Goal: Task Accomplishment & Management: Manage account settings

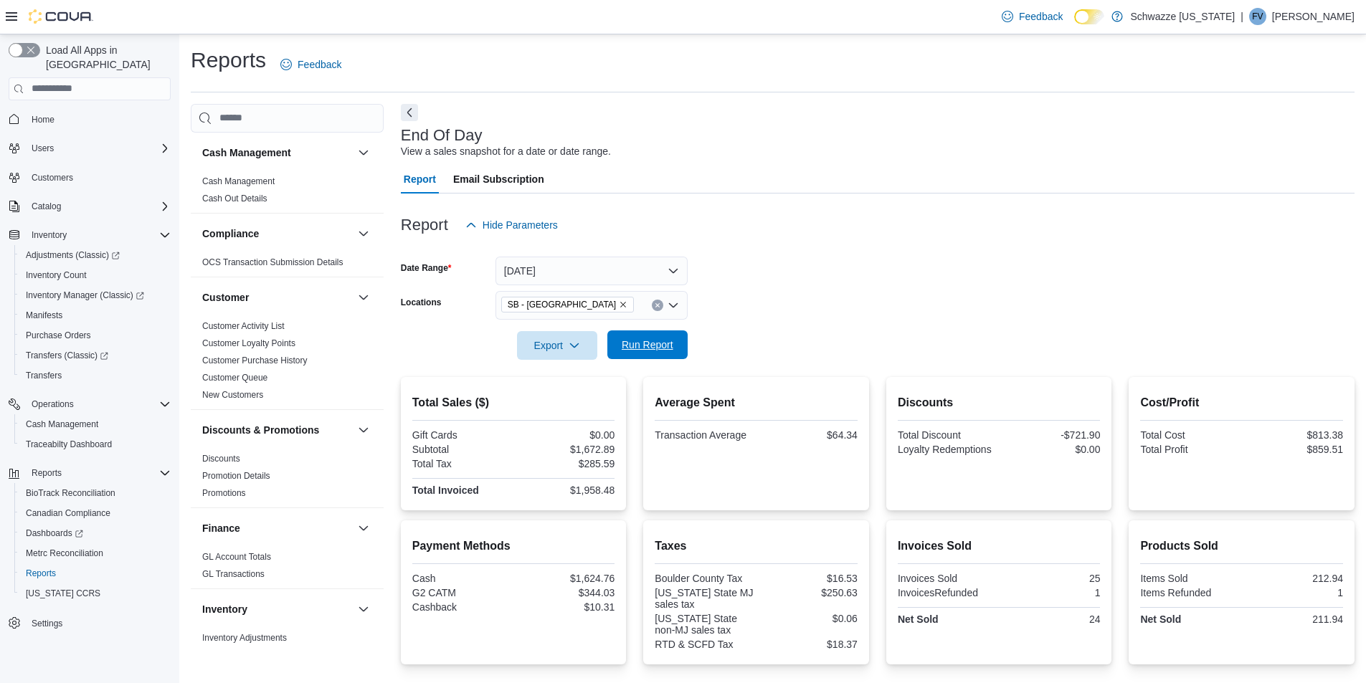
scroll to position [215, 0]
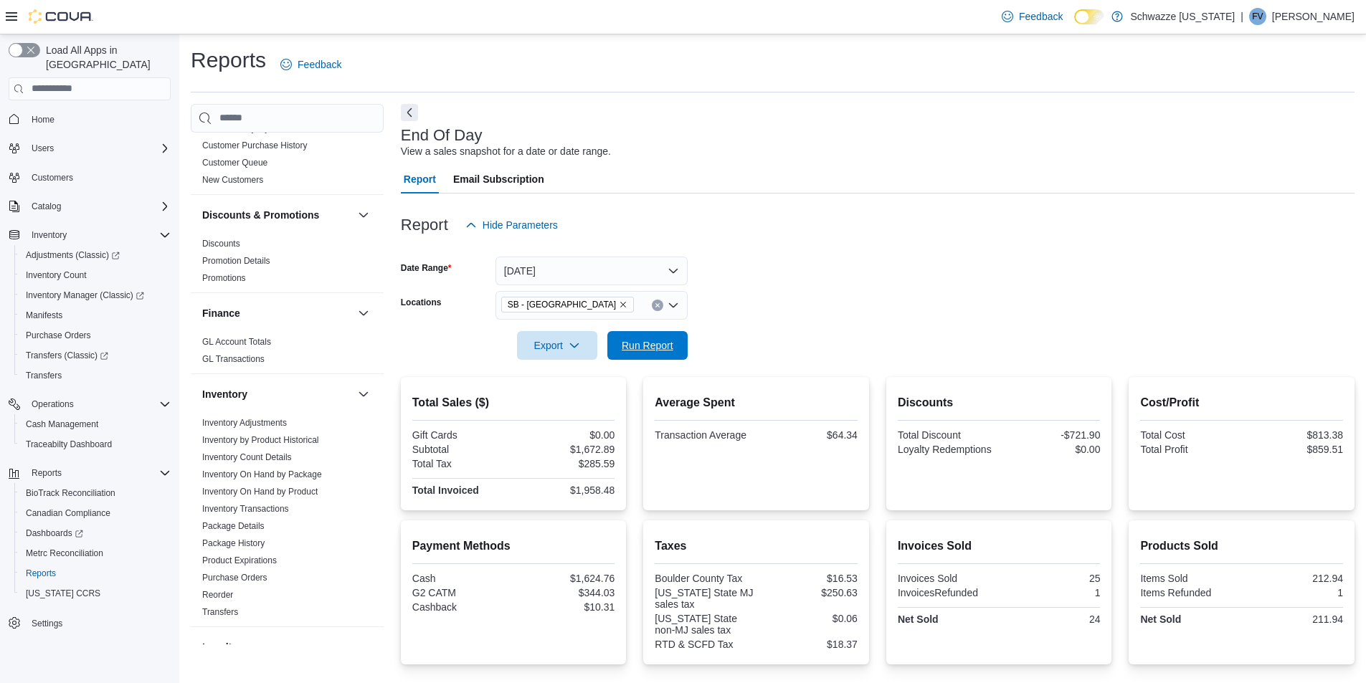
click at [638, 331] on span "Run Report" at bounding box center [647, 345] width 63 height 29
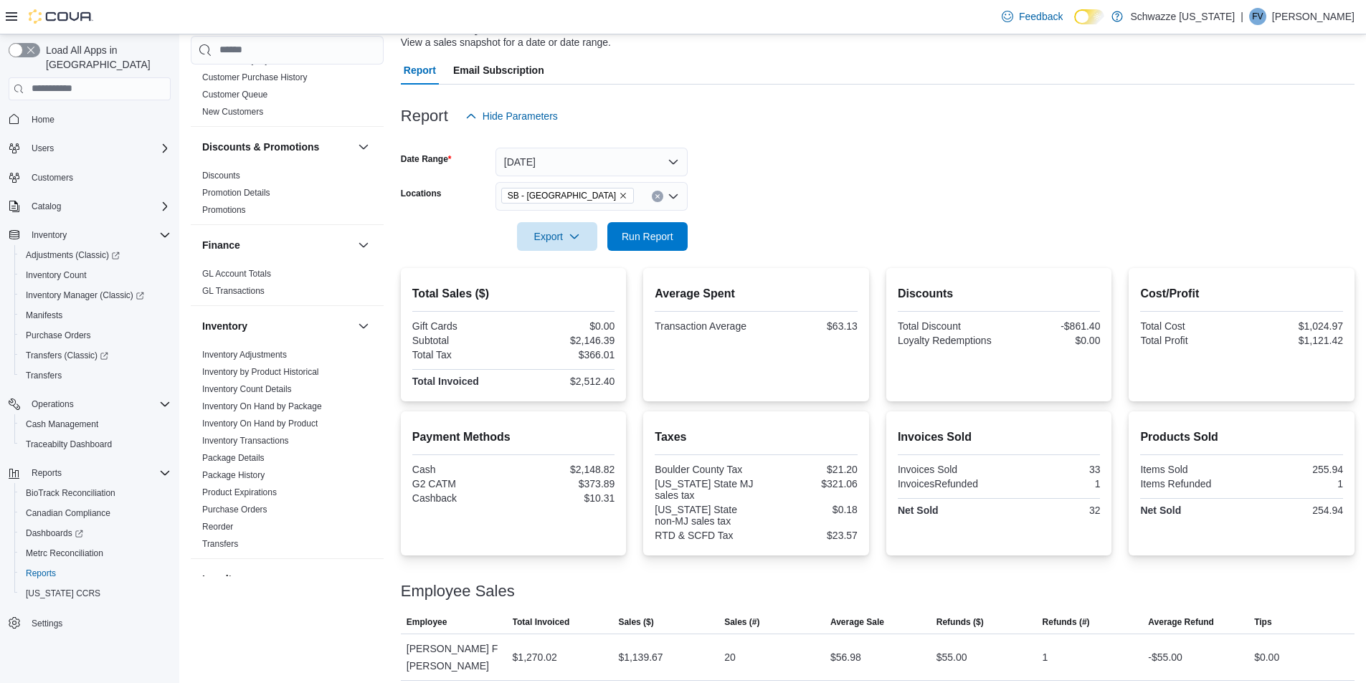
scroll to position [160, 0]
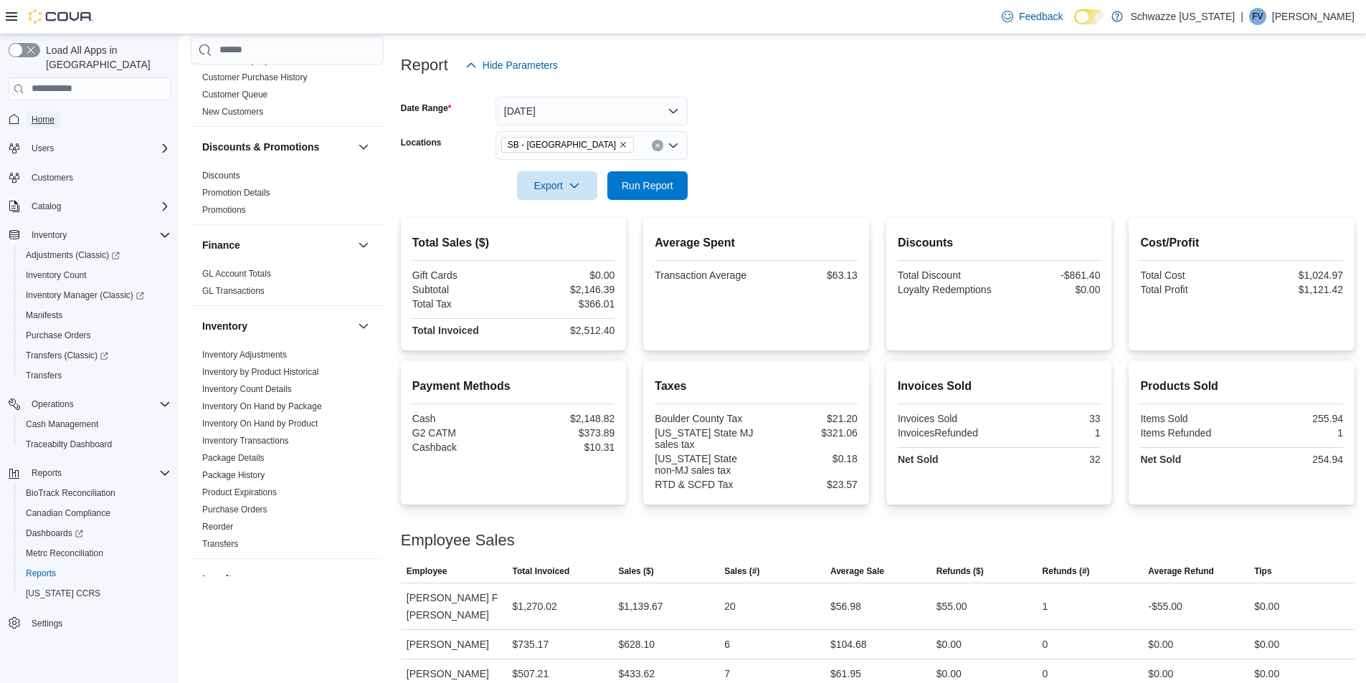
click at [55, 111] on link "Home" at bounding box center [43, 119] width 34 height 17
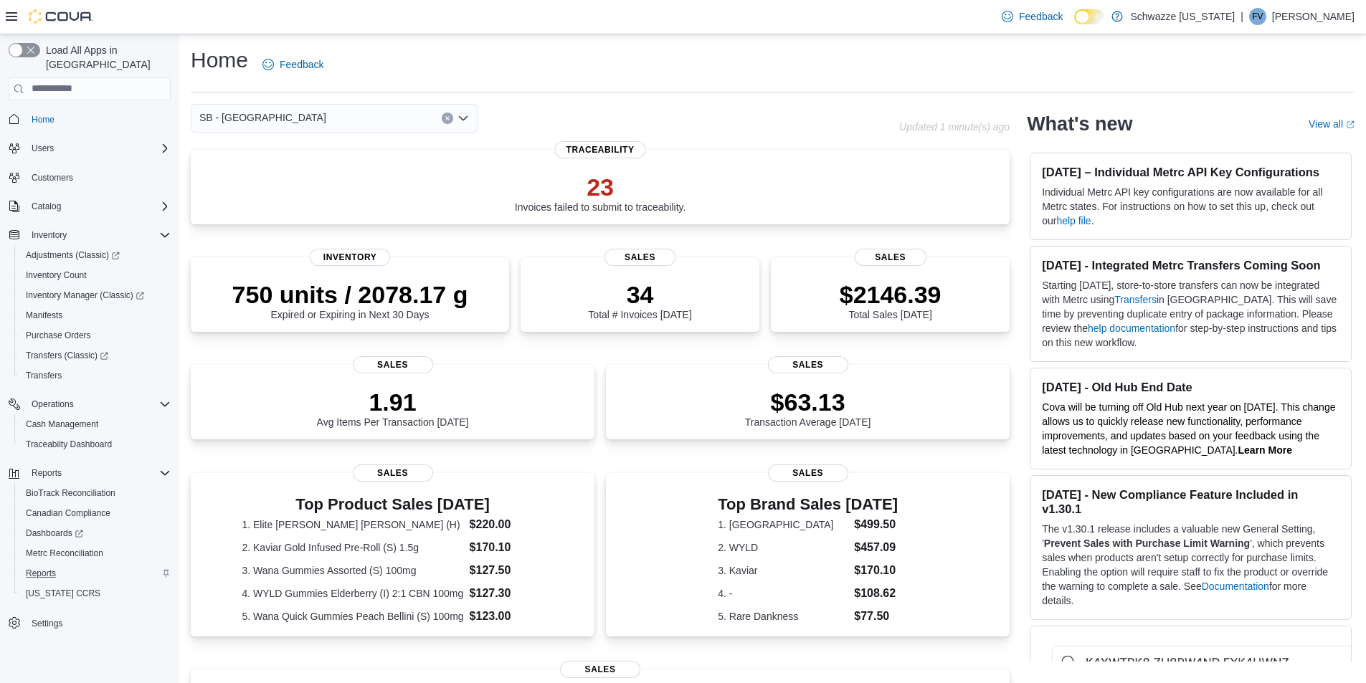
click at [78, 565] on div "Reports" at bounding box center [95, 573] width 151 height 17
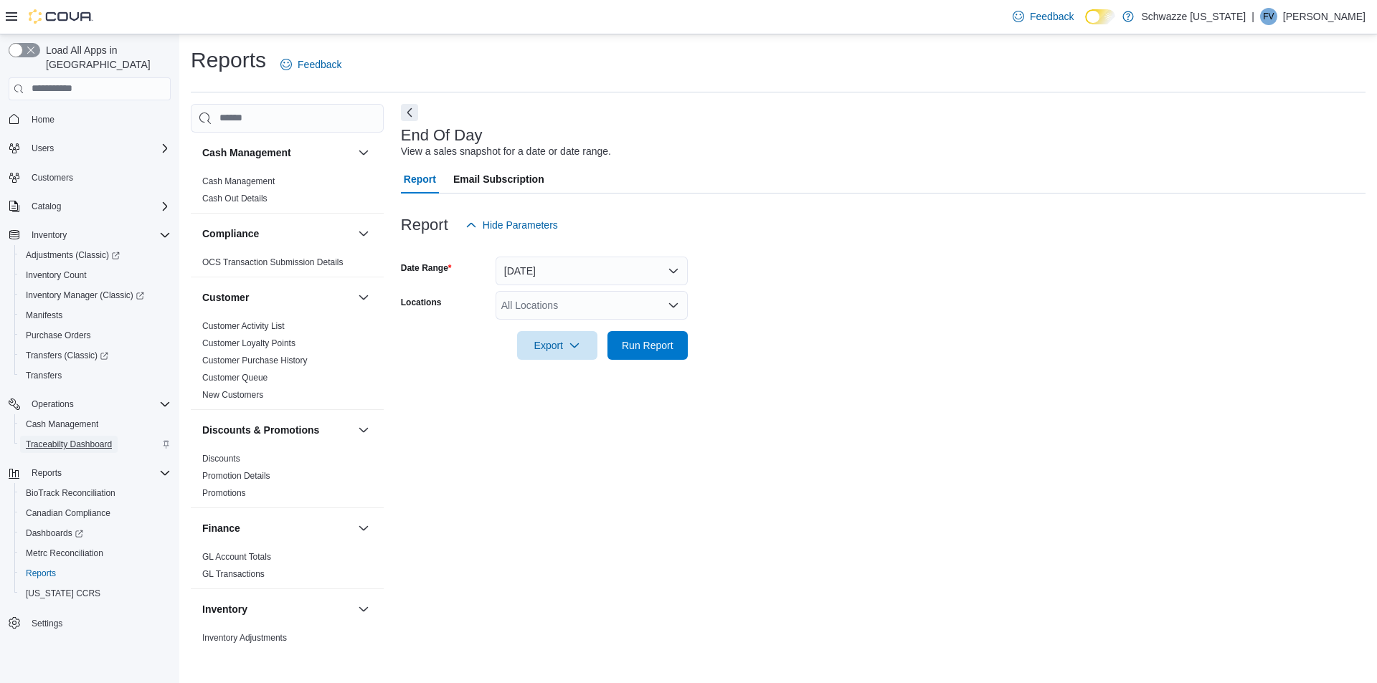
click at [59, 436] on span "Traceabilty Dashboard" at bounding box center [69, 444] width 86 height 17
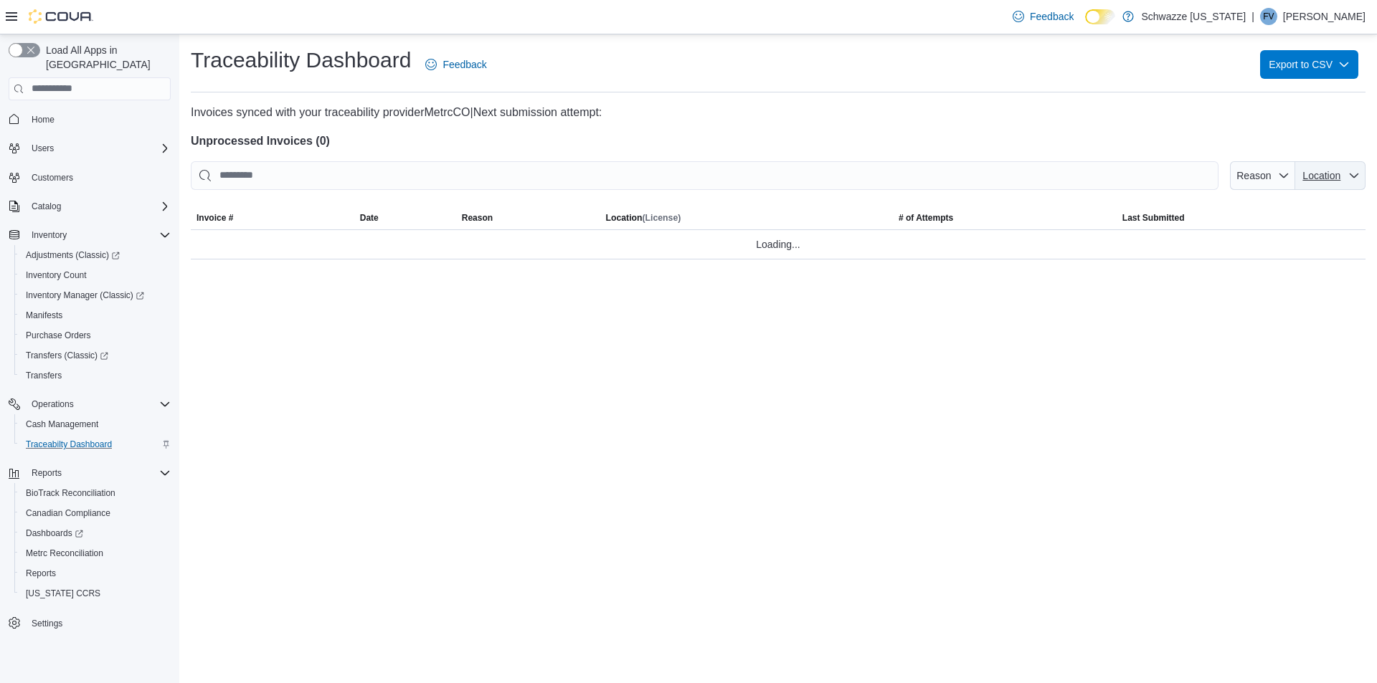
click at [1344, 171] on span "Location" at bounding box center [1330, 175] width 59 height 29
click at [1330, 177] on span "Location" at bounding box center [1321, 175] width 38 height 11
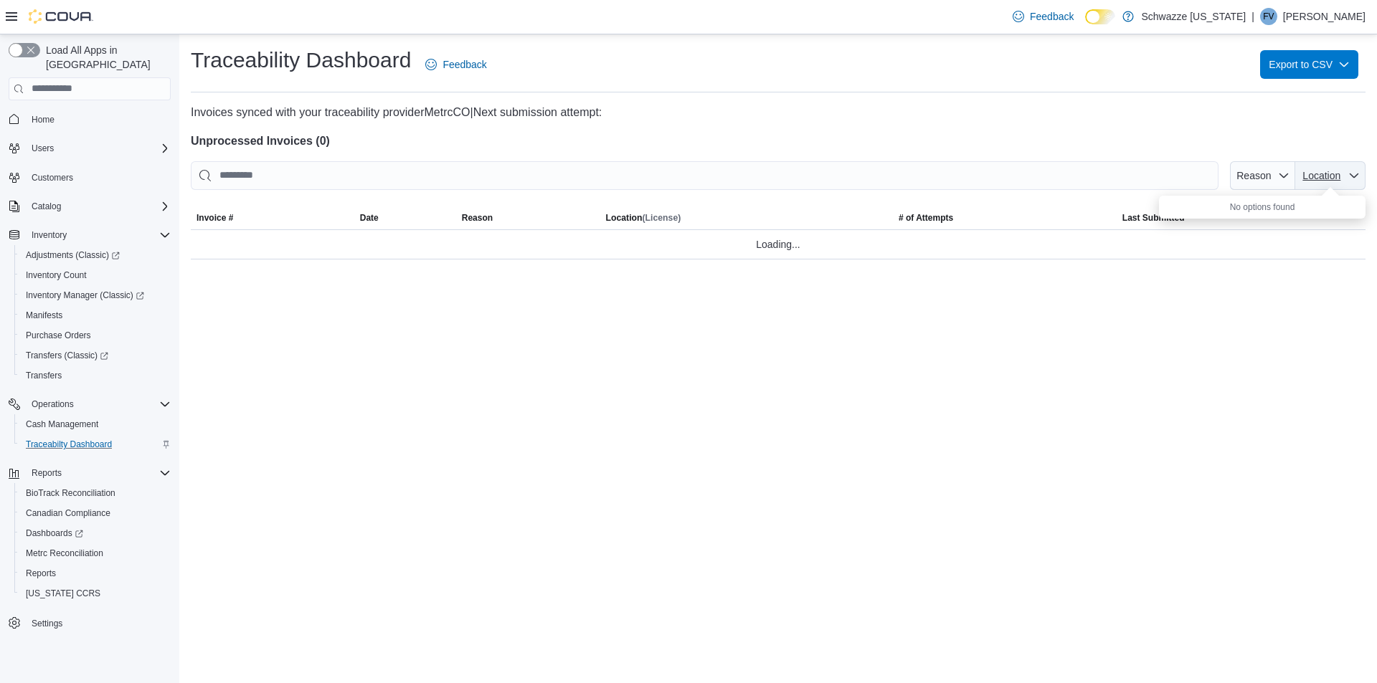
click at [1330, 177] on span "Location" at bounding box center [1321, 175] width 38 height 11
click at [1327, 181] on span "Location" at bounding box center [1322, 176] width 42 height 14
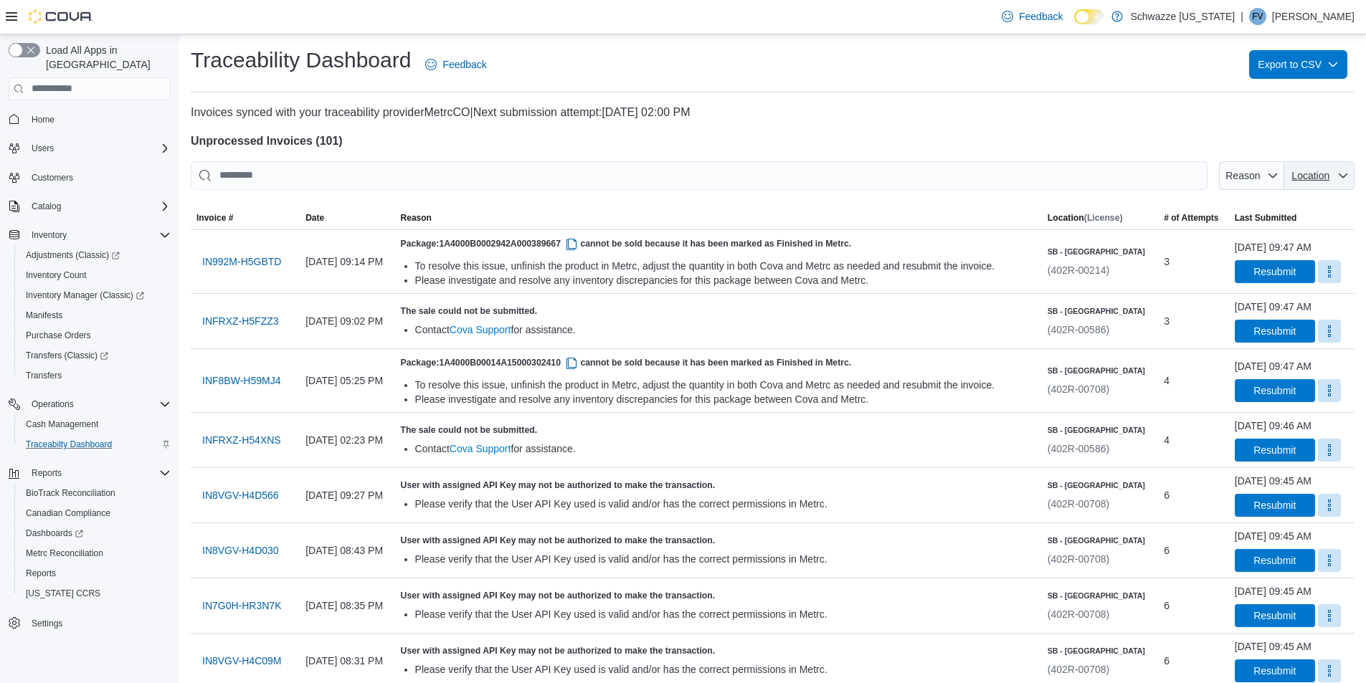
click at [1317, 171] on span "Location" at bounding box center [1311, 175] width 38 height 11
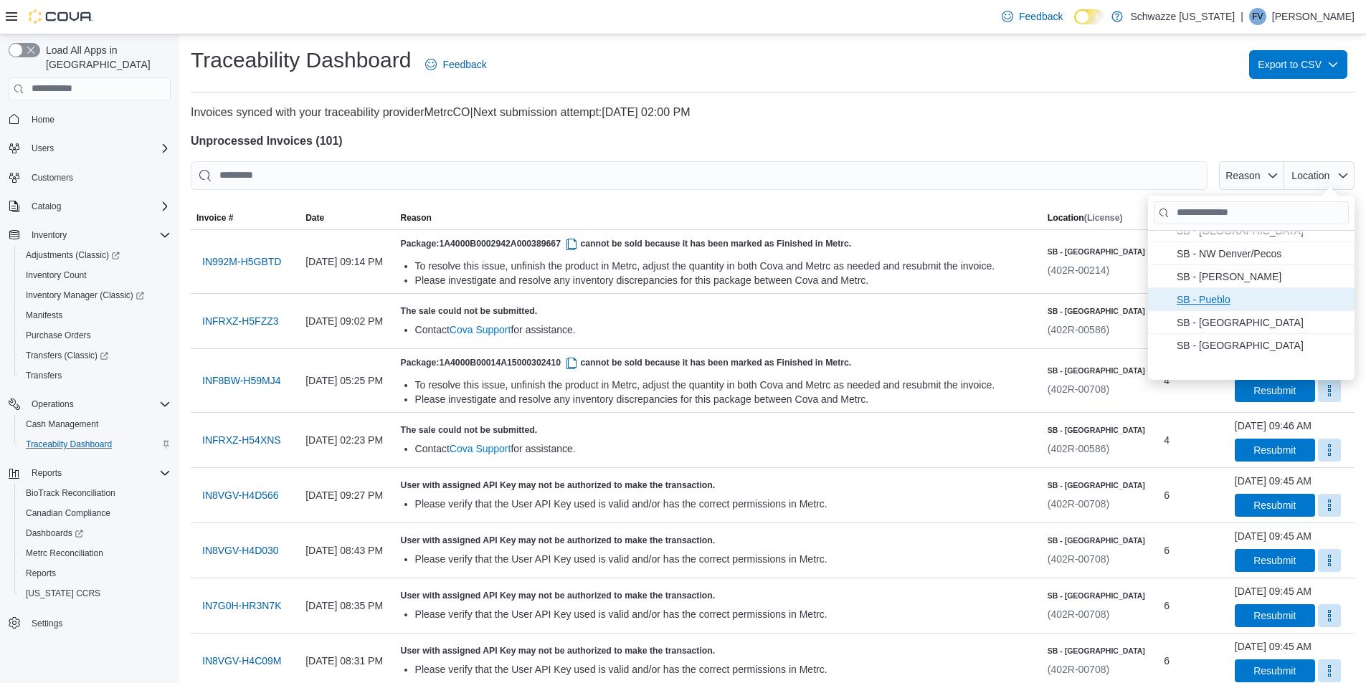
scroll to position [393, 0]
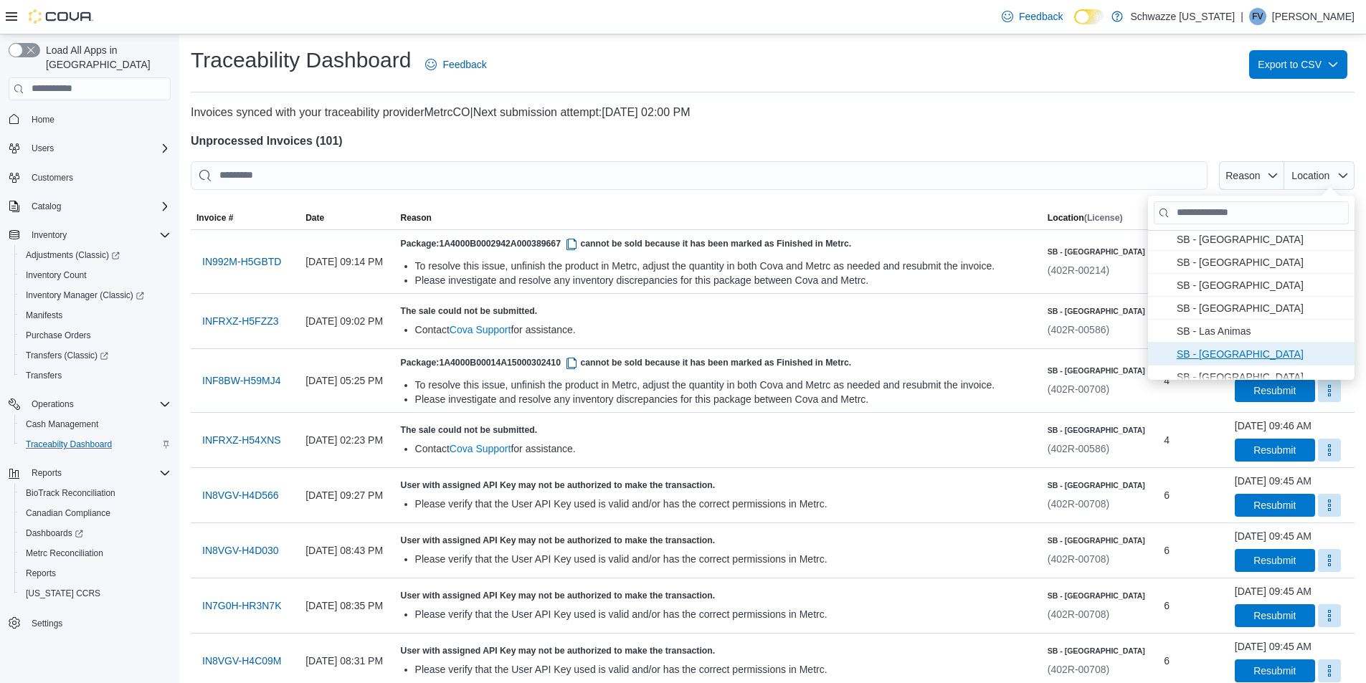
click at [1242, 356] on span "SB - Longmont . To check this option, press Enter." at bounding box center [1261, 353] width 169 height 17
type input "**********"
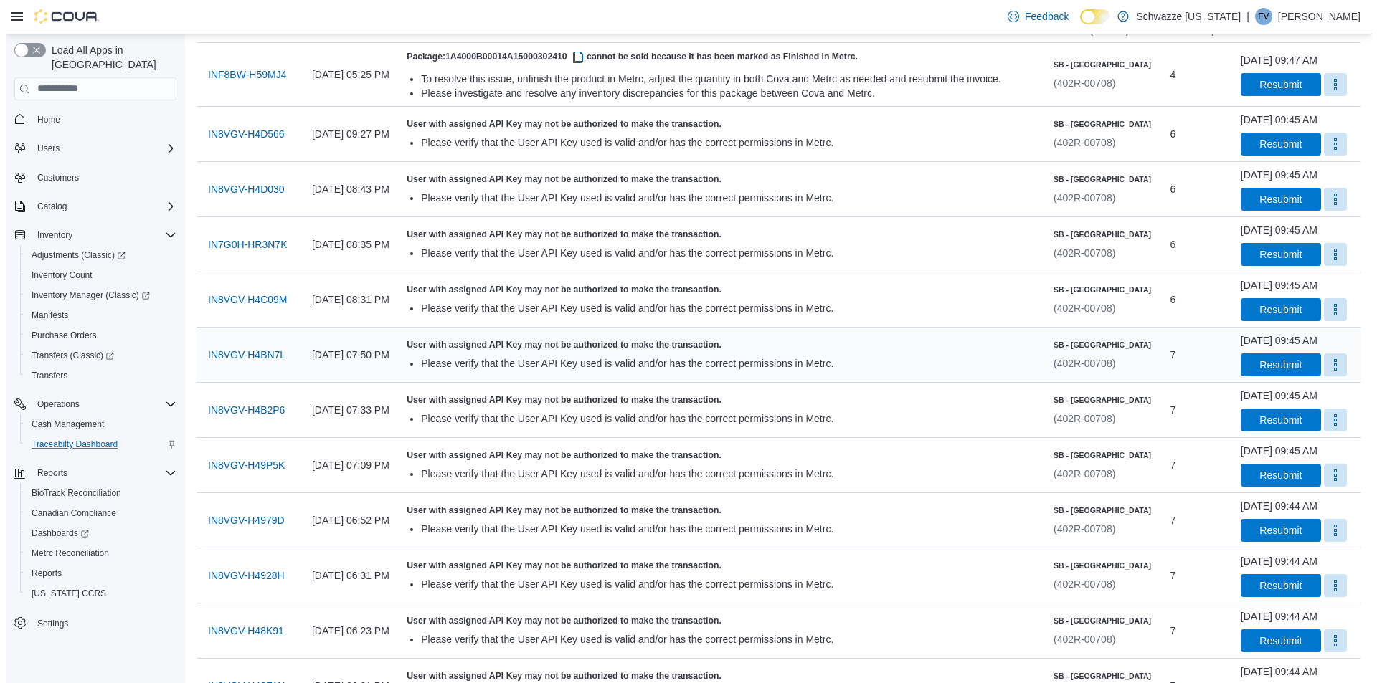
scroll to position [0, 0]
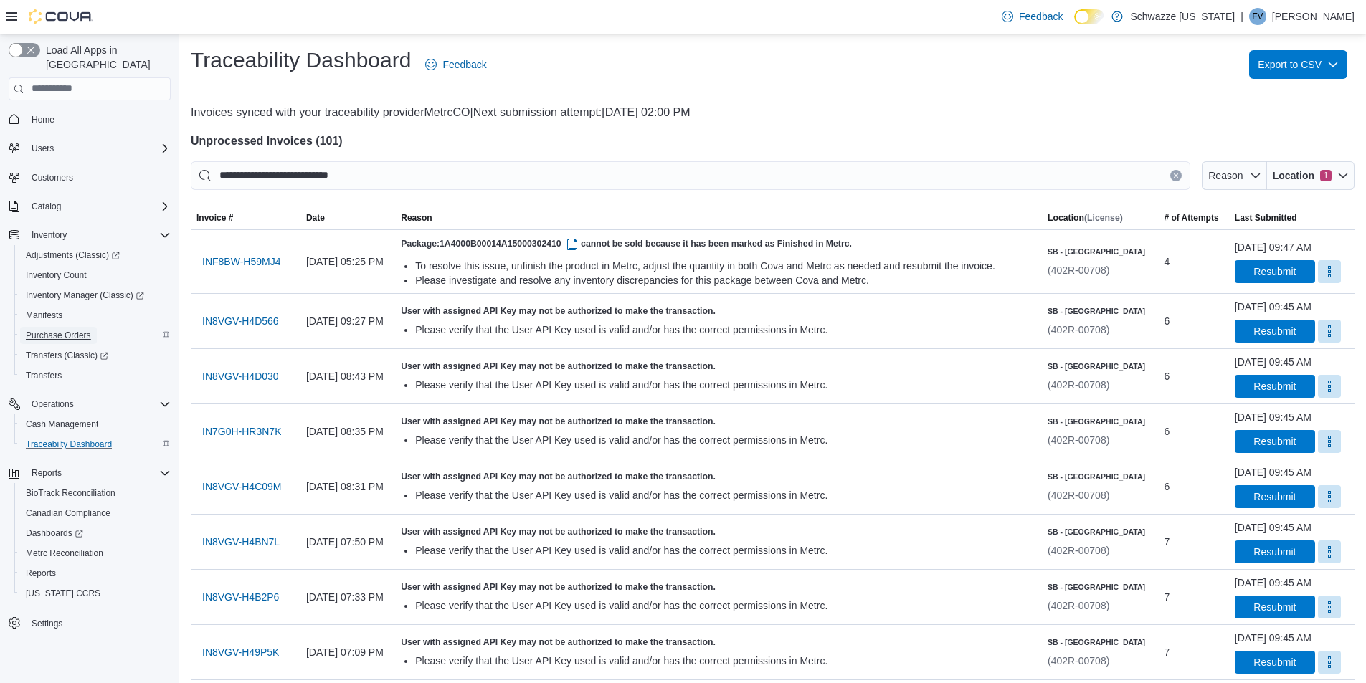
click at [60, 330] on span "Purchase Orders" at bounding box center [58, 335] width 65 height 11
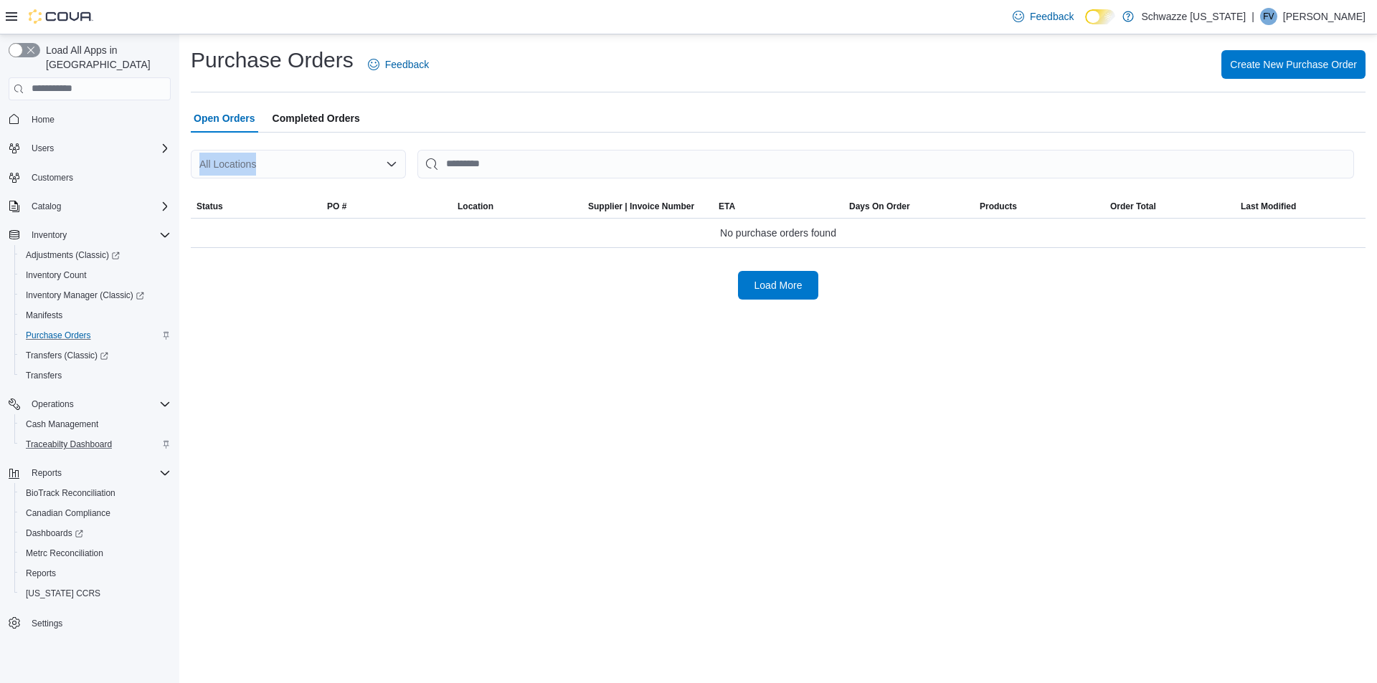
click at [275, 150] on div "All Locations Sorting Status PO # Location Supplier | Invoice Number ETA Days O…" at bounding box center [778, 216] width 1175 height 167
click at [275, 160] on div "All Locations" at bounding box center [298, 164] width 215 height 29
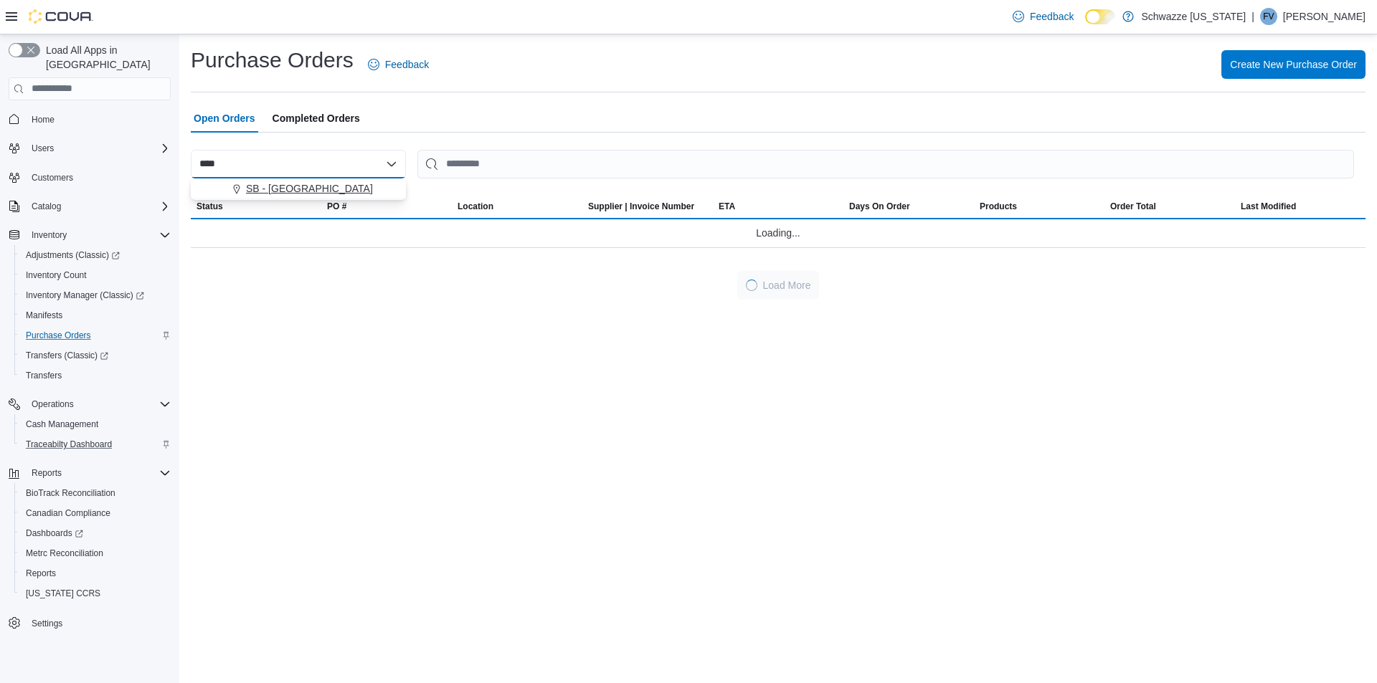
type input "****"
click at [271, 188] on span "SB - [GEOGRAPHIC_DATA]" at bounding box center [309, 188] width 127 height 14
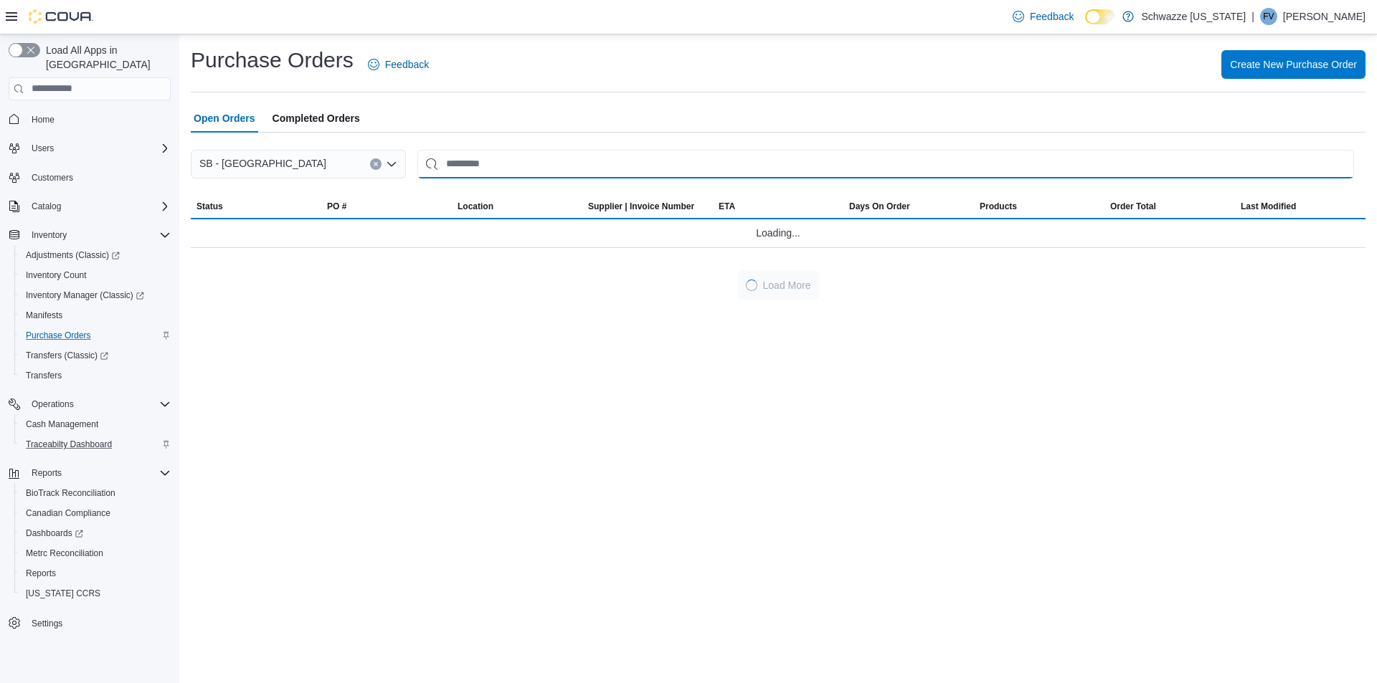
click at [466, 168] on input "This is a search bar. After typing your query, hit enter to filter the results …" at bounding box center [885, 164] width 937 height 29
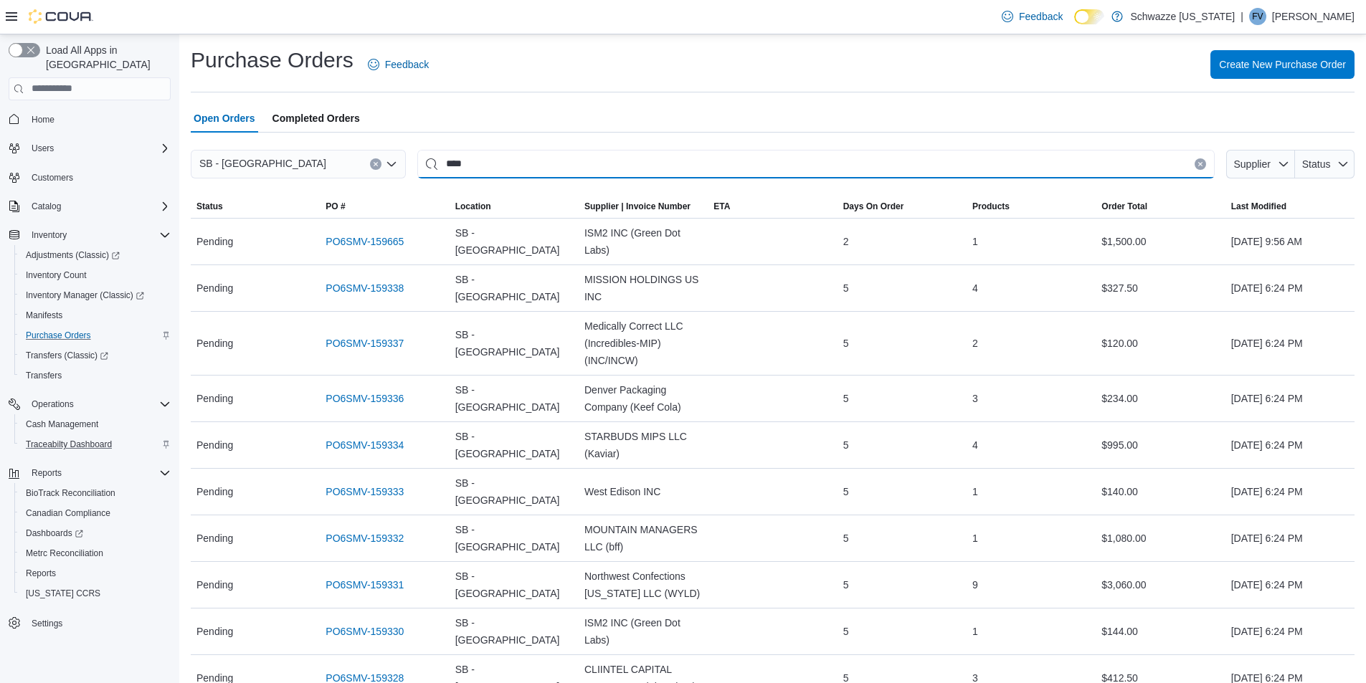
type input "****"
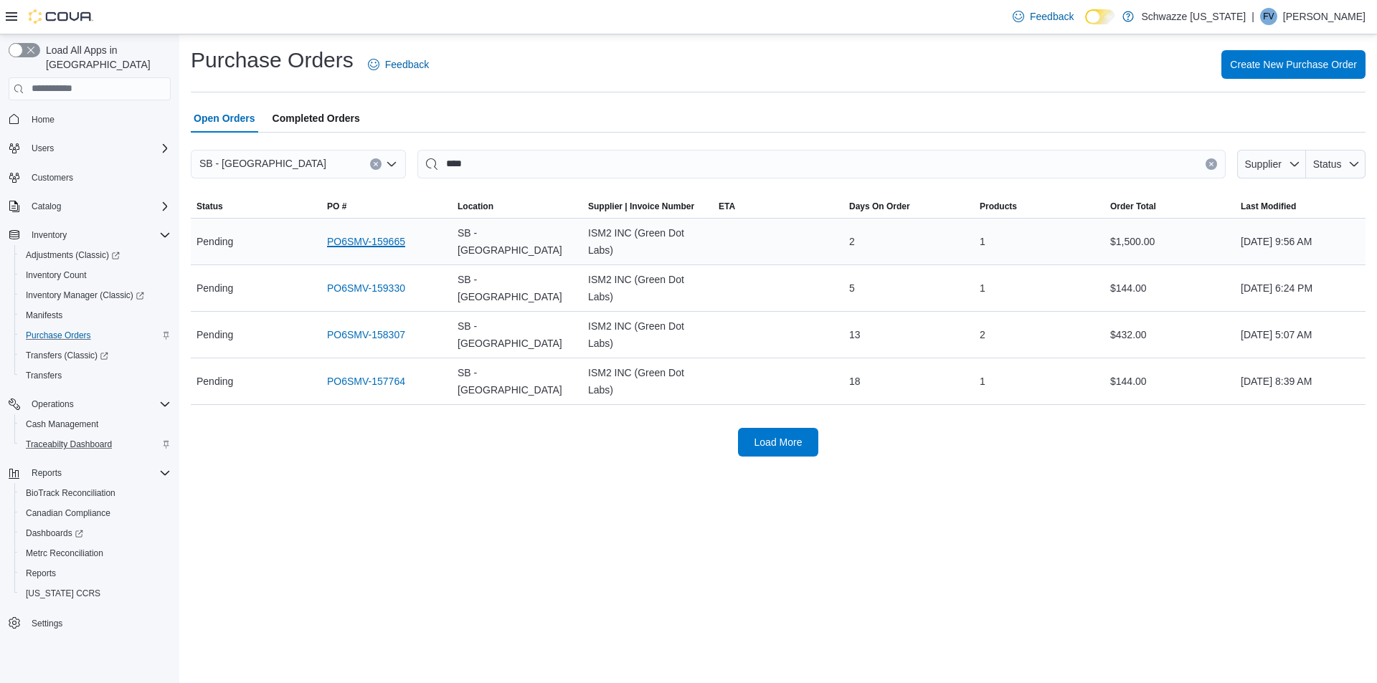
click at [351, 242] on link "PO6SMV-159665" at bounding box center [366, 241] width 78 height 17
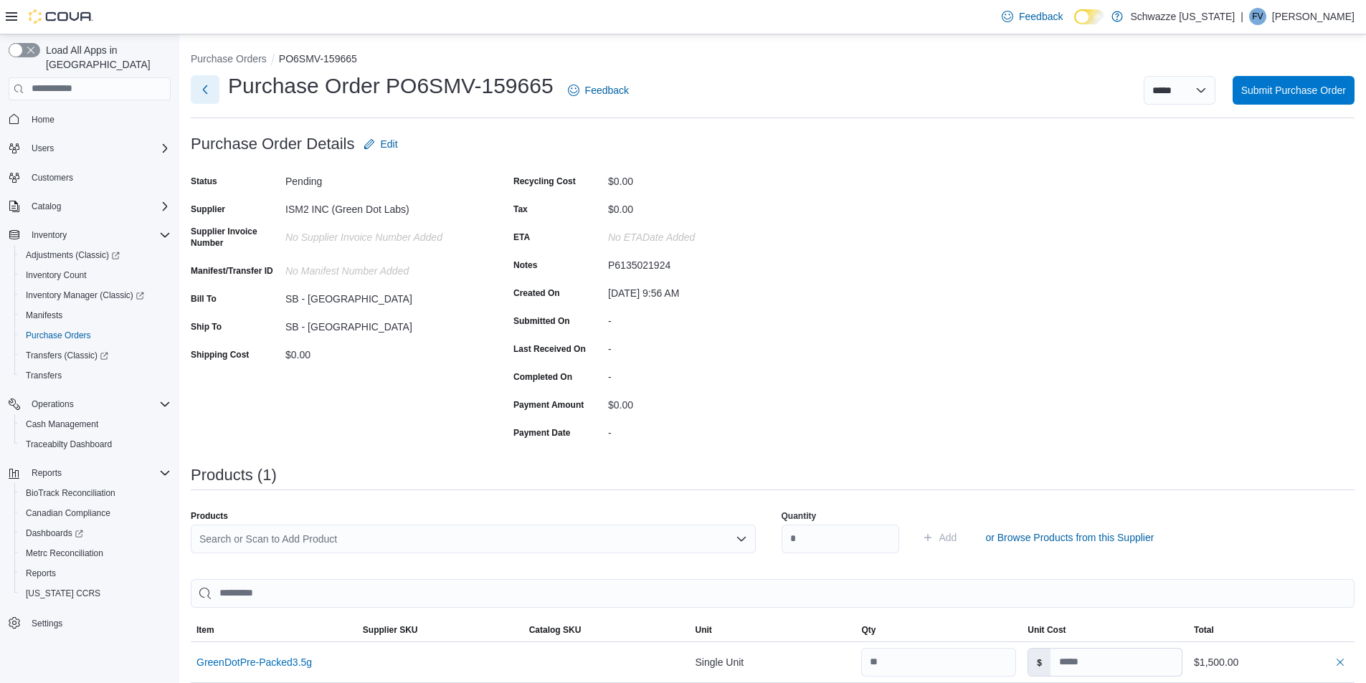
click at [207, 87] on button "Next" at bounding box center [205, 89] width 29 height 29
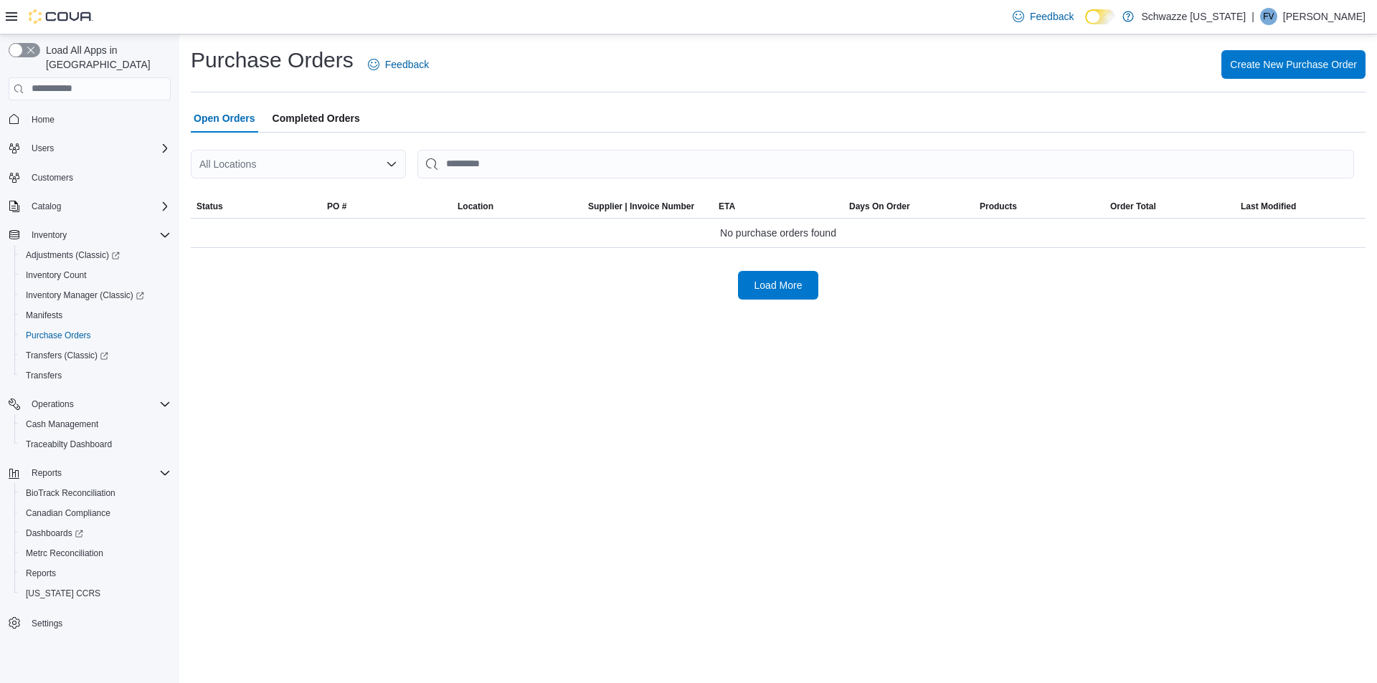
click at [266, 166] on div "All Locations" at bounding box center [298, 164] width 215 height 29
type input "****"
click at [309, 195] on span "SB - [GEOGRAPHIC_DATA]" at bounding box center [309, 188] width 127 height 14
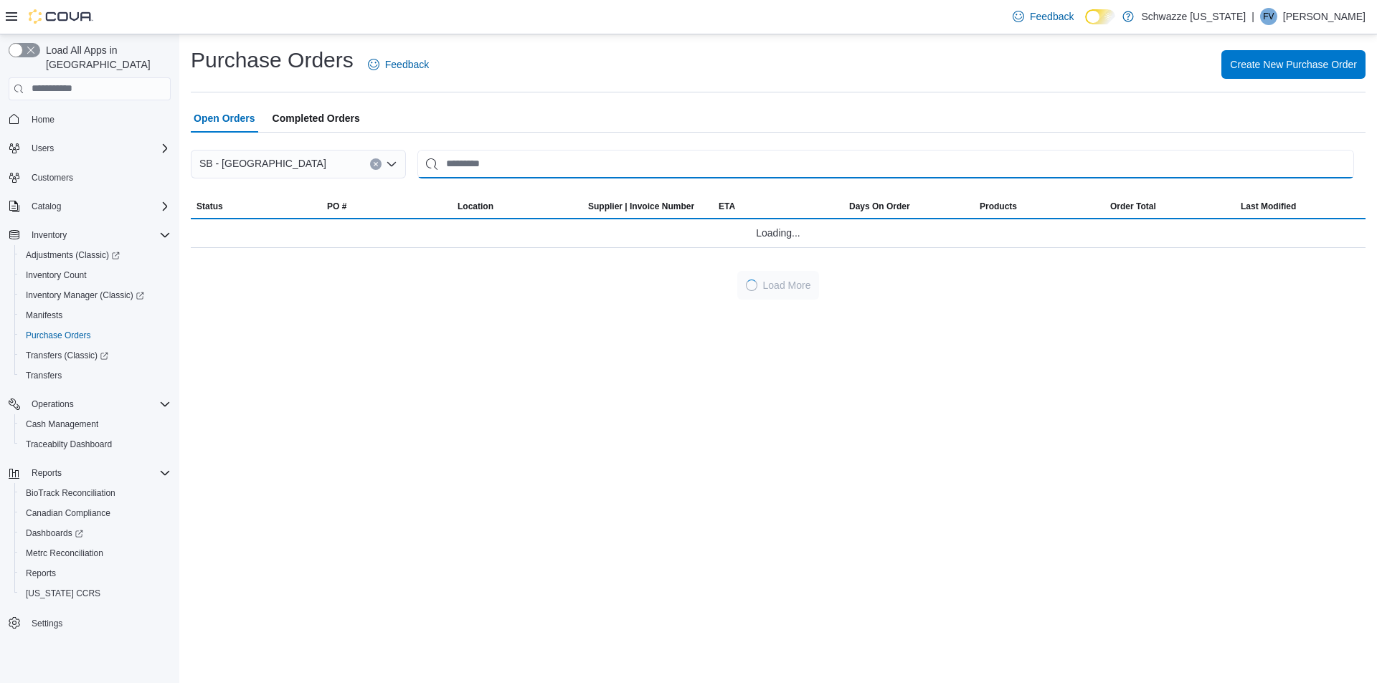
click at [437, 172] on input "This is a search bar. After typing your query, hit enter to filter the results …" at bounding box center [885, 164] width 937 height 29
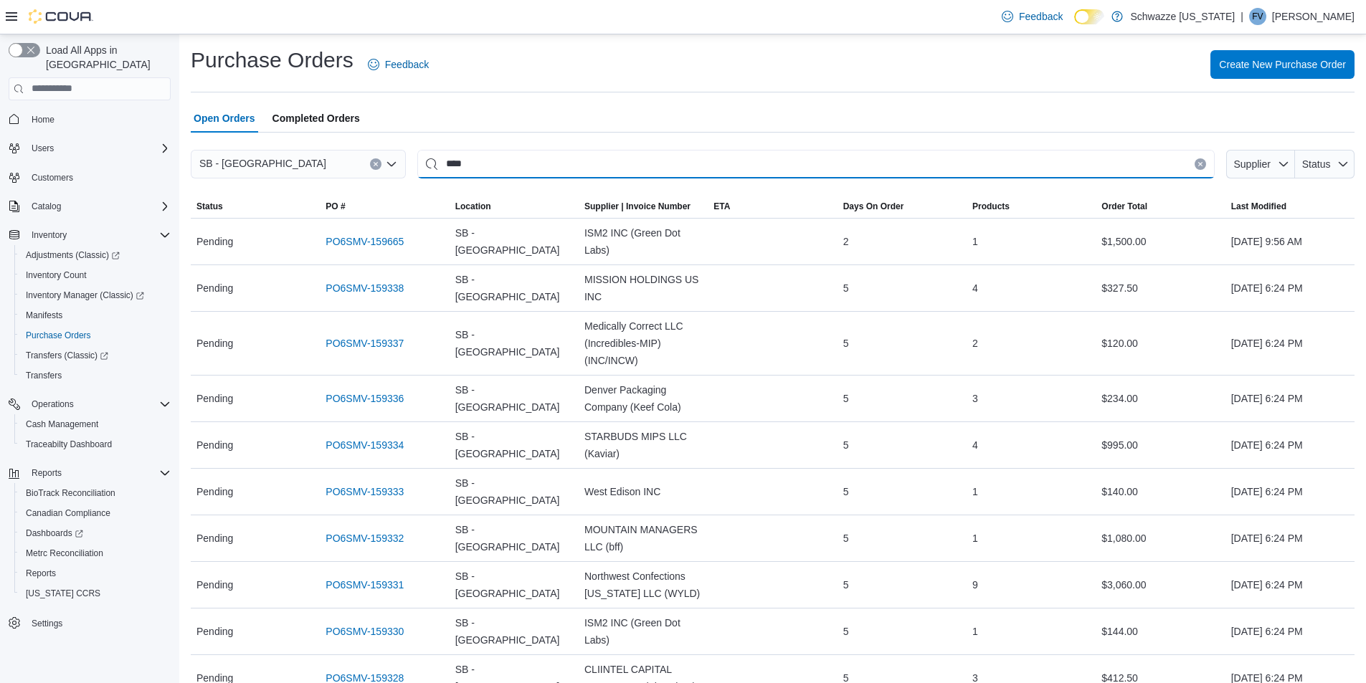
type input "****"
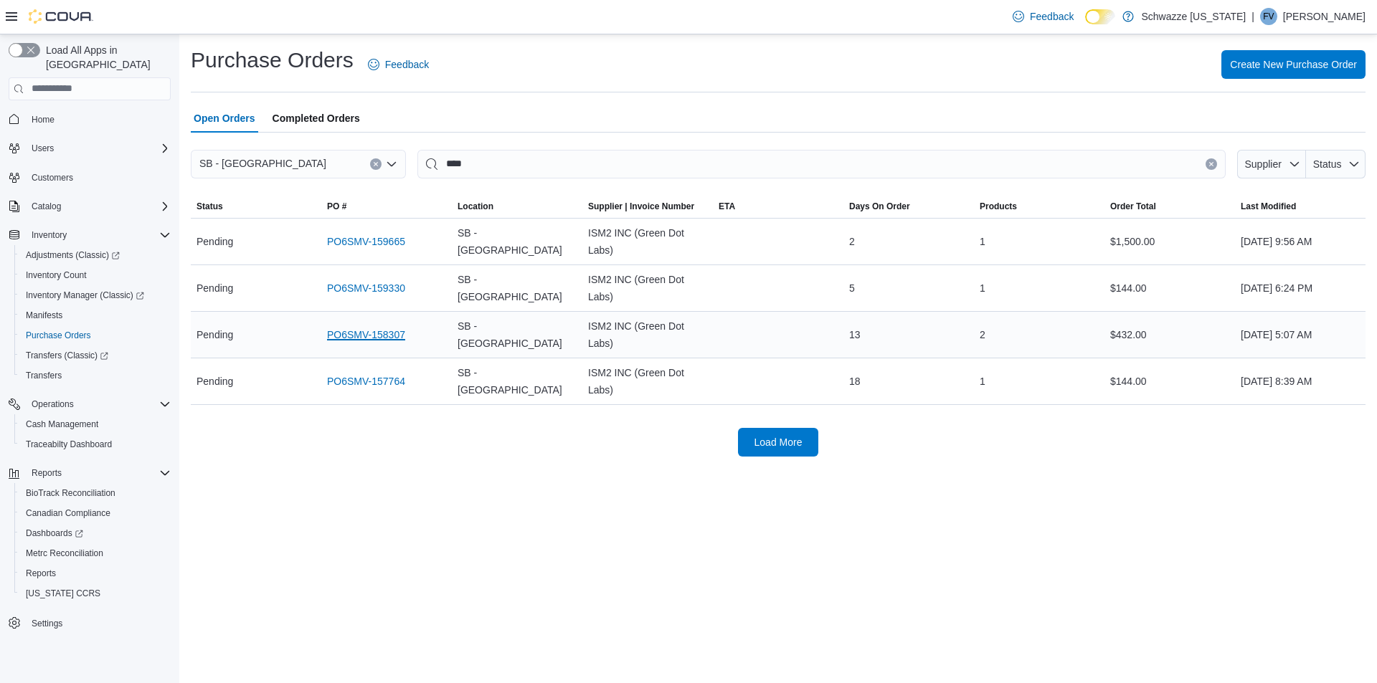
click at [384, 338] on link "PO6SMV-158307" at bounding box center [366, 334] width 78 height 17
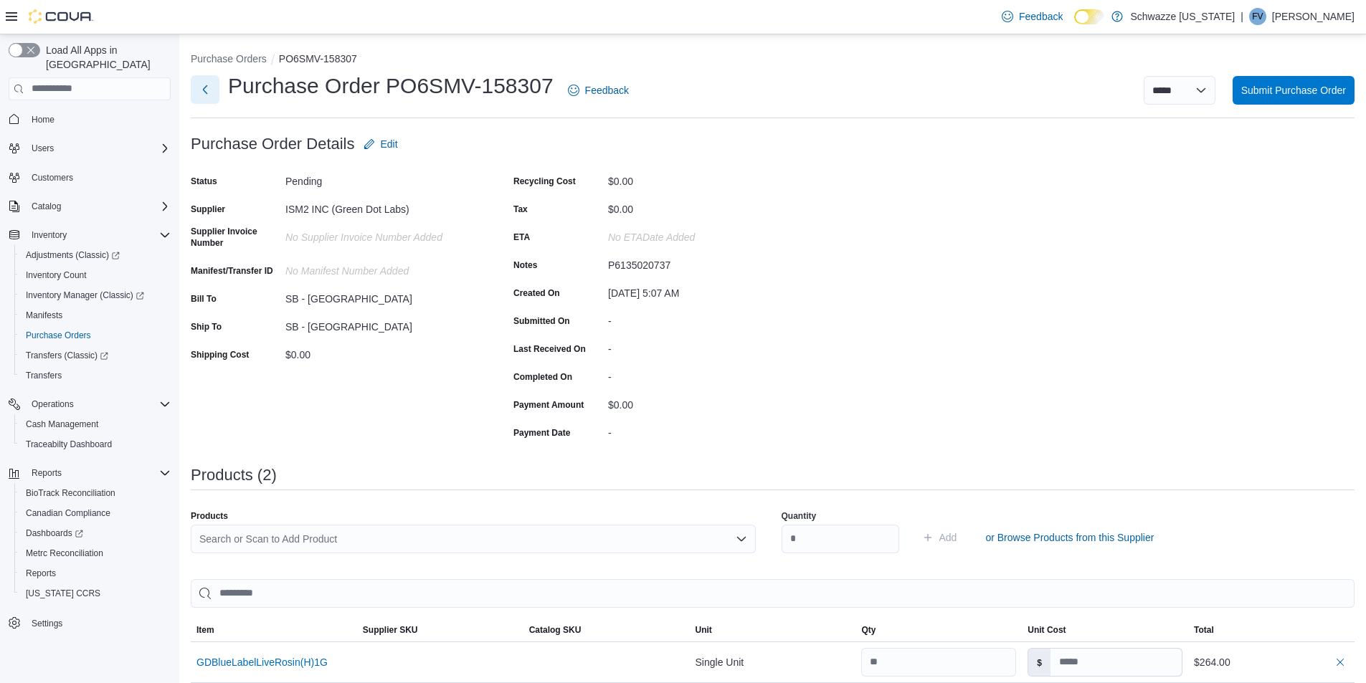
click at [202, 92] on button "Next" at bounding box center [205, 89] width 29 height 29
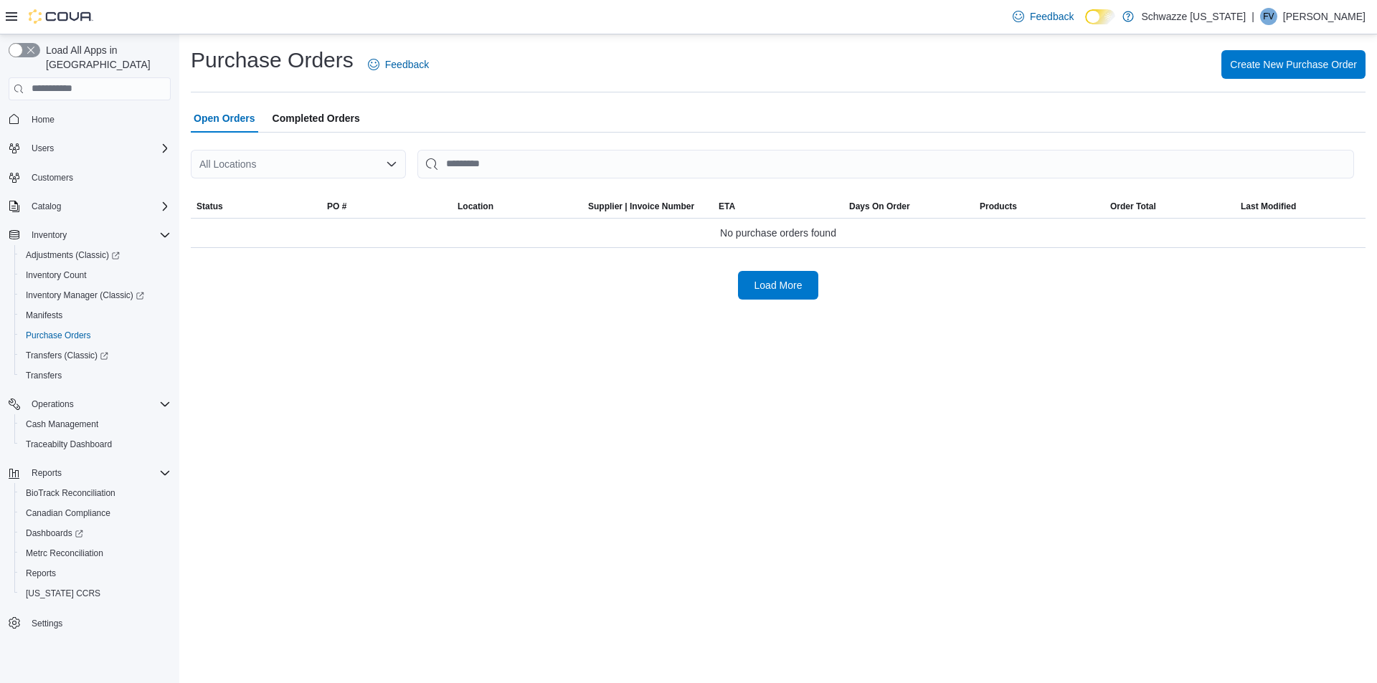
click at [337, 169] on div "All Locations" at bounding box center [298, 164] width 215 height 29
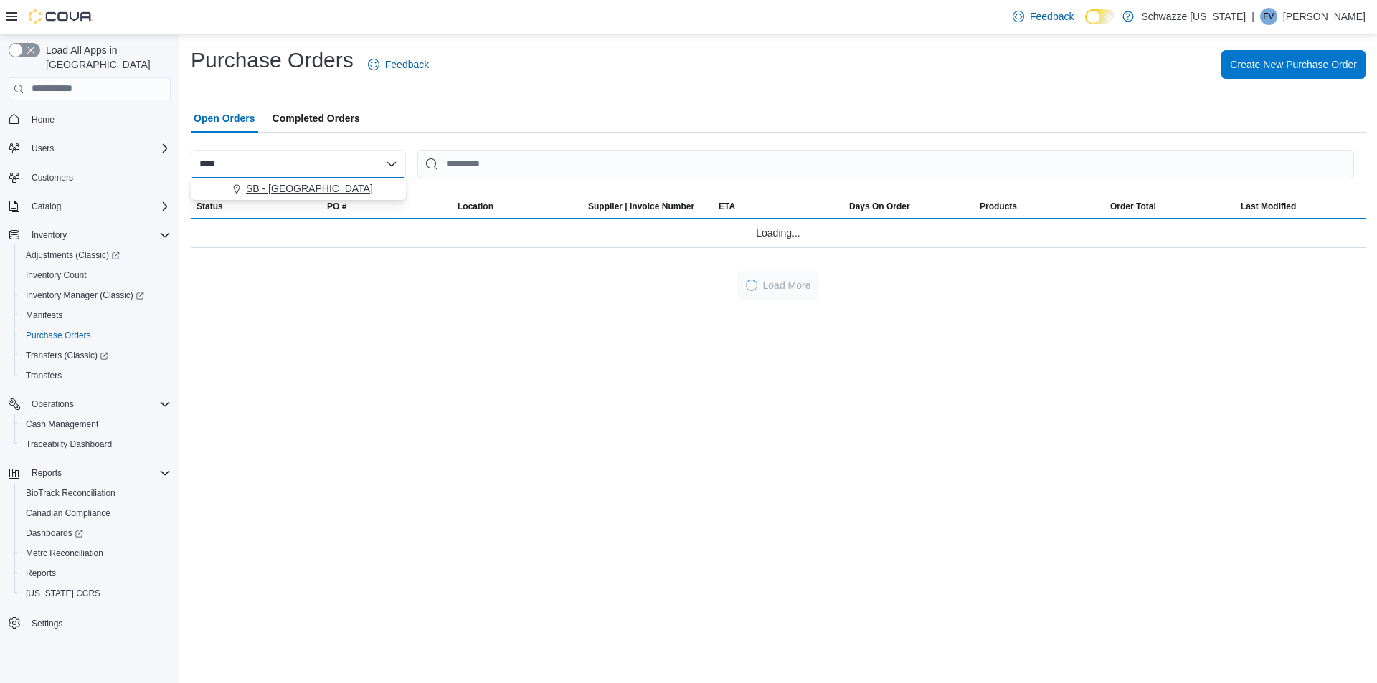
type input "****"
click at [318, 191] on div "SB - [GEOGRAPHIC_DATA]" at bounding box center [307, 188] width 181 height 14
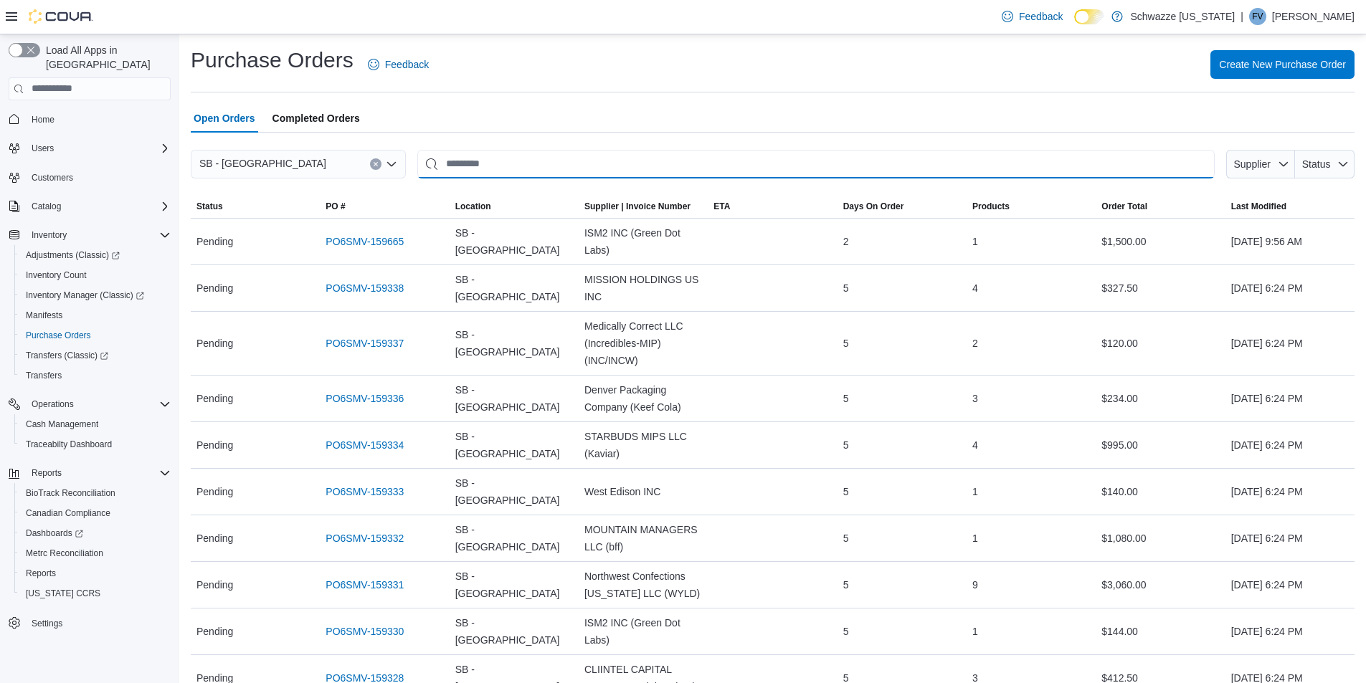
click at [445, 162] on input "This is a search bar. After typing your query, hit enter to filter the results …" at bounding box center [815, 164] width 797 height 29
type input "****"
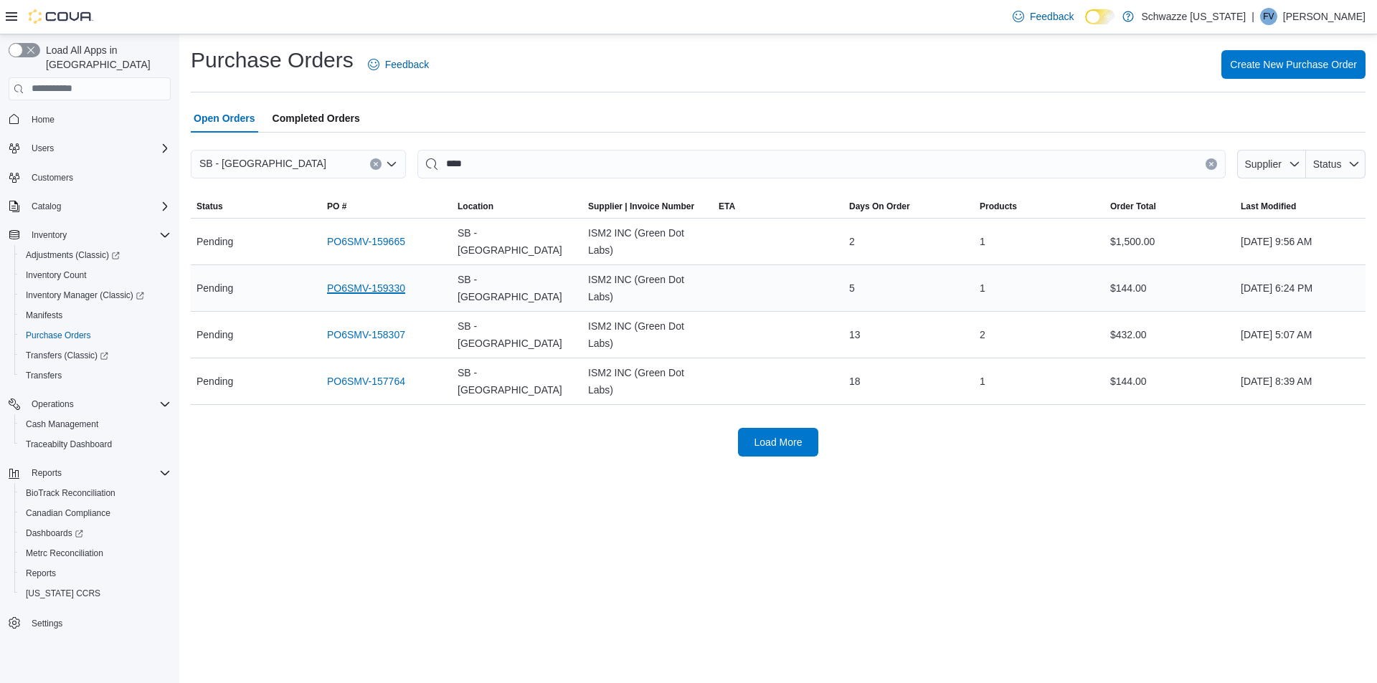
click at [356, 285] on link "PO6SMV-159330" at bounding box center [366, 288] width 78 height 17
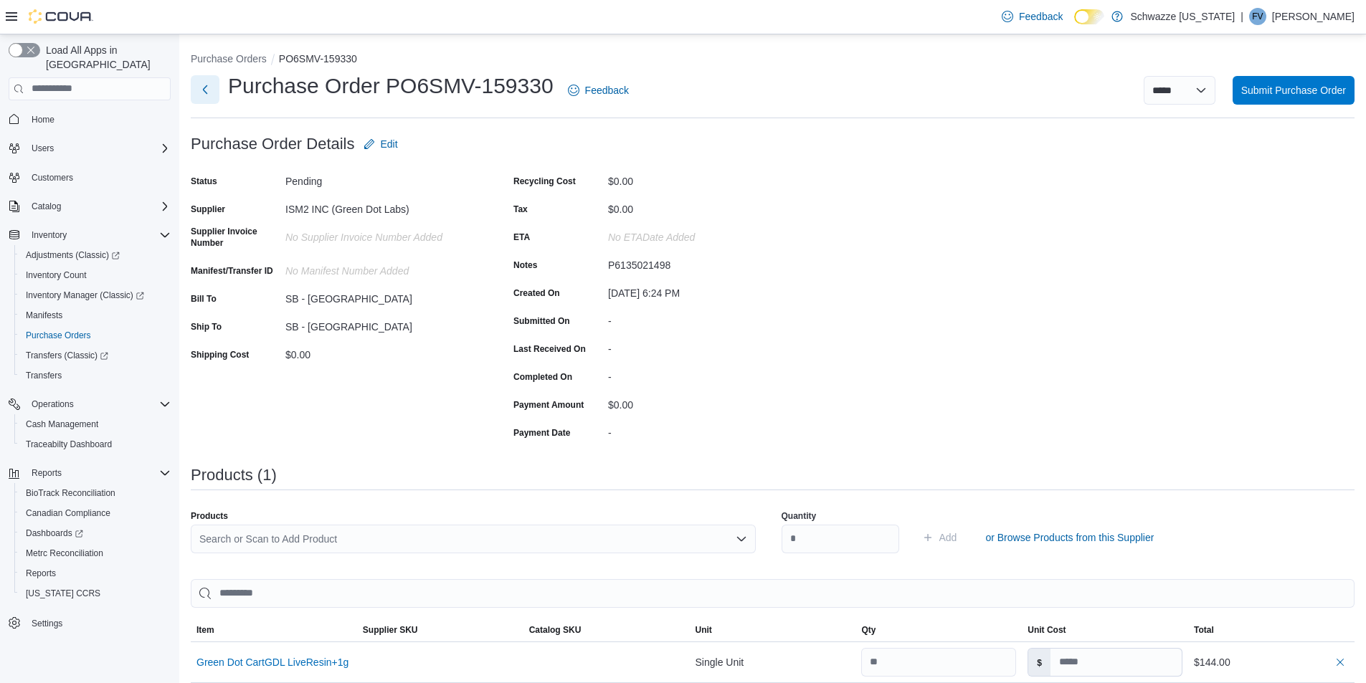
click at [200, 91] on button "Next" at bounding box center [205, 89] width 29 height 29
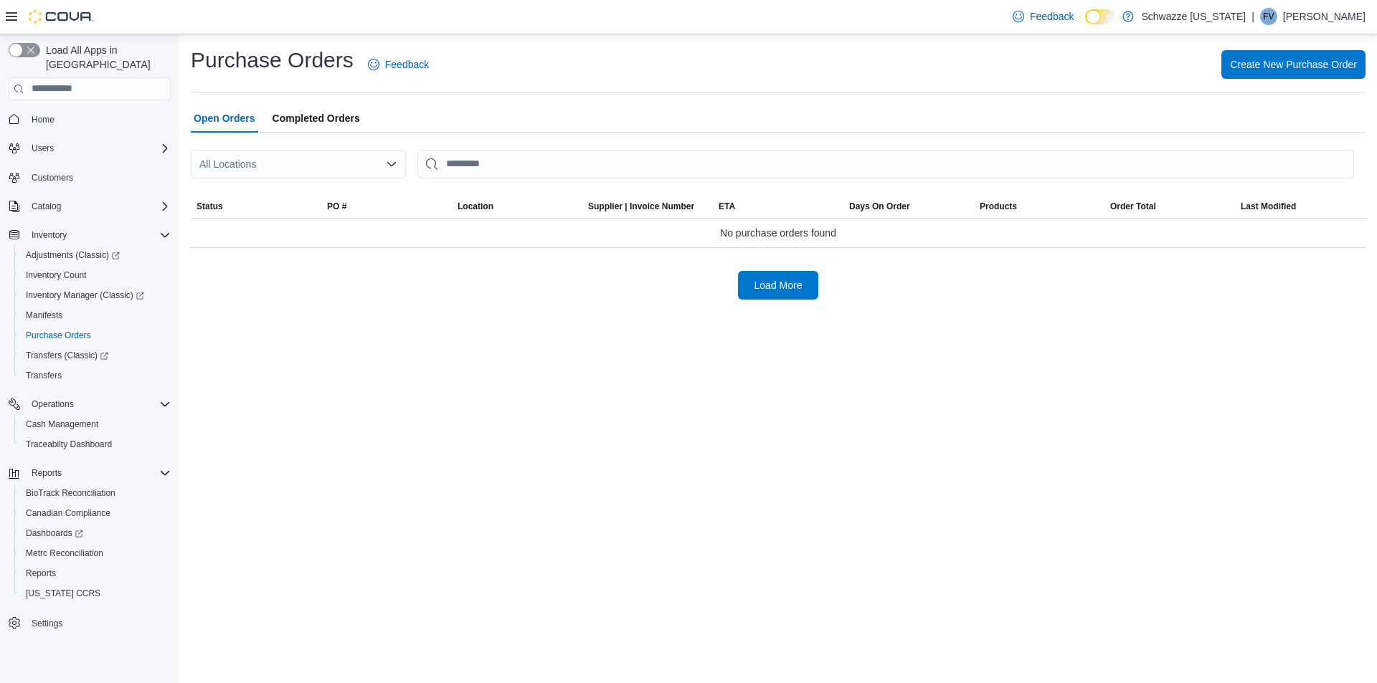
click at [326, 166] on div "All Locations" at bounding box center [298, 164] width 215 height 29
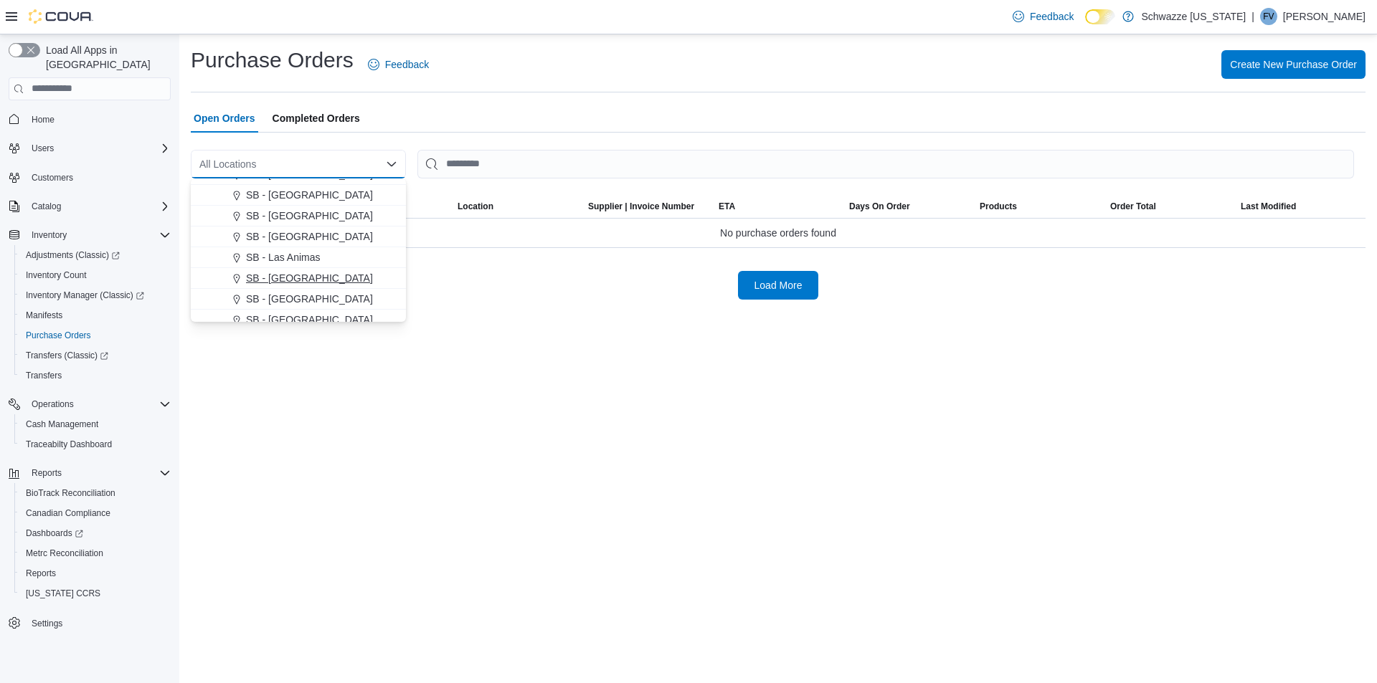
click at [293, 277] on span "SB - [GEOGRAPHIC_DATA]" at bounding box center [309, 278] width 127 height 14
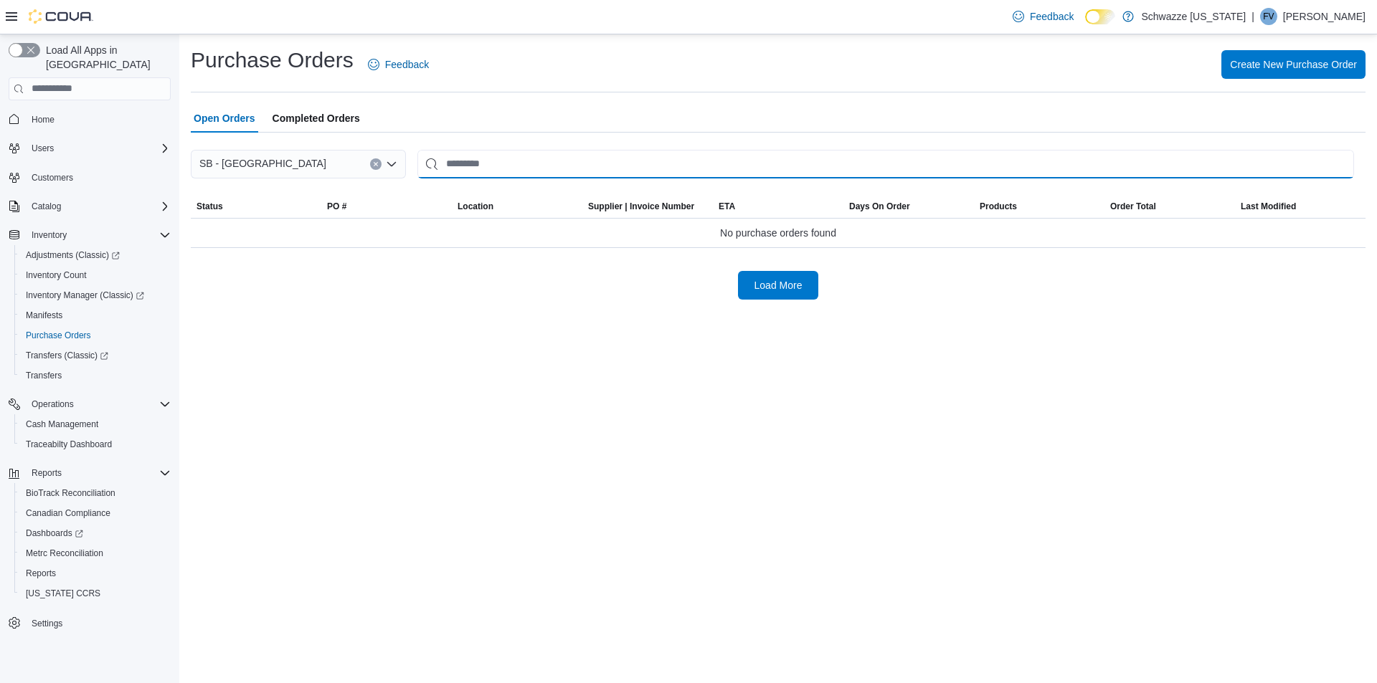
click at [465, 166] on input "This is a search bar. After typing your query, hit enter to filter the results …" at bounding box center [885, 164] width 937 height 29
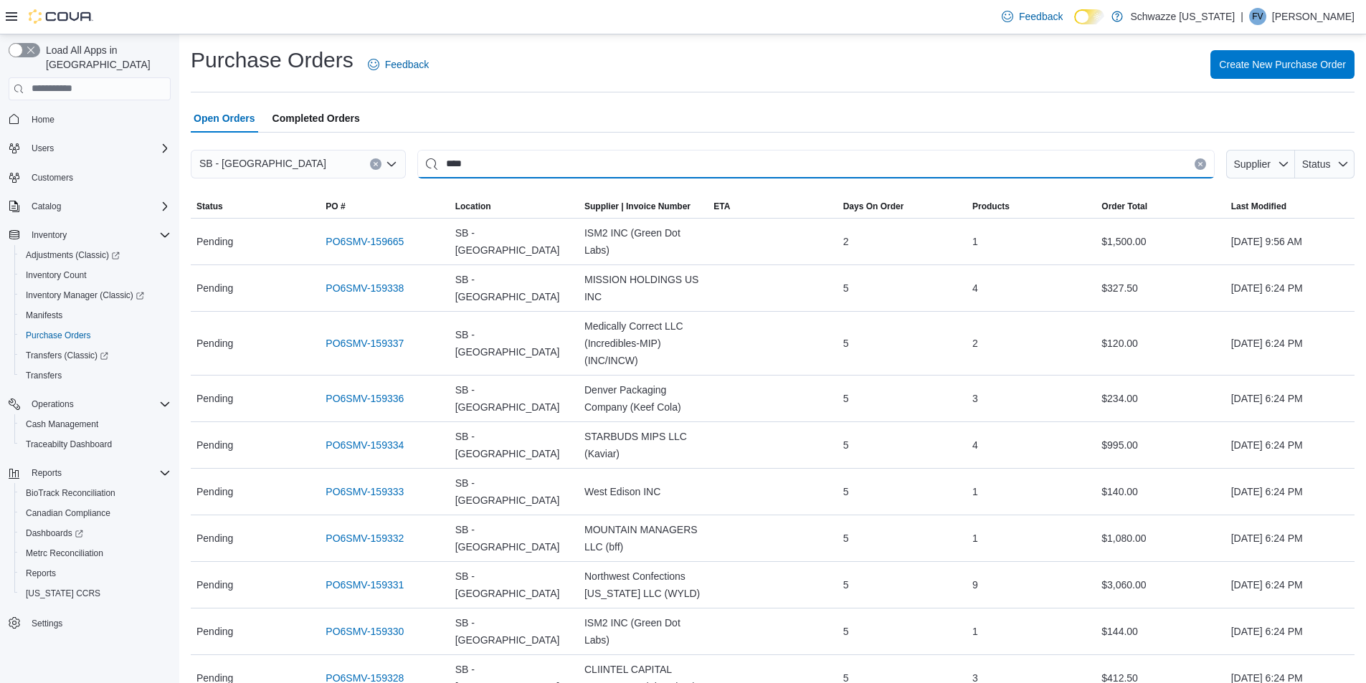
type input "****"
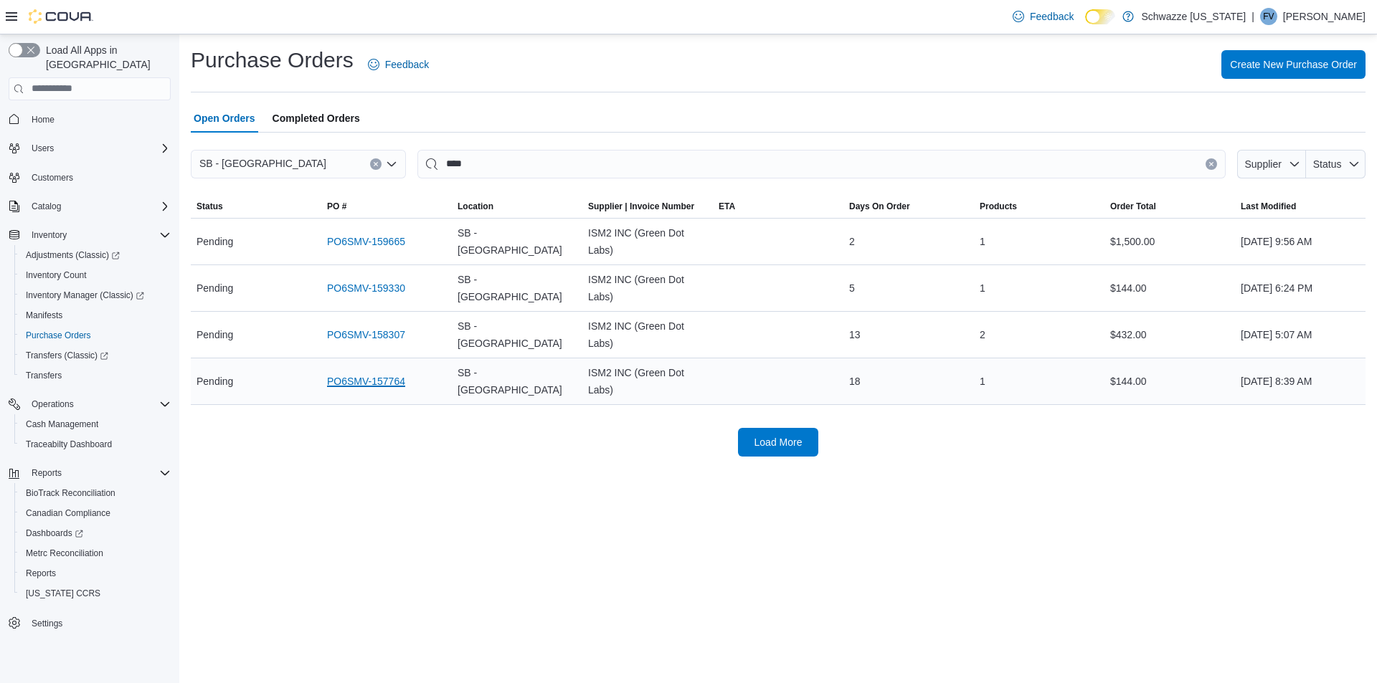
click at [371, 388] on link "PO6SMV-157764" at bounding box center [366, 381] width 78 height 17
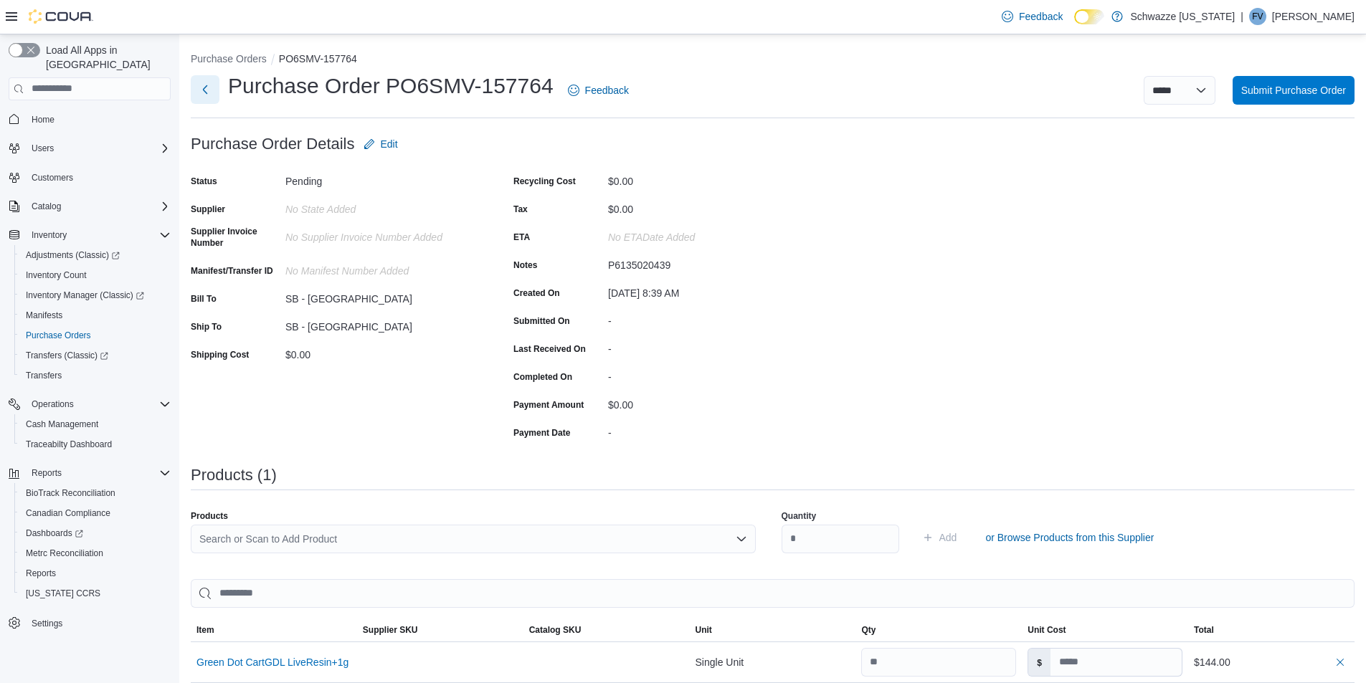
click at [201, 86] on button "Next" at bounding box center [205, 89] width 29 height 29
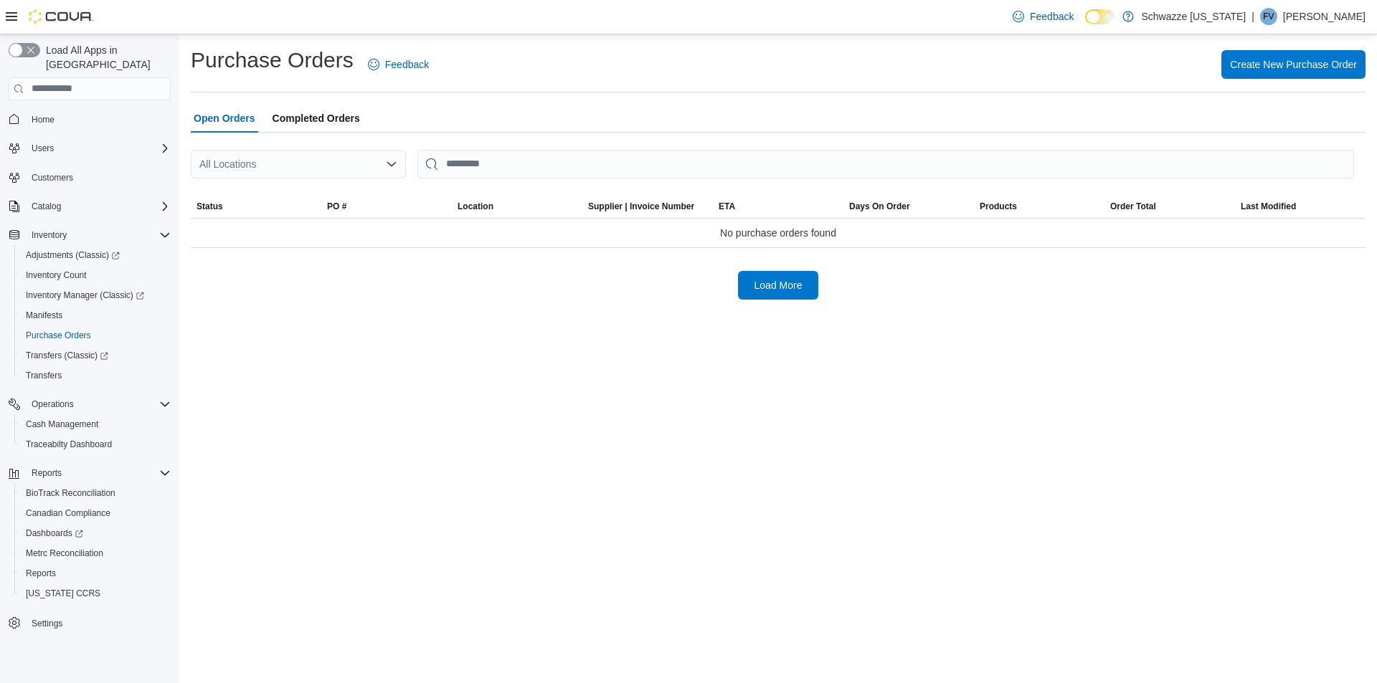
click at [277, 166] on div "All Locations" at bounding box center [298, 164] width 215 height 29
type input "****"
click at [275, 186] on span "SB - [GEOGRAPHIC_DATA]" at bounding box center [309, 188] width 127 height 14
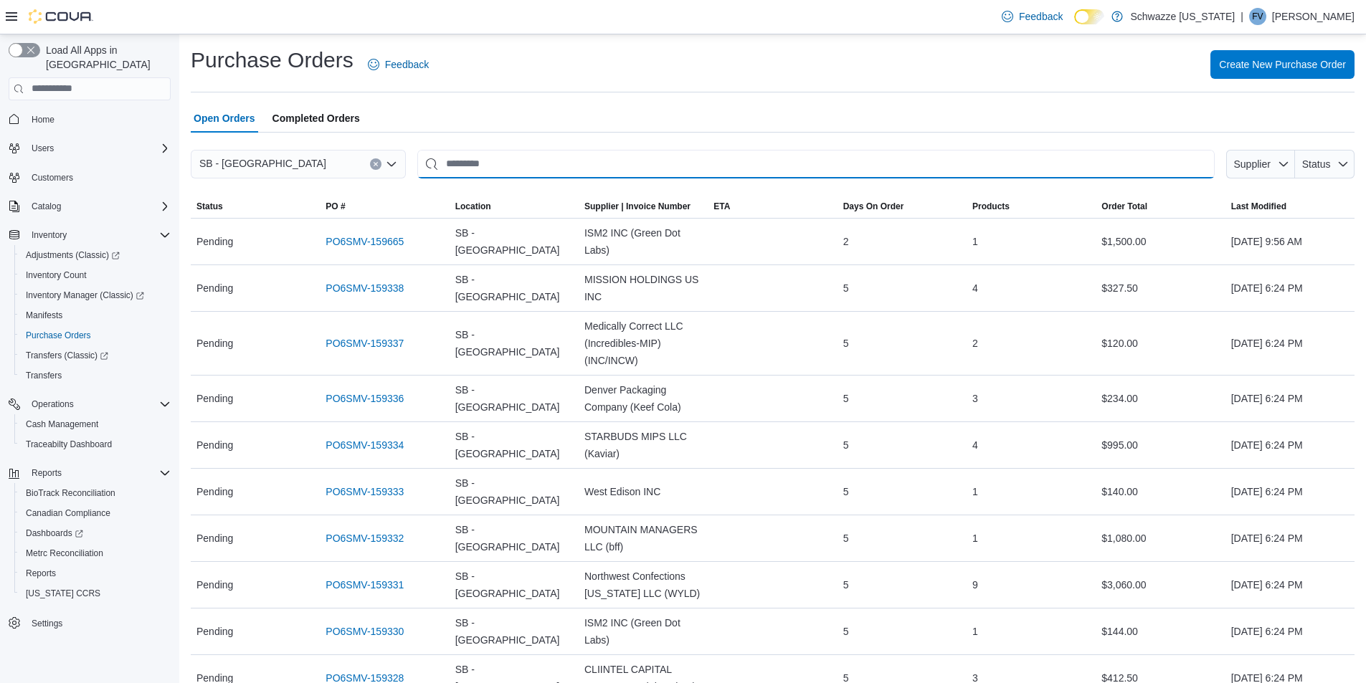
click at [464, 166] on input "This is a search bar. After typing your query, hit enter to filter the results …" at bounding box center [815, 164] width 797 height 29
type input "****"
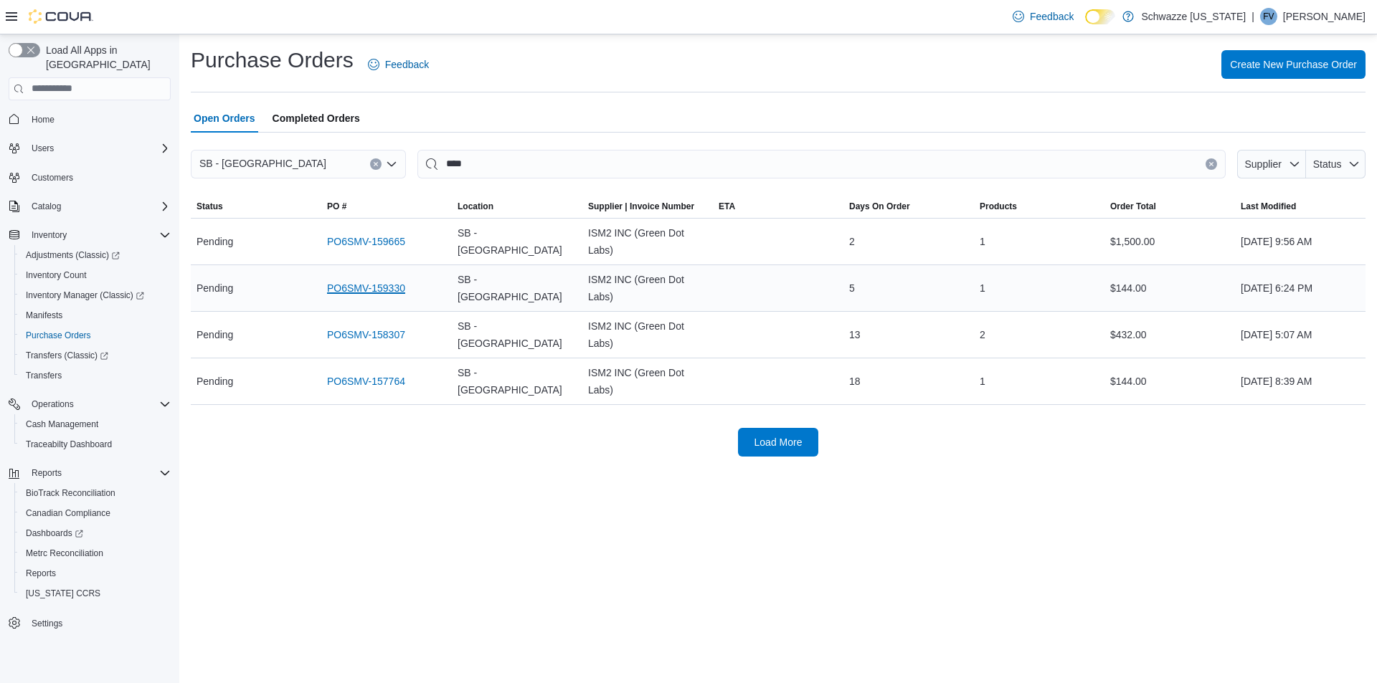
click at [364, 288] on link "PO6SMV-159330" at bounding box center [366, 288] width 78 height 17
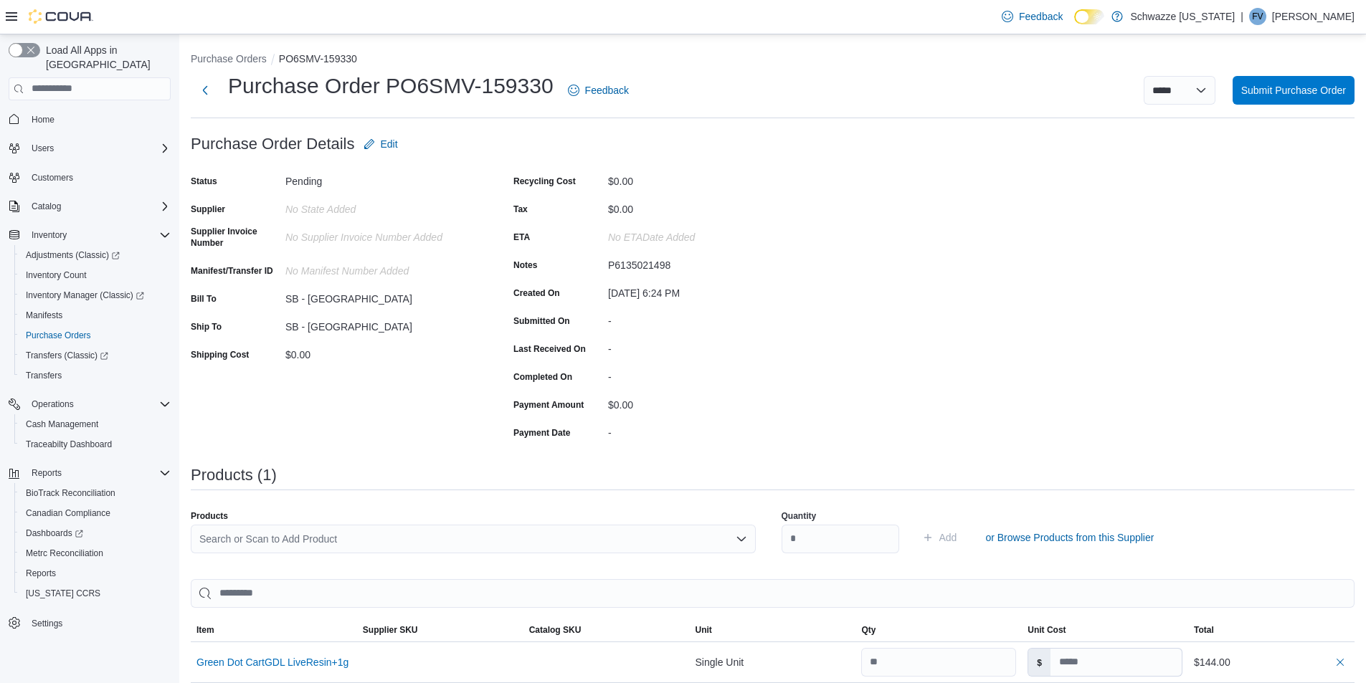
click at [407, 538] on div "Search or Scan to Add Product" at bounding box center [473, 539] width 565 height 29
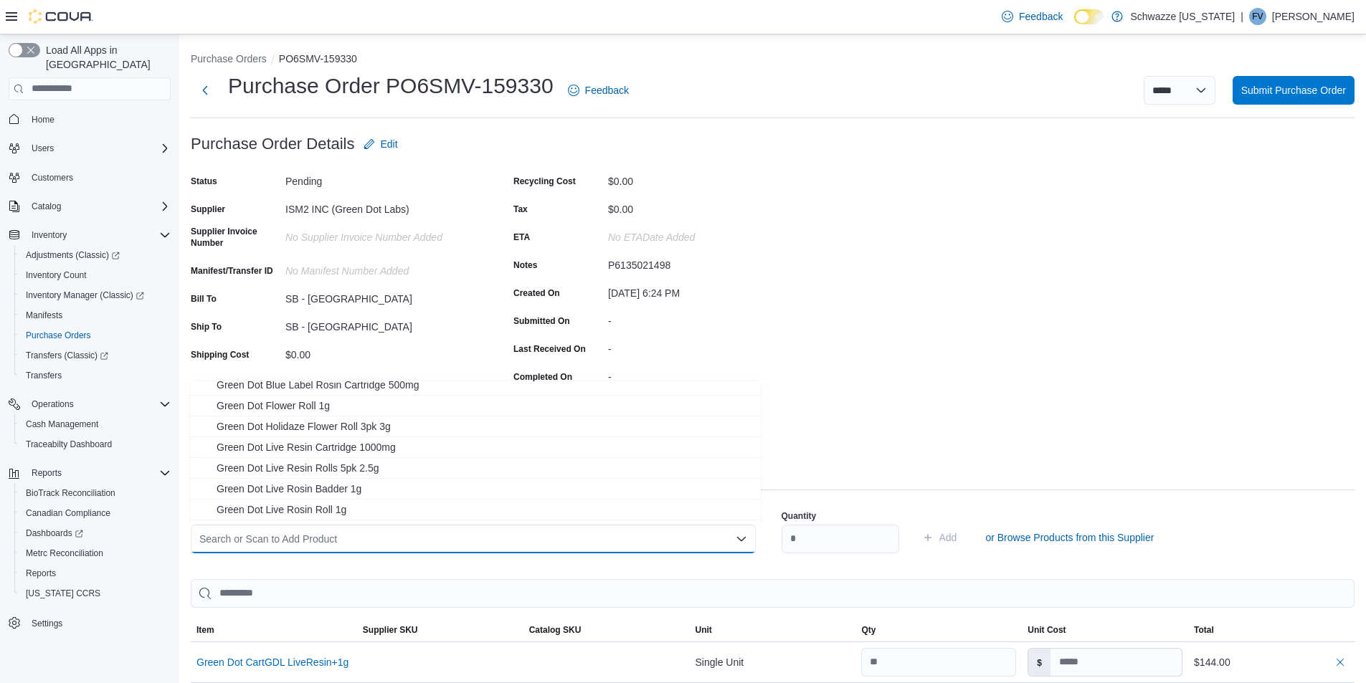
scroll to position [215, 0]
click at [414, 388] on span "Green Dot Flower Roll 1g" at bounding box center [485, 384] width 536 height 14
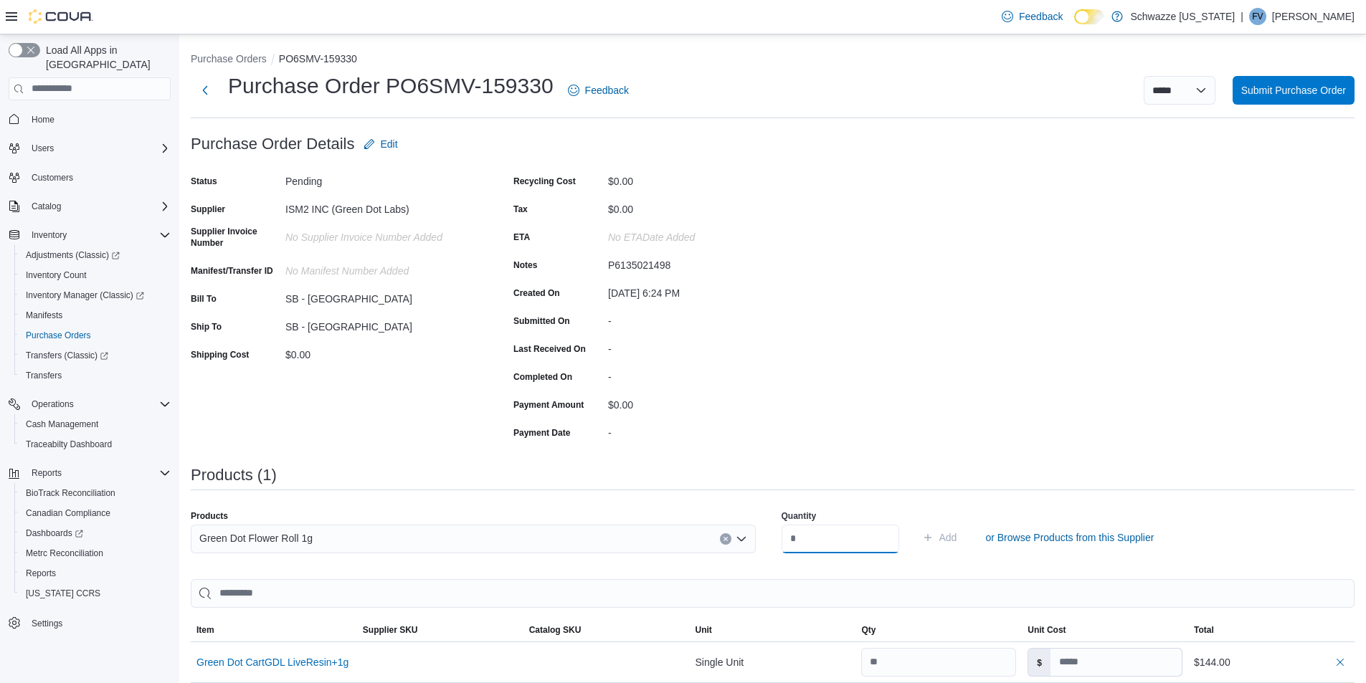
click at [825, 538] on input "number" at bounding box center [841, 539] width 118 height 29
type input "**"
click at [916, 523] on button "Add" at bounding box center [939, 537] width 47 height 29
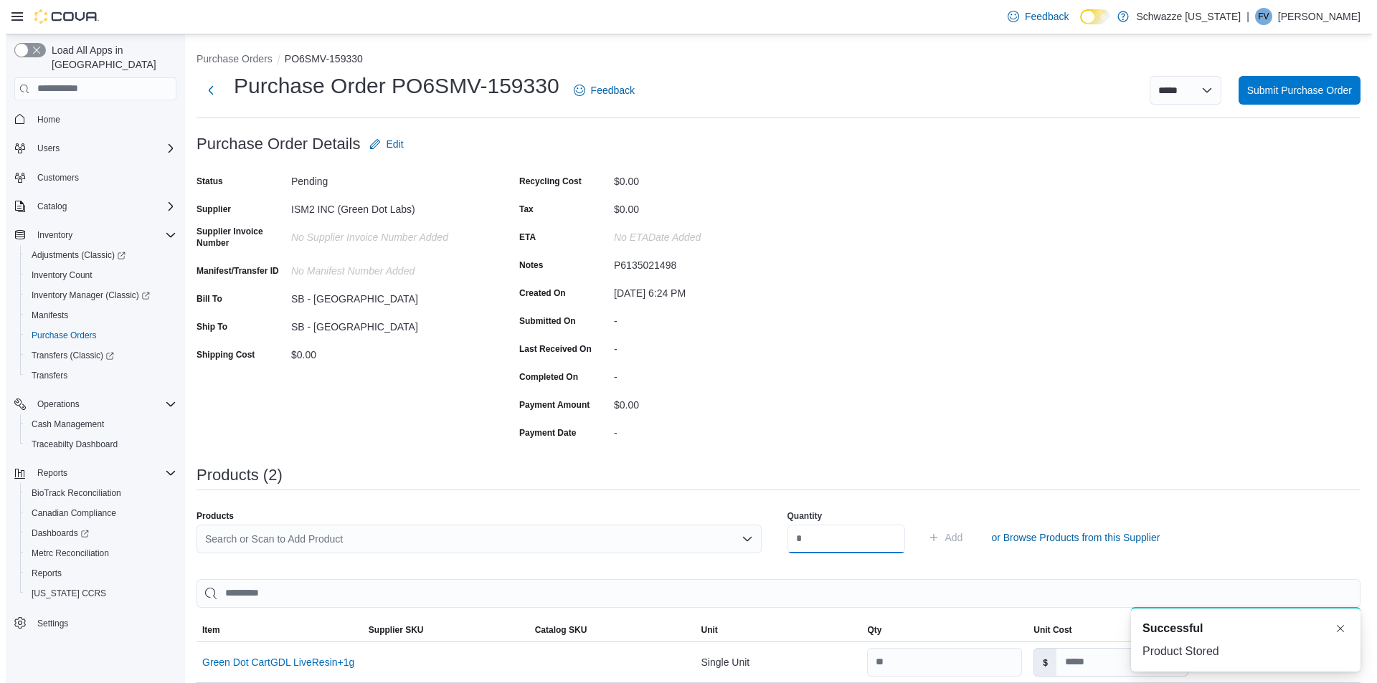
scroll to position [0, 0]
click at [1327, 91] on span "Submit Purchase Order" at bounding box center [1293, 89] width 105 height 14
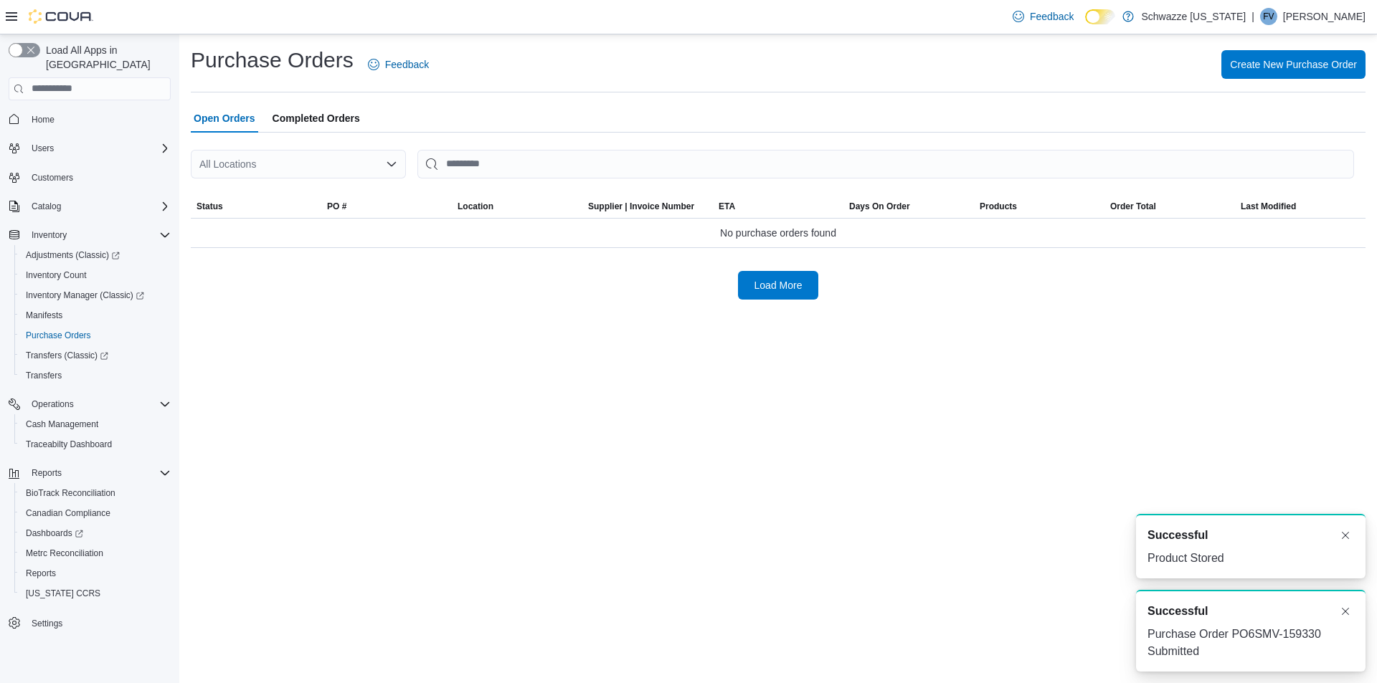
click at [311, 171] on div "All Locations" at bounding box center [298, 164] width 215 height 29
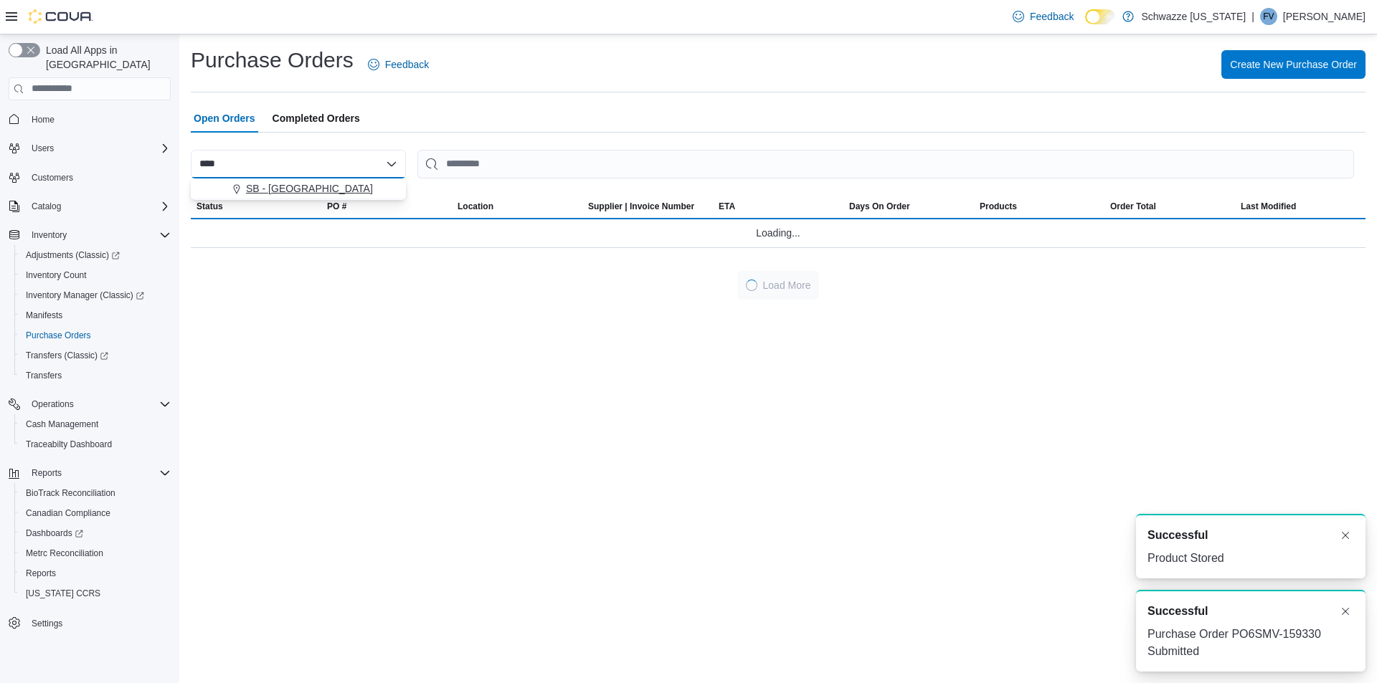
type input "****"
click at [317, 181] on div "SB - [GEOGRAPHIC_DATA]" at bounding box center [307, 188] width 181 height 14
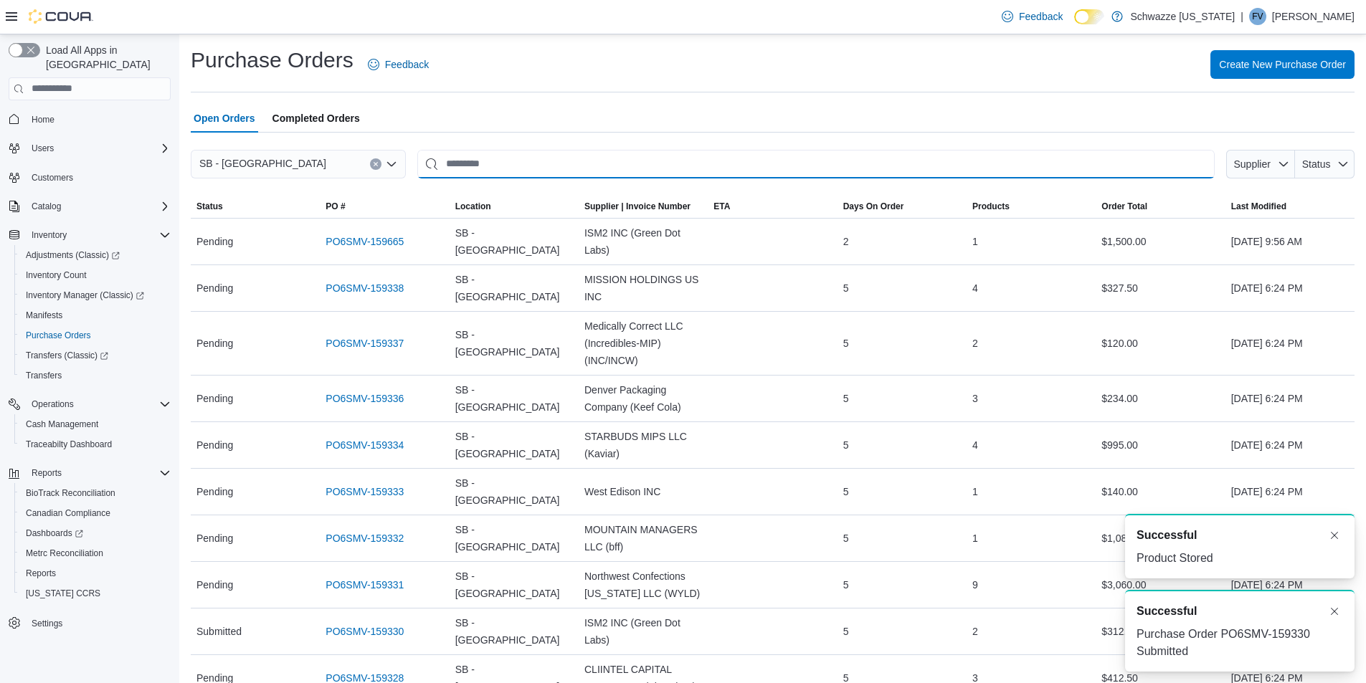
click at [479, 171] on input "This is a search bar. After typing your query, hit enter to filter the results …" at bounding box center [815, 164] width 797 height 29
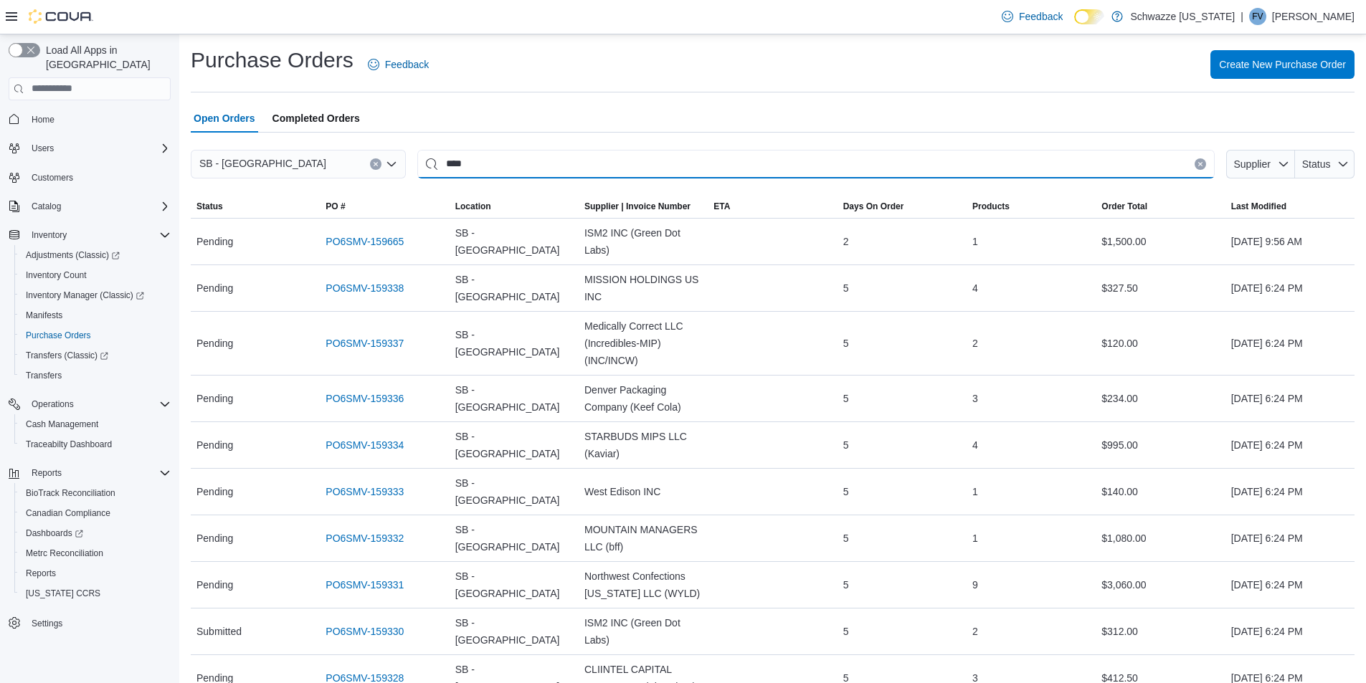
type input "****"
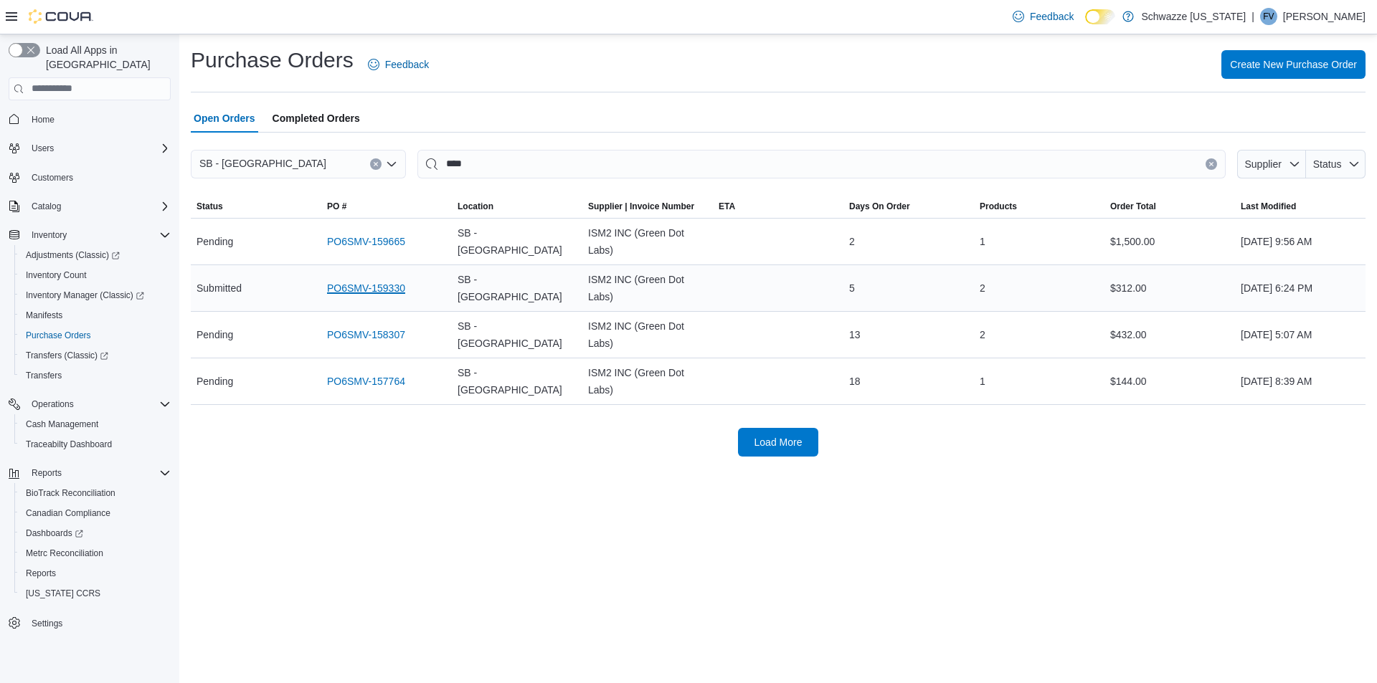
click at [346, 285] on link "PO6SMV-159330" at bounding box center [366, 288] width 78 height 17
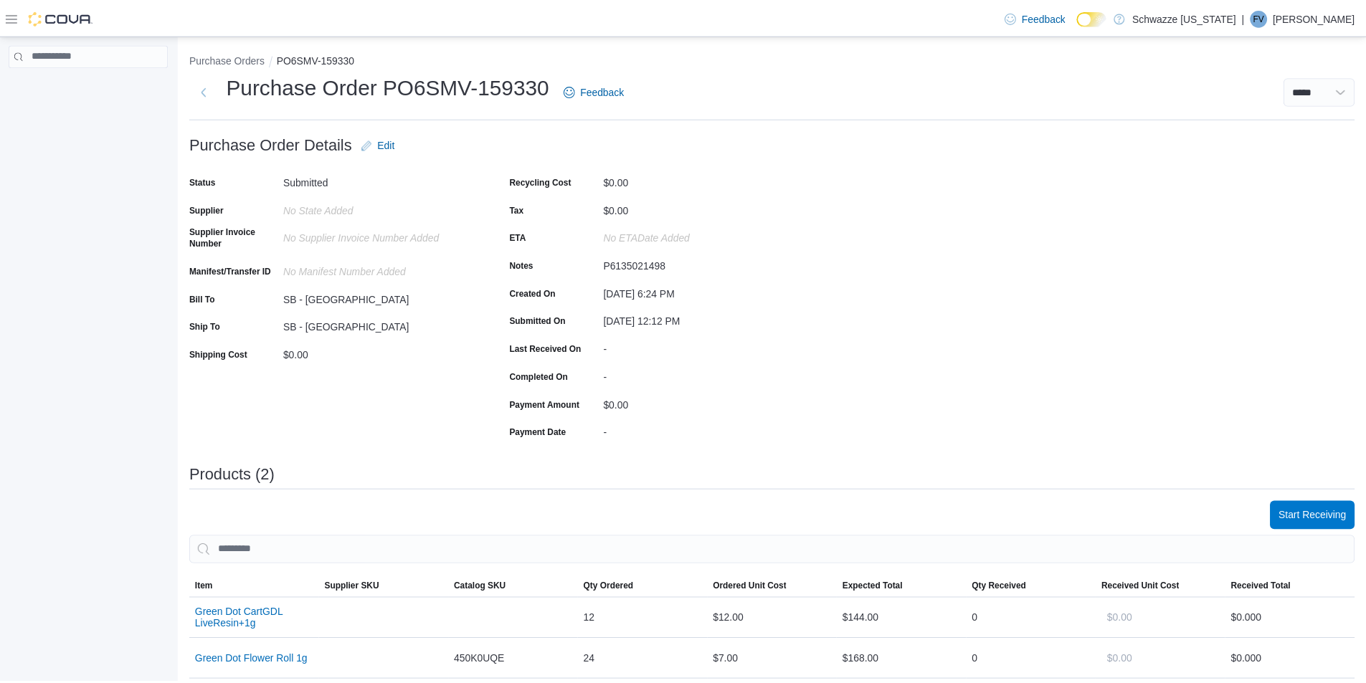
scroll to position [157, 0]
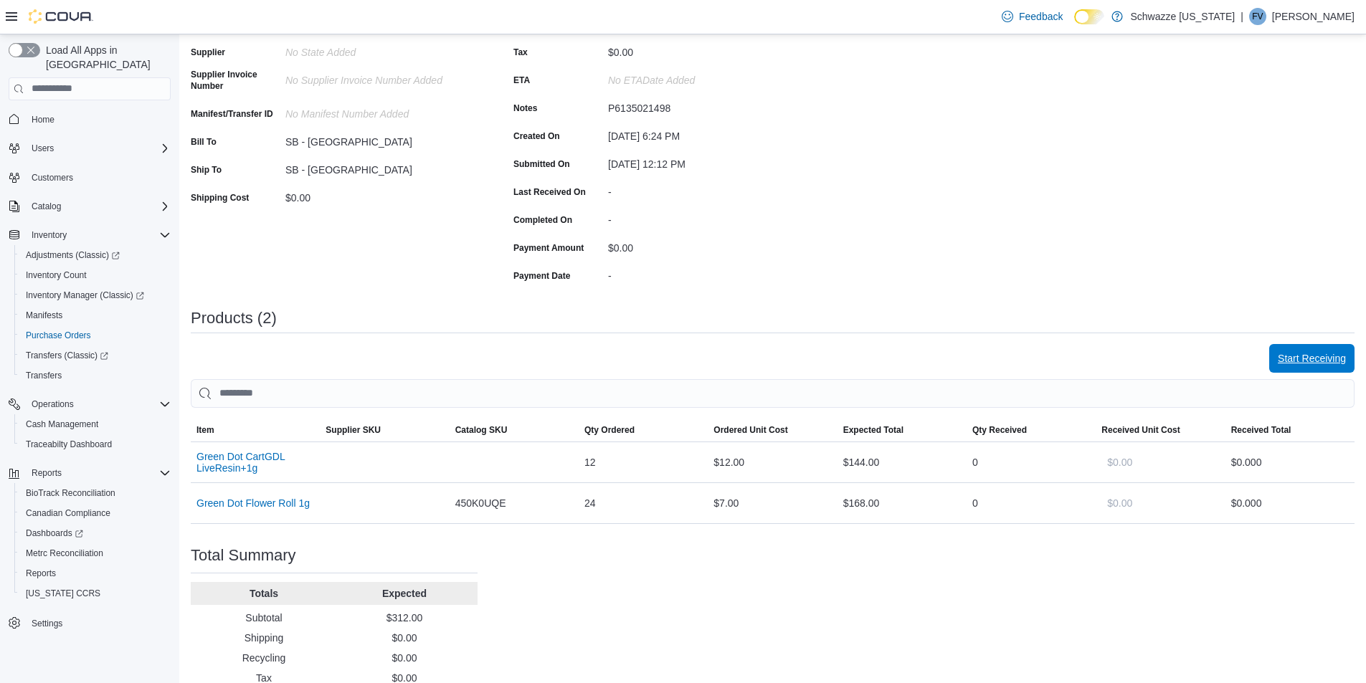
click at [1329, 356] on span "Start Receiving" at bounding box center [1312, 358] width 68 height 14
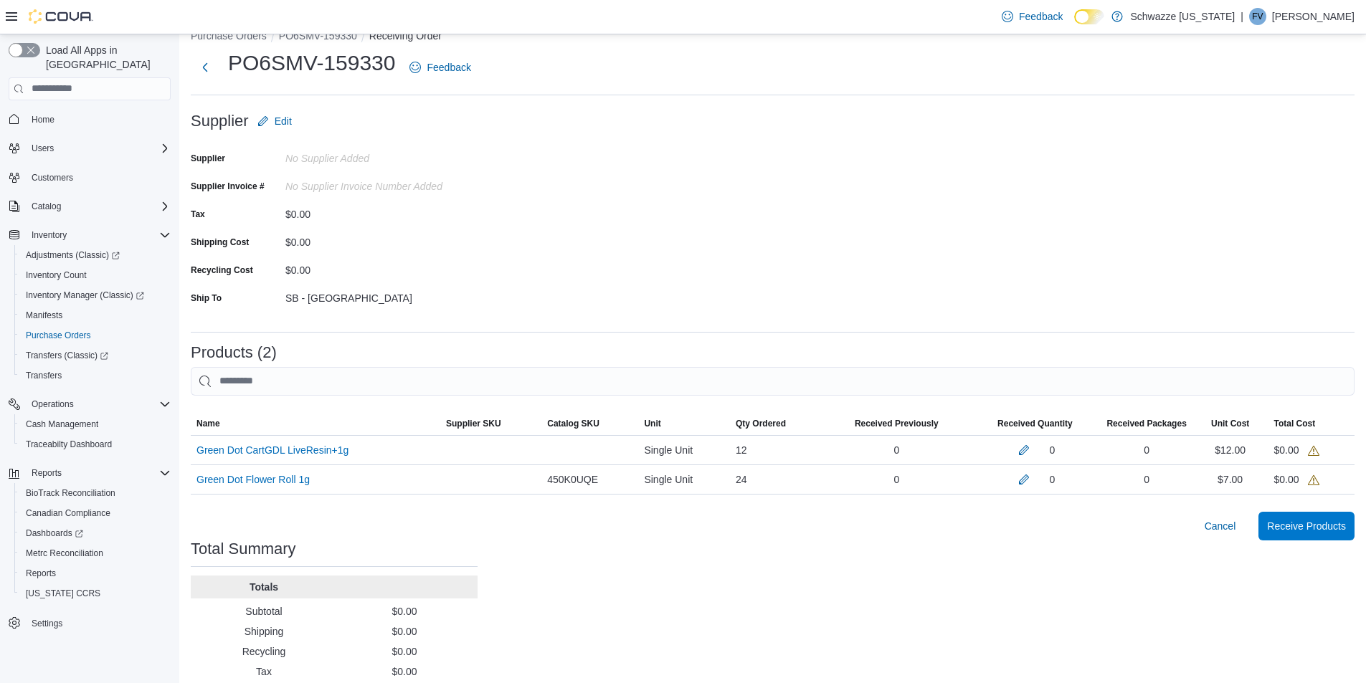
scroll to position [62, 0]
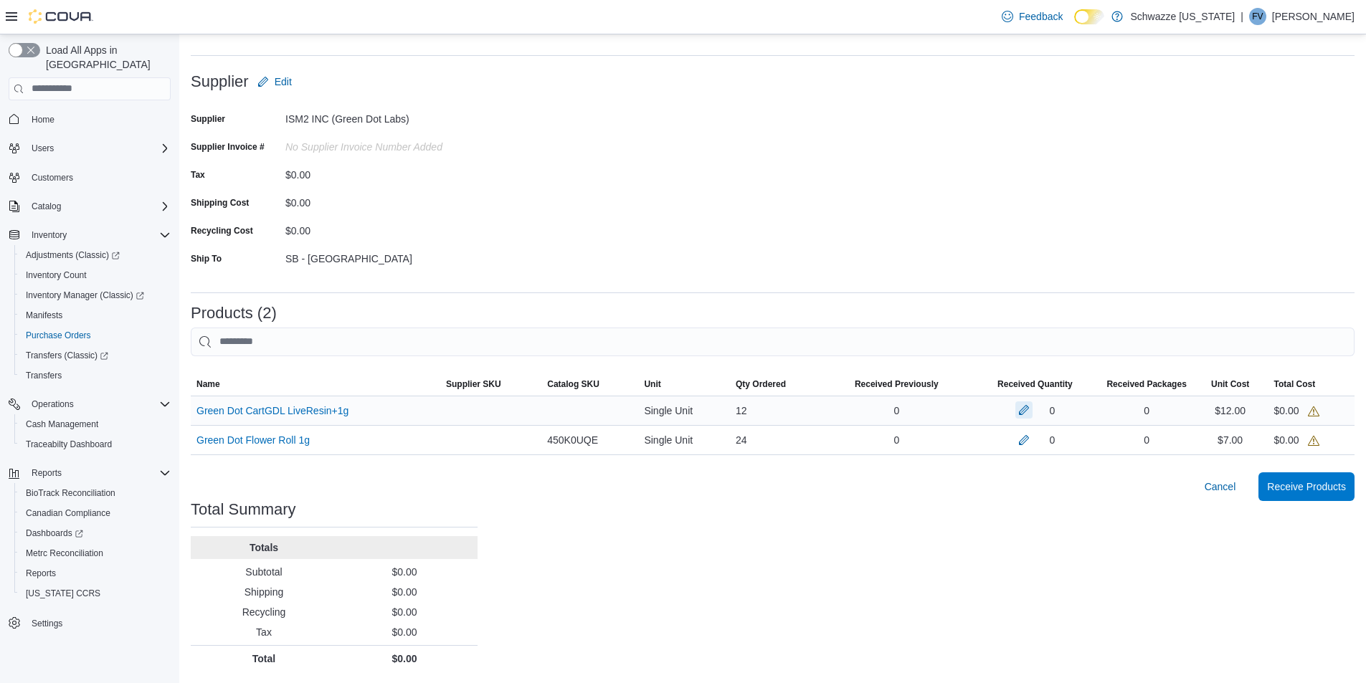
click at [1025, 409] on button "button" at bounding box center [1023, 410] width 17 height 17
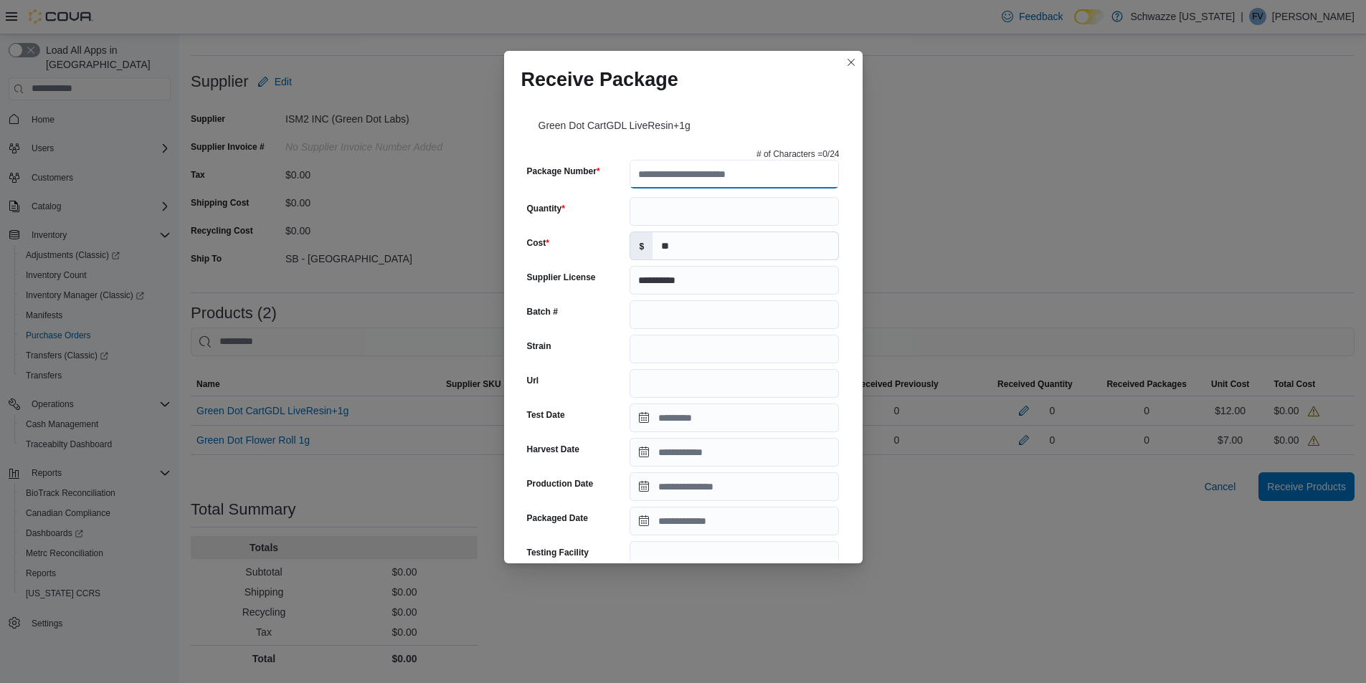
click at [661, 169] on input "Package Number" at bounding box center [734, 174] width 209 height 29
click at [642, 176] on input "**********" at bounding box center [734, 174] width 209 height 29
type input "**********"
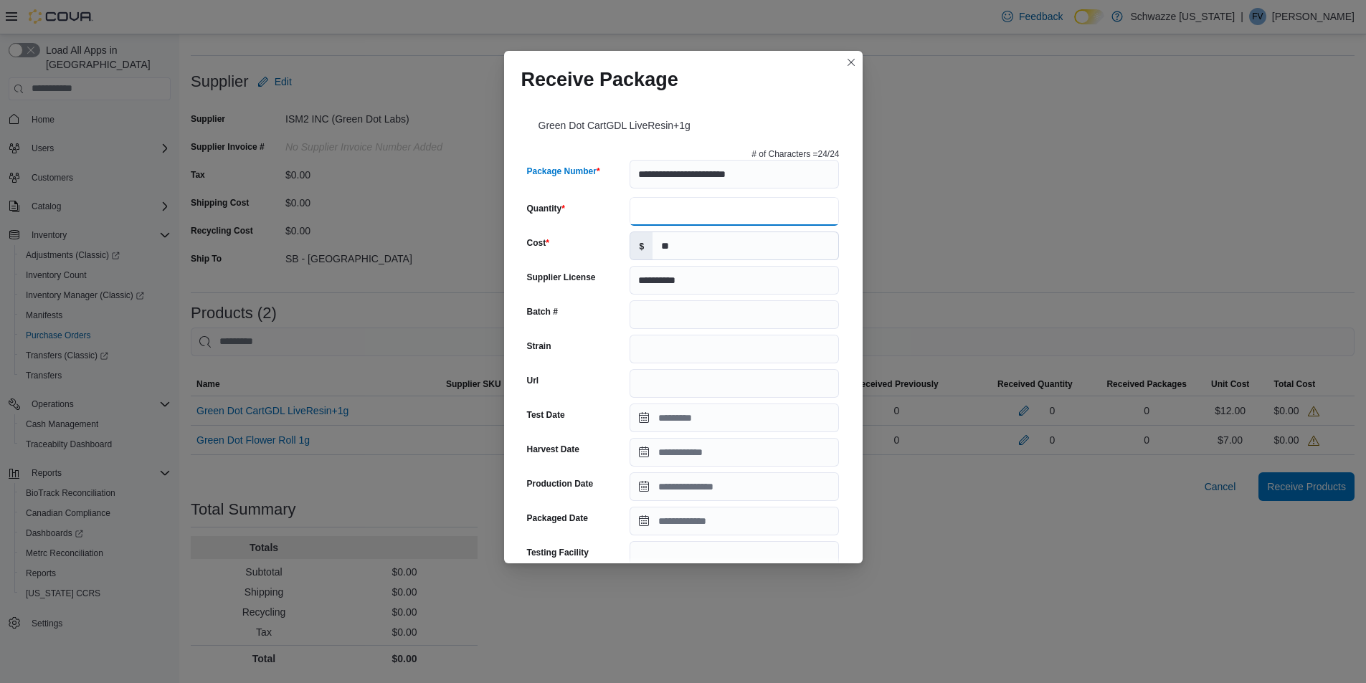
click at [734, 211] on input "Quantity" at bounding box center [734, 211] width 209 height 29
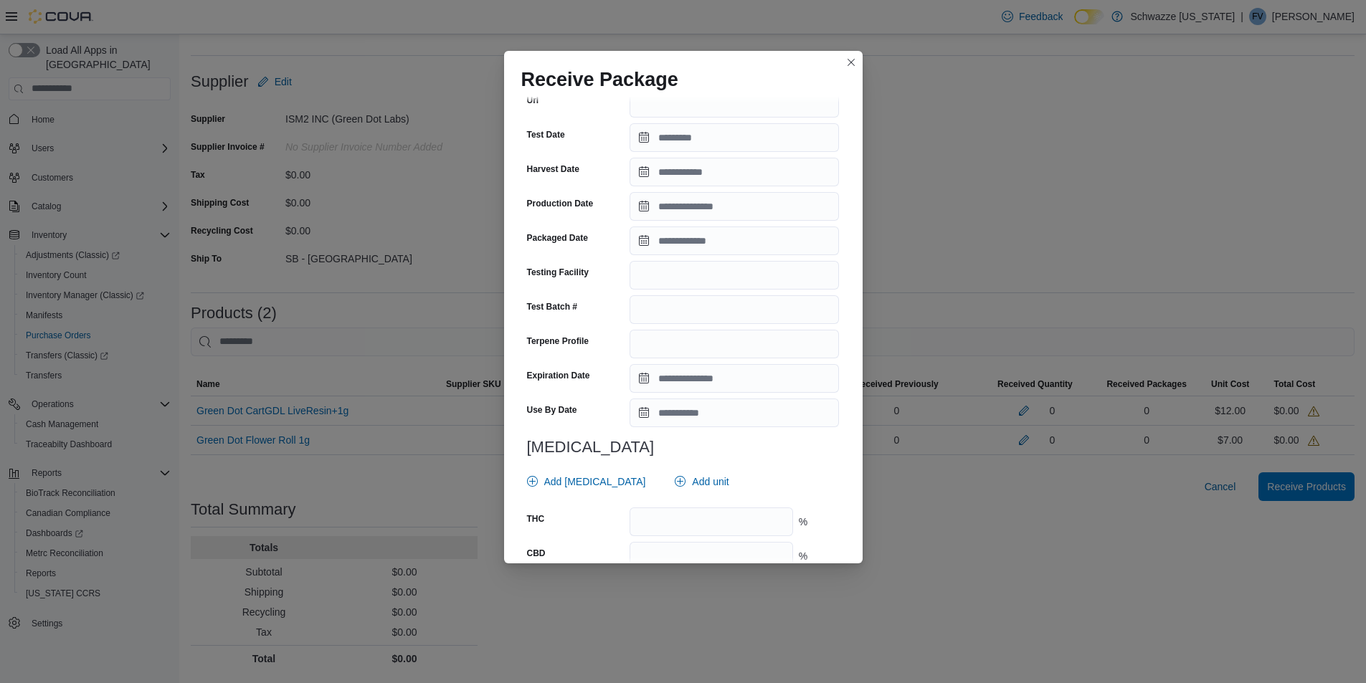
scroll to position [397, 0]
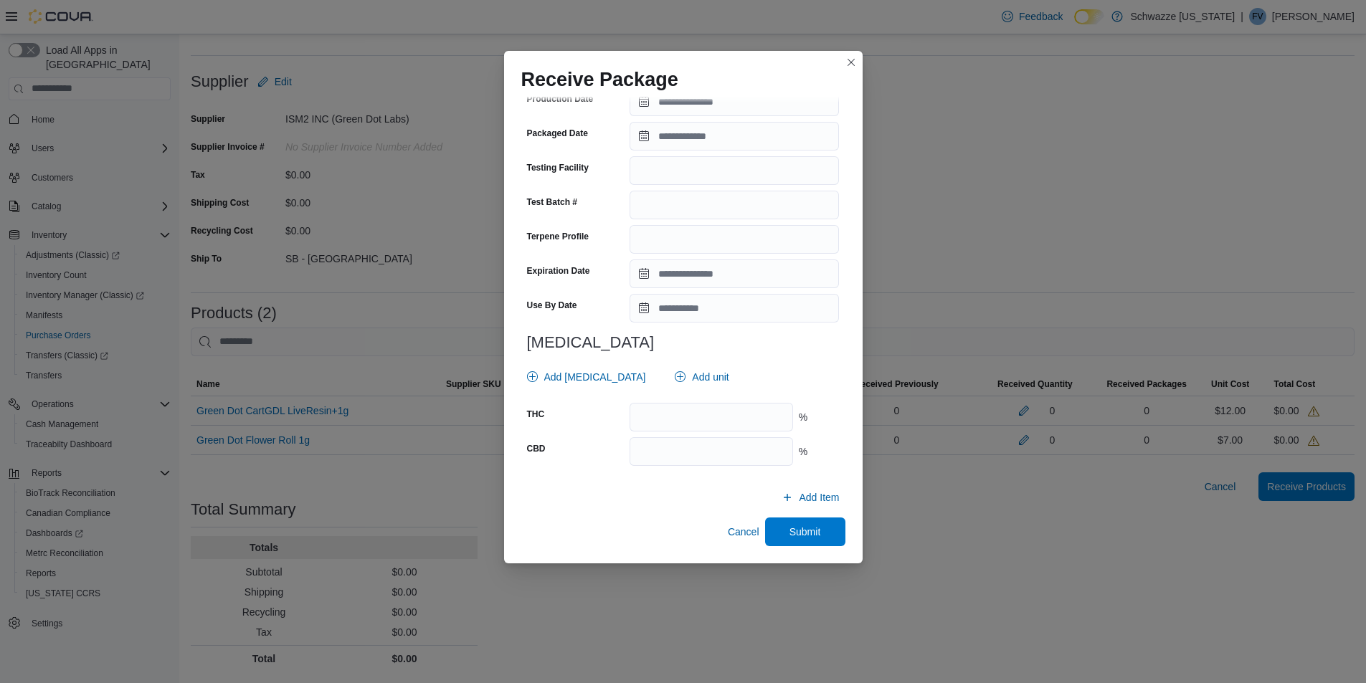
type input "**"
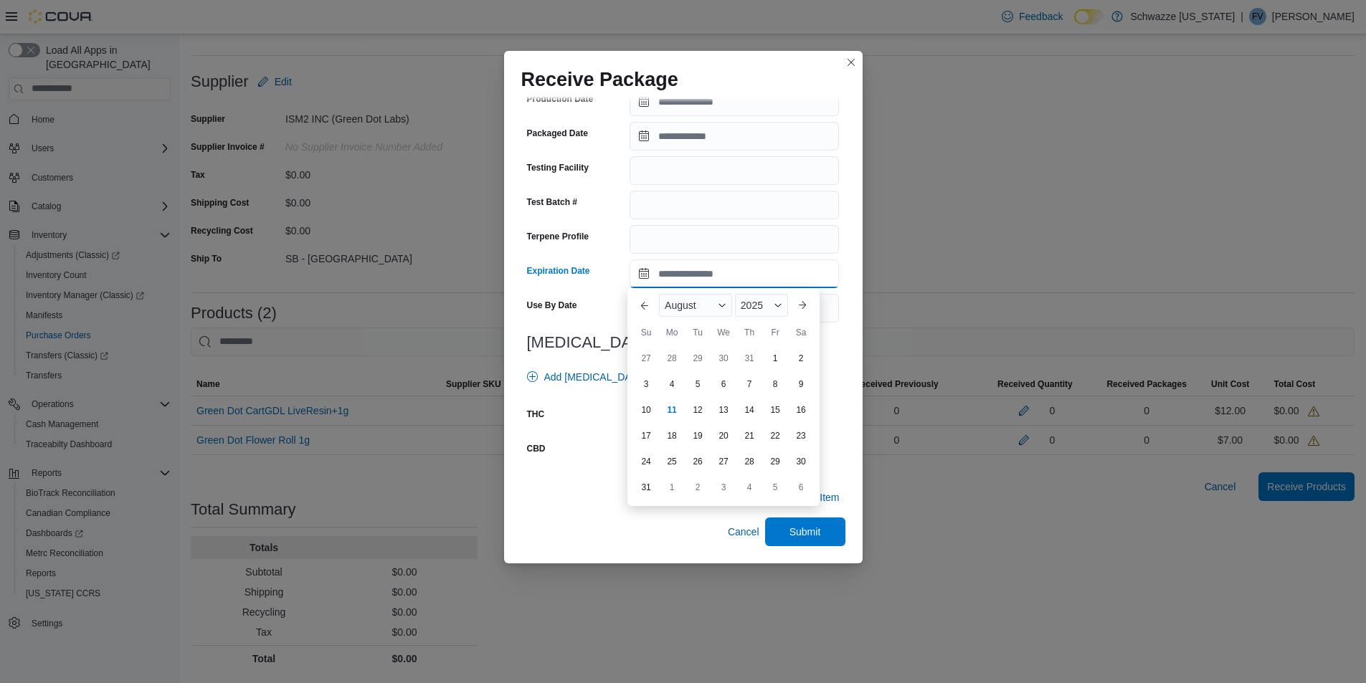
click at [639, 278] on input "Expiration Date" at bounding box center [734, 274] width 209 height 29
click at [673, 306] on span "August" at bounding box center [681, 305] width 32 height 11
click at [683, 370] on div "April" at bounding box center [709, 368] width 95 height 17
click at [764, 298] on div "2025" at bounding box center [759, 305] width 57 height 23
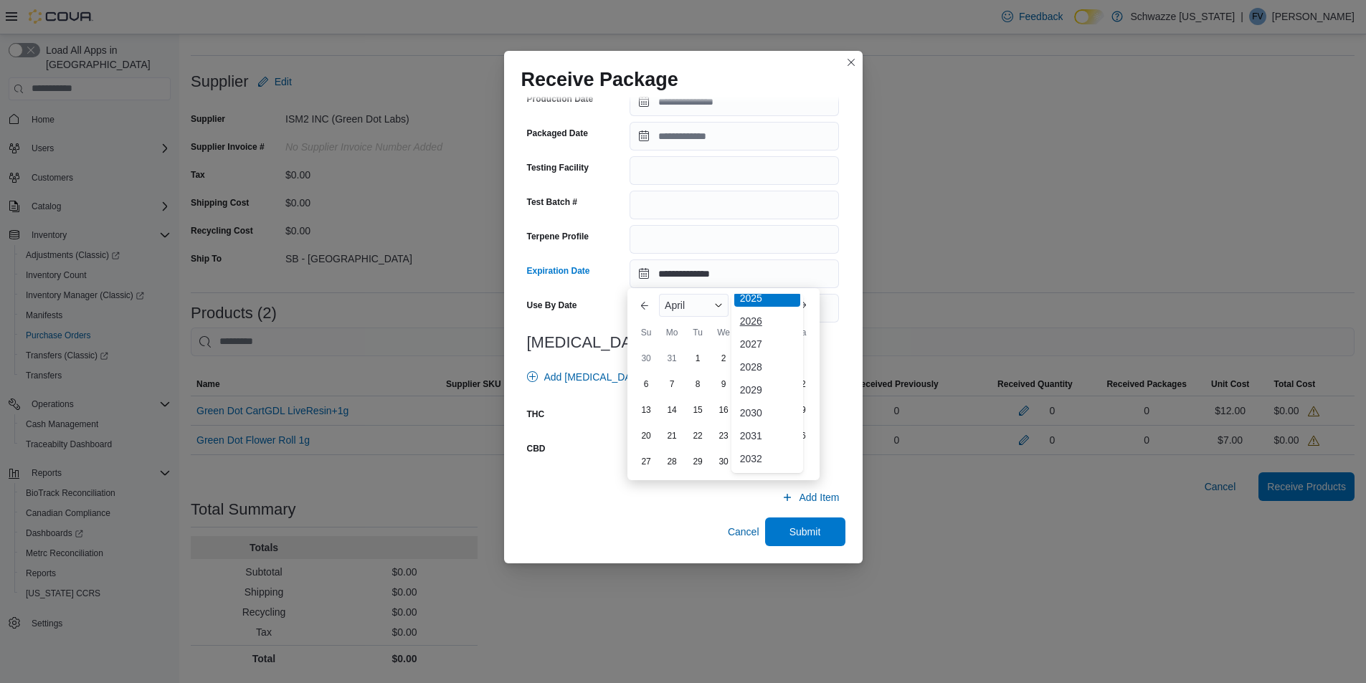
click at [753, 325] on div "2026" at bounding box center [767, 321] width 66 height 17
click at [754, 437] on div "23" at bounding box center [748, 436] width 25 height 25
type input "**********"
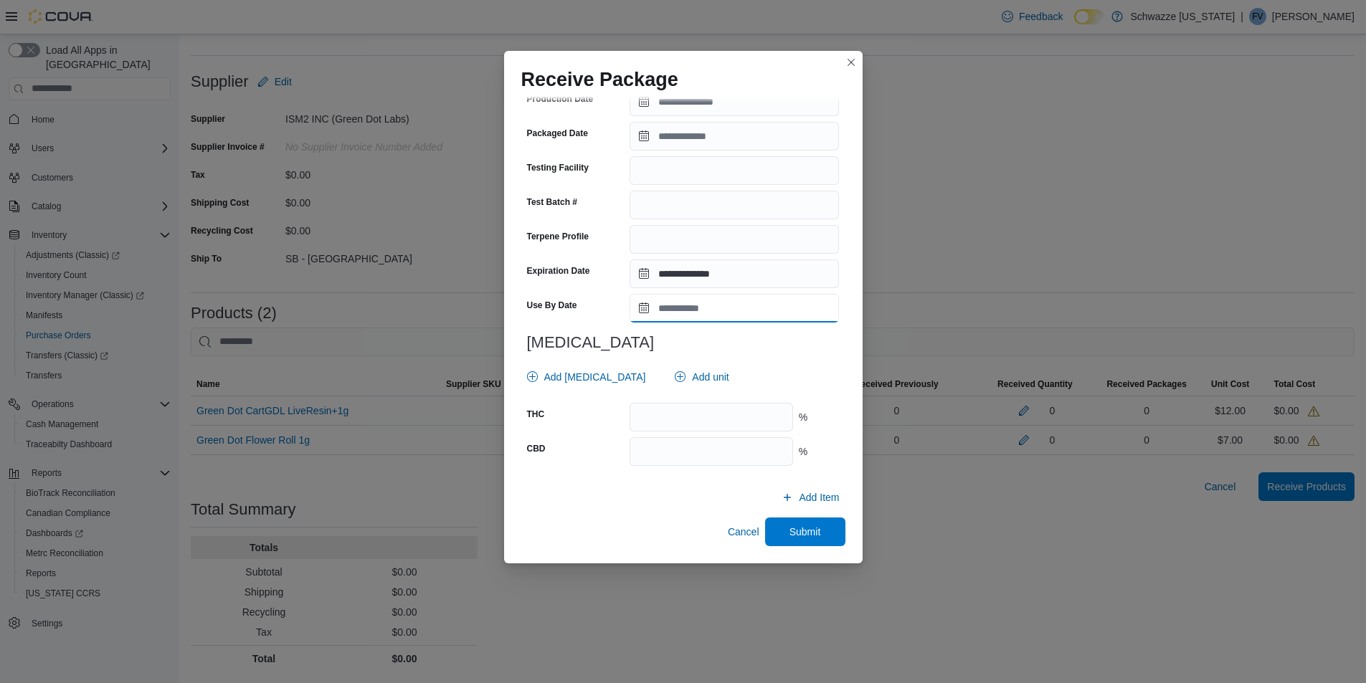
click at [684, 309] on input "Use By Date" at bounding box center [734, 308] width 209 height 29
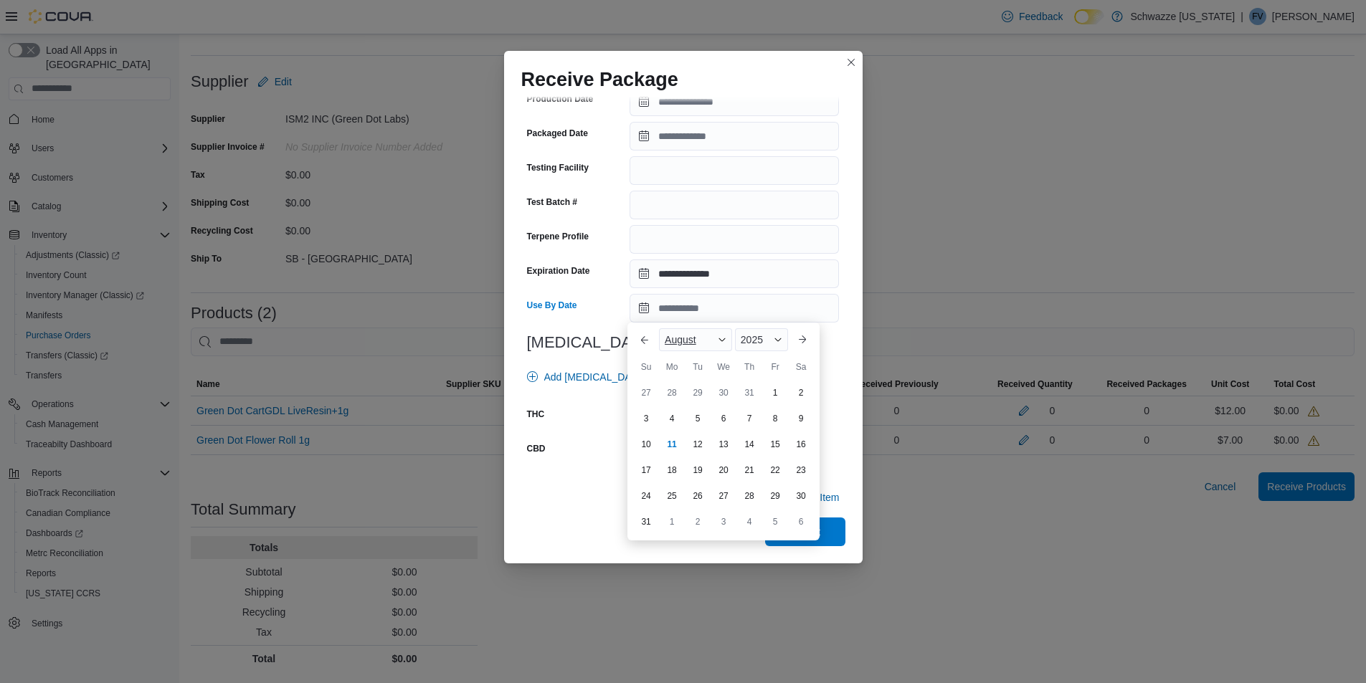
click at [682, 343] on span "August" at bounding box center [681, 339] width 32 height 11
click at [698, 401] on div "April" at bounding box center [709, 402] width 95 height 17
click at [752, 341] on span "2025" at bounding box center [748, 339] width 22 height 11
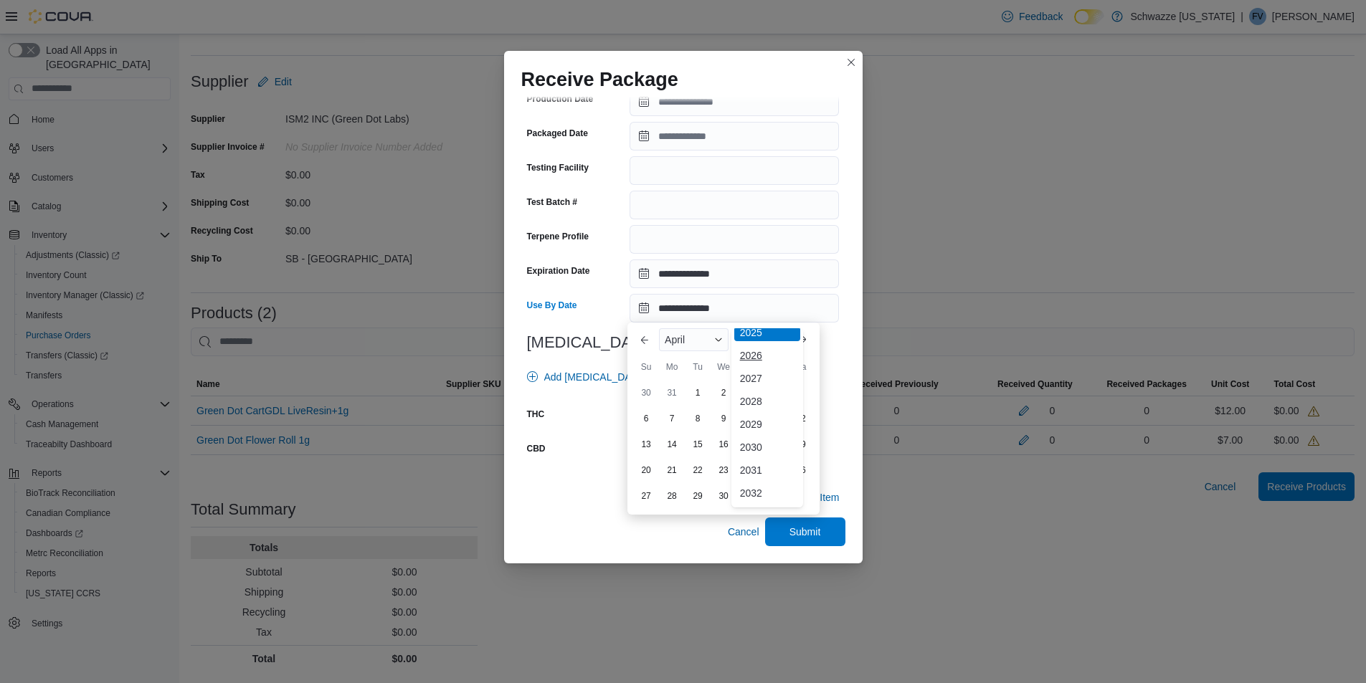
click at [777, 361] on div "2026" at bounding box center [767, 355] width 66 height 17
click at [749, 463] on div "23" at bounding box center [748, 470] width 25 height 25
type input "**********"
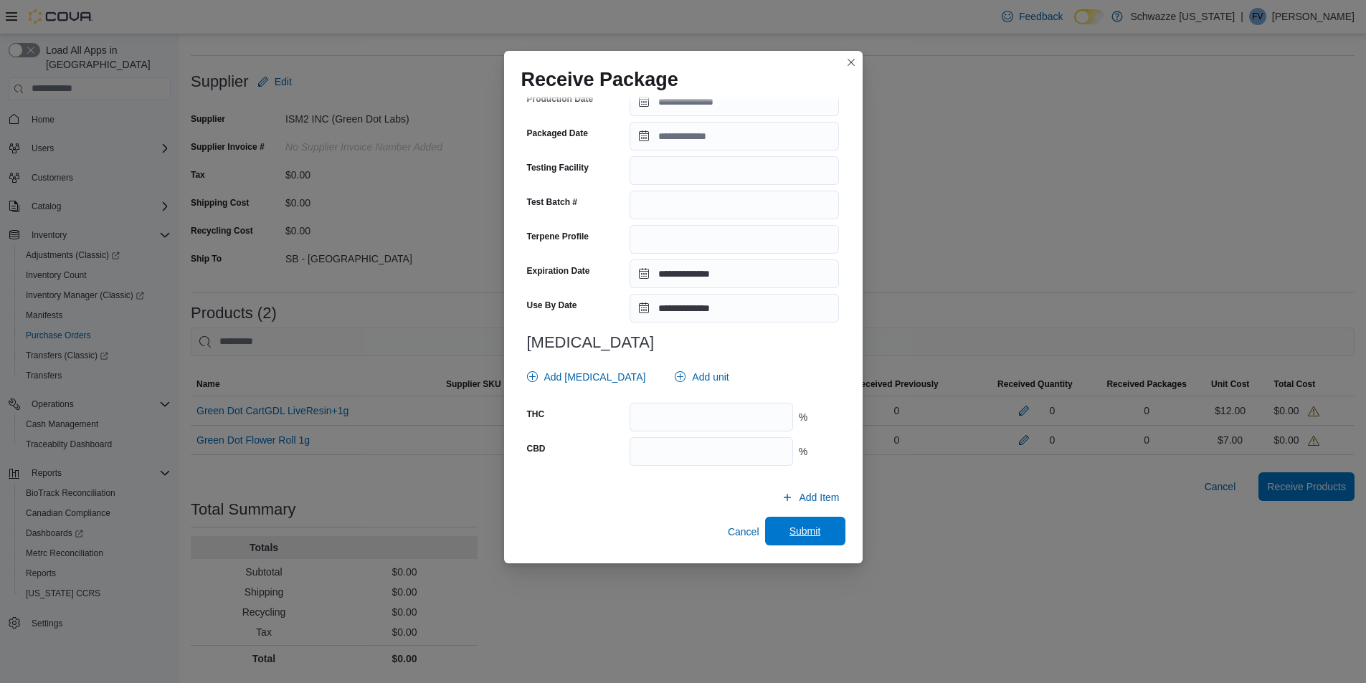
click at [802, 537] on span "Submit" at bounding box center [806, 531] width 32 height 14
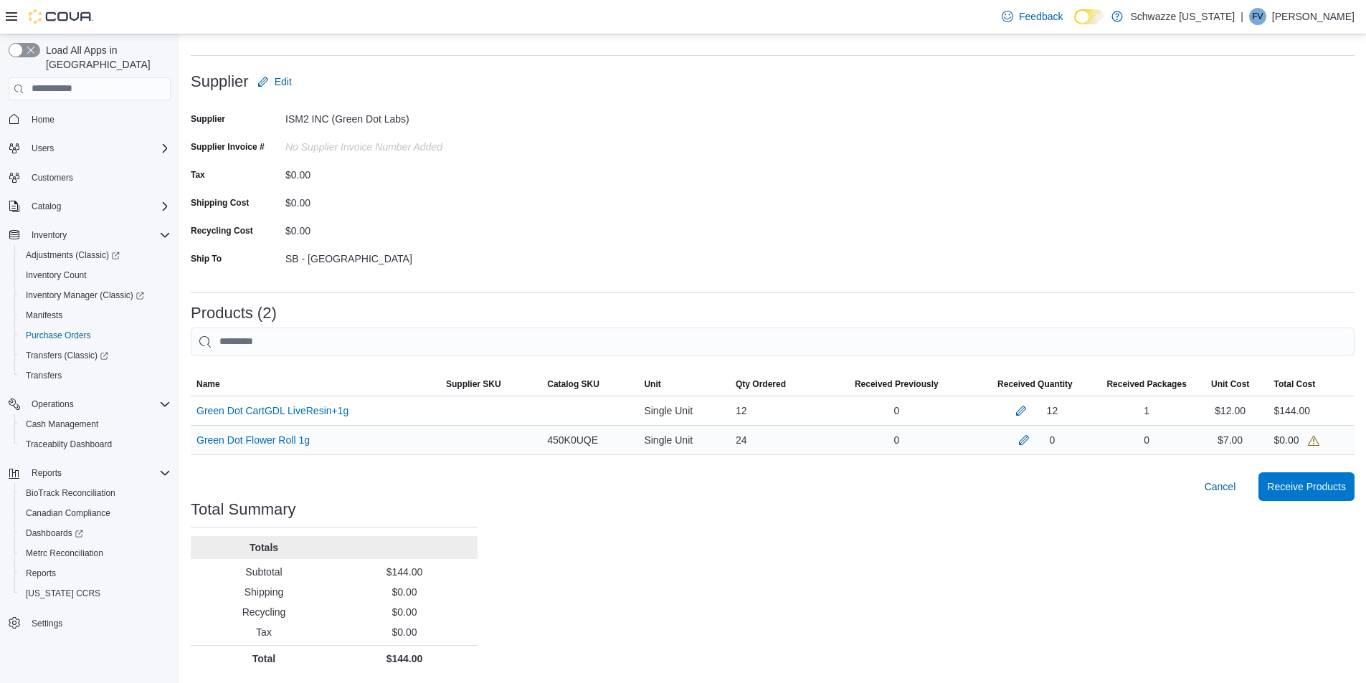
click at [1041, 437] on div "0" at bounding box center [1035, 440] width 120 height 17
click at [1033, 438] on button "button" at bounding box center [1023, 439] width 17 height 17
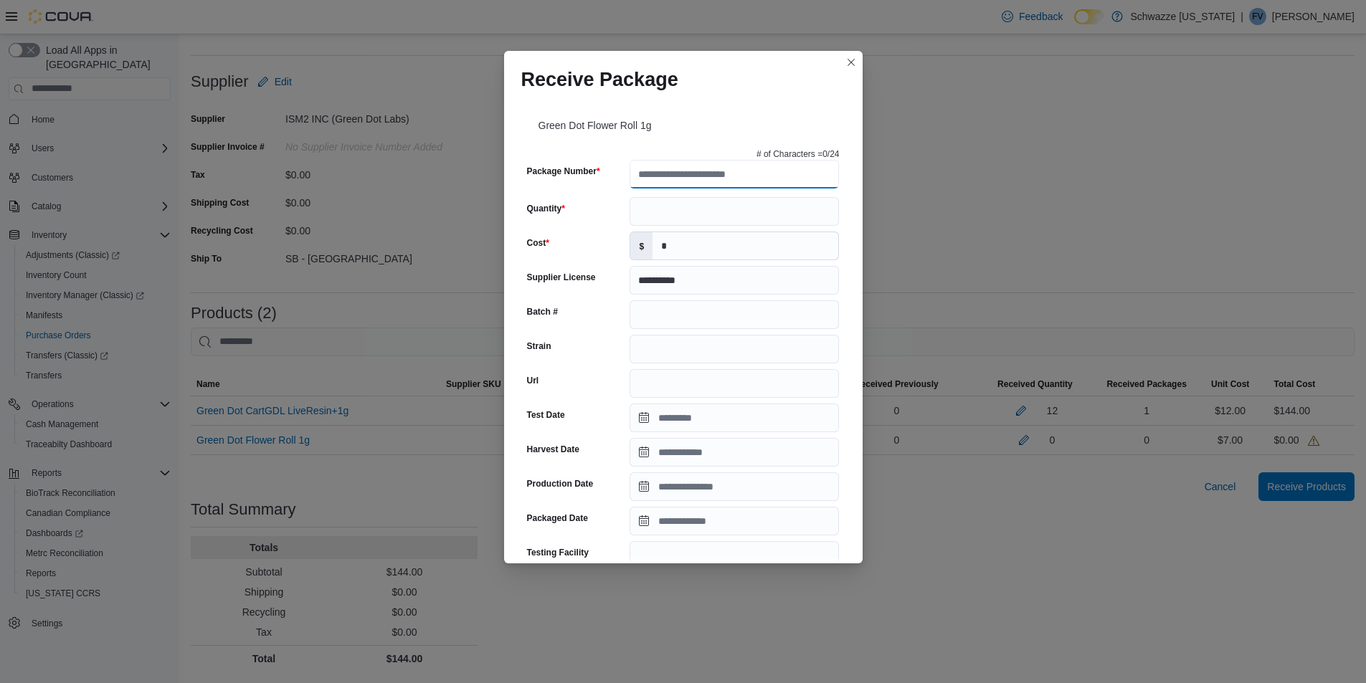
click at [703, 179] on input "Package Number" at bounding box center [734, 174] width 209 height 29
type input "**********"
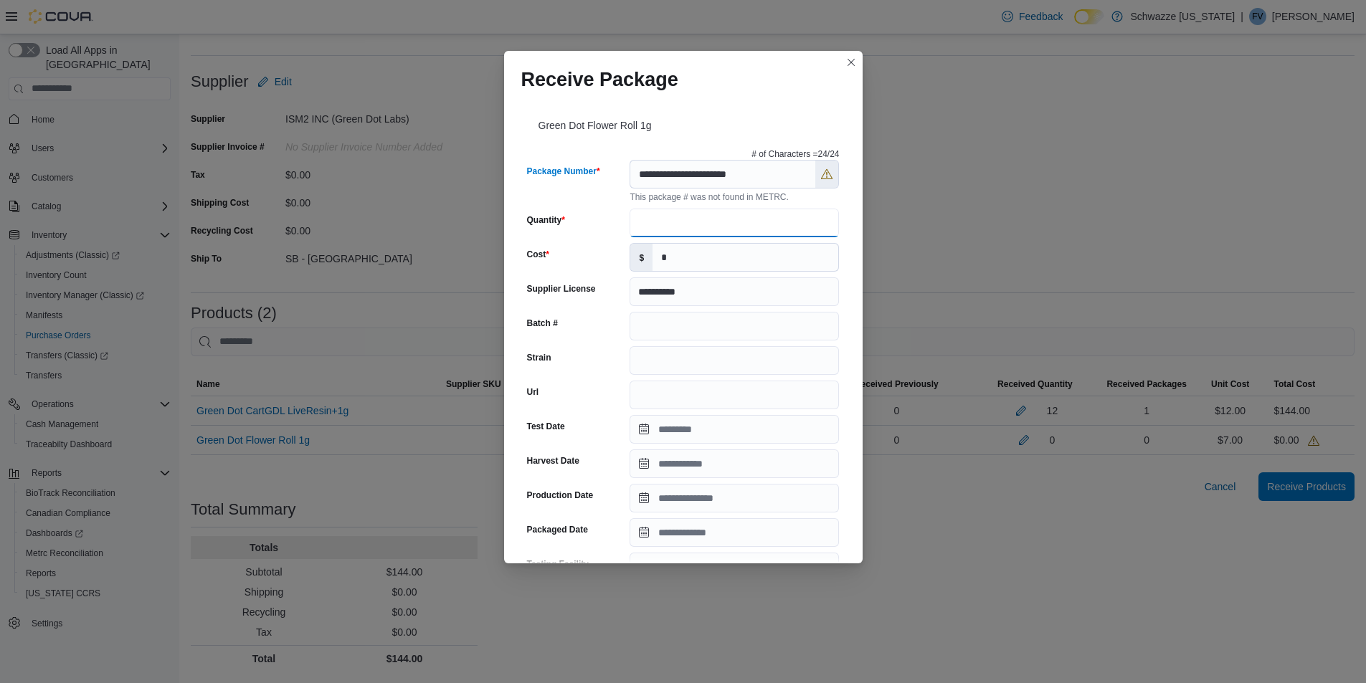
click at [686, 223] on input "Quantity" at bounding box center [734, 223] width 209 height 29
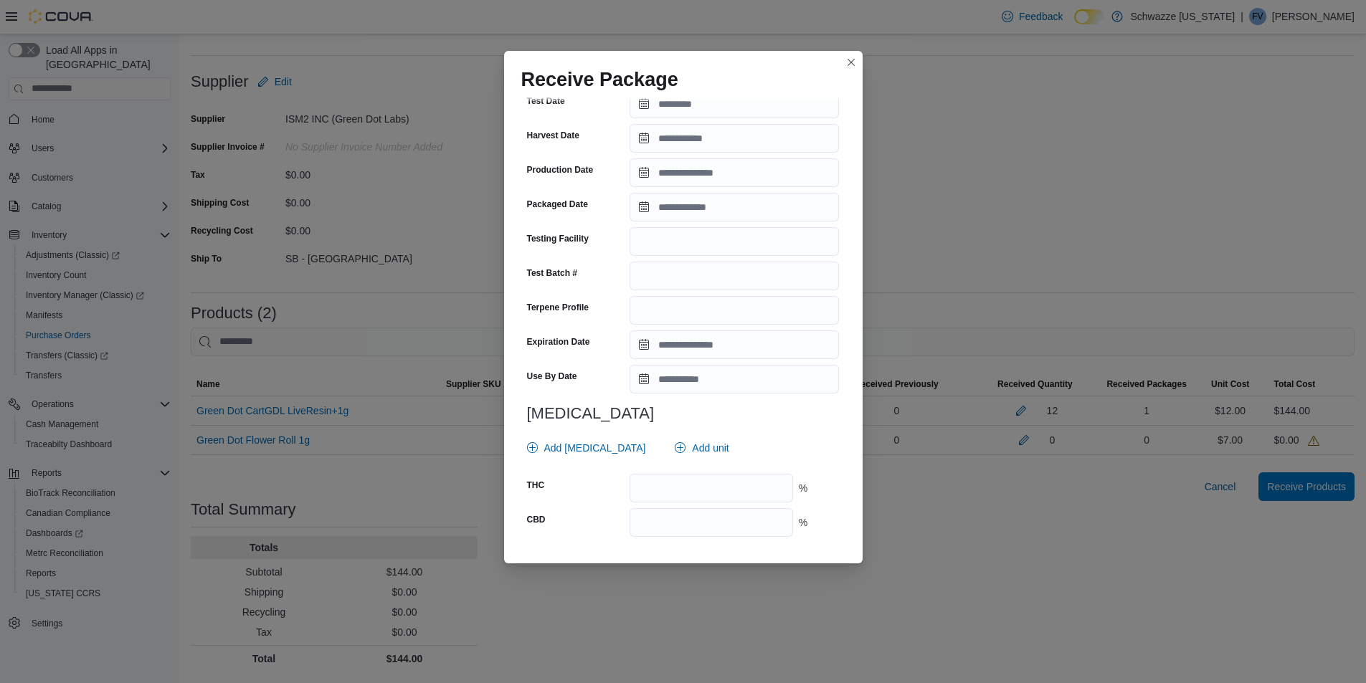
scroll to position [397, 0]
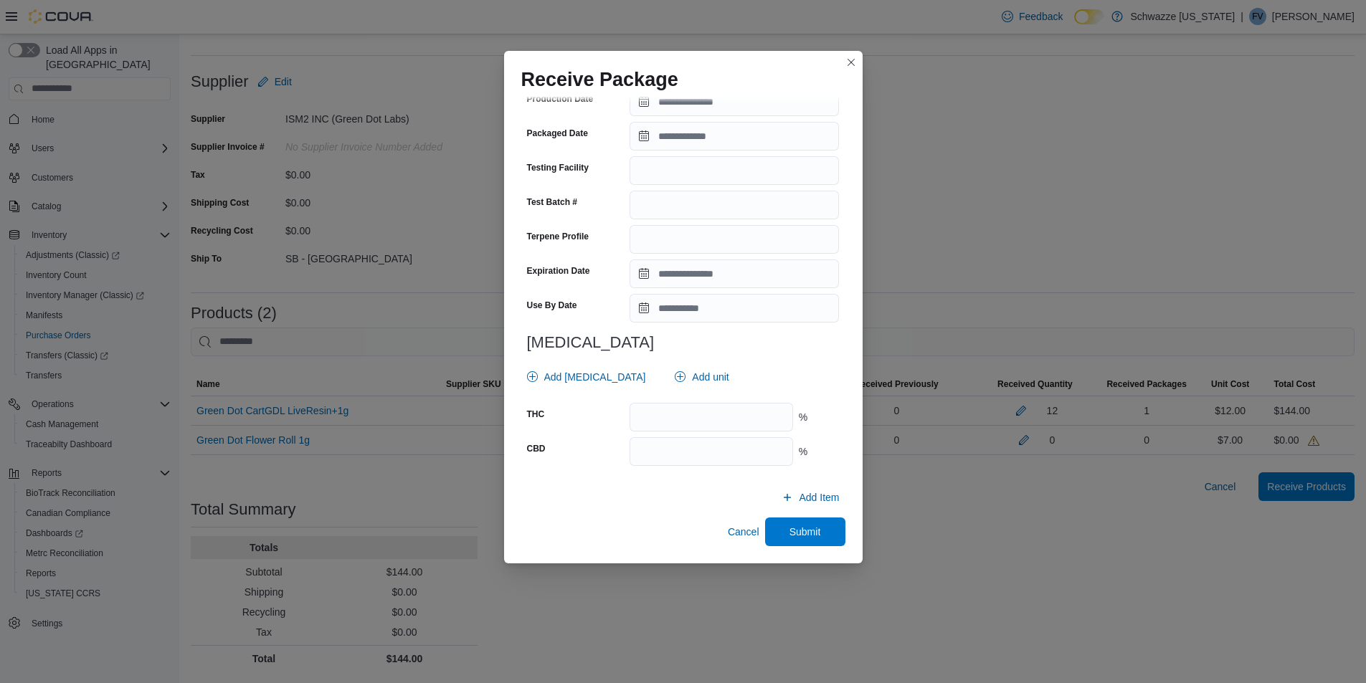
type input "**"
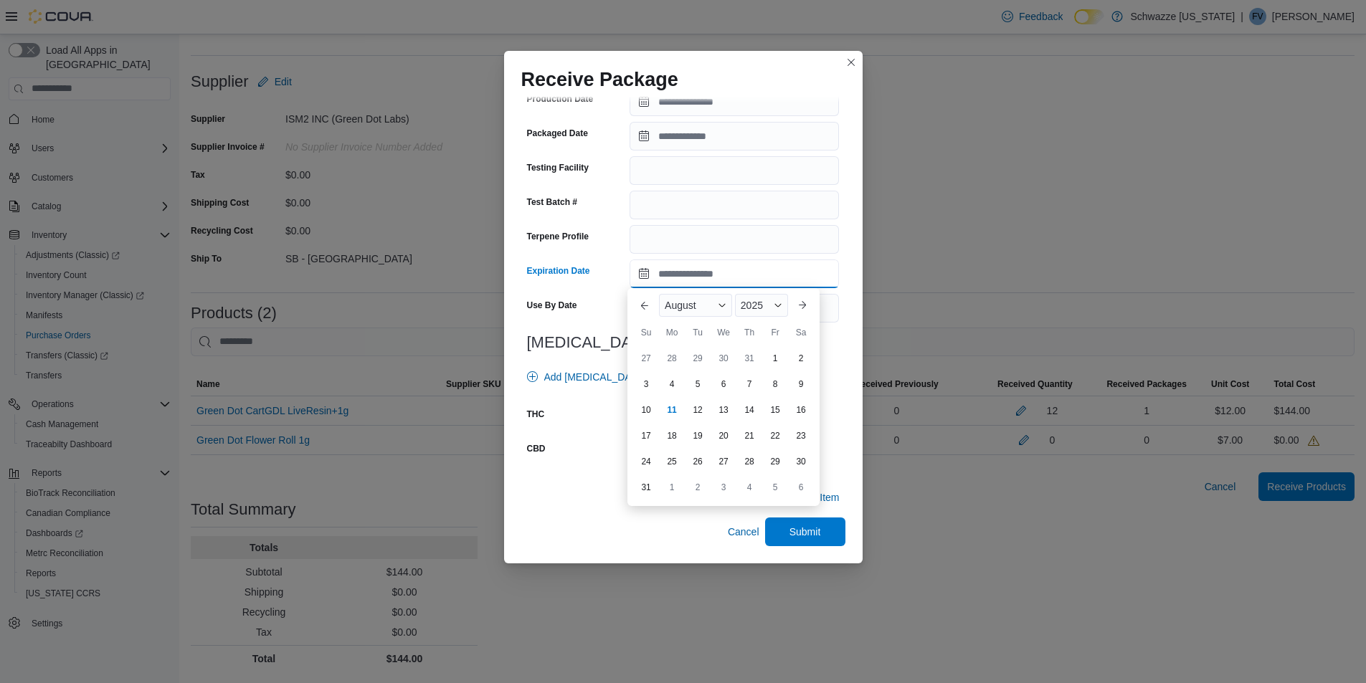
click at [634, 275] on input "Expiration Date" at bounding box center [734, 274] width 209 height 29
click at [676, 311] on span "August" at bounding box center [681, 305] width 32 height 11
click at [688, 426] on div "July" at bounding box center [709, 428] width 95 height 17
click at [749, 308] on span "2025" at bounding box center [747, 305] width 22 height 11
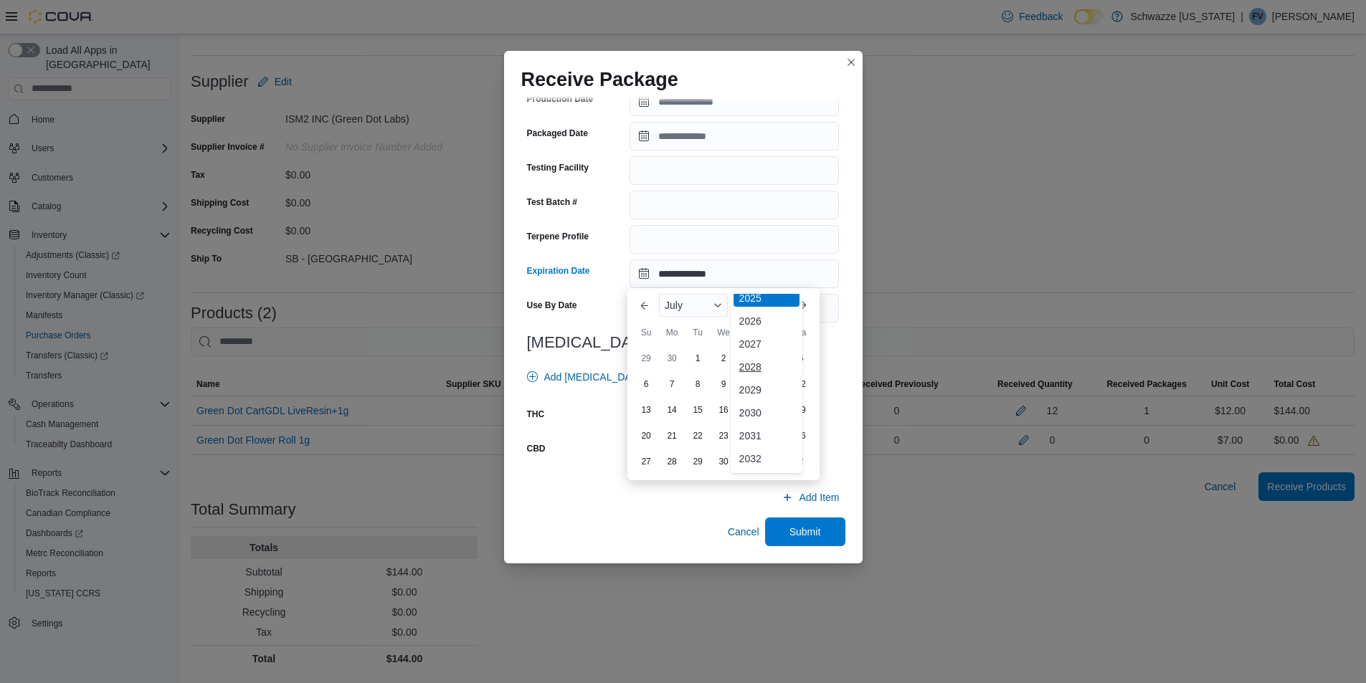
click at [759, 362] on div "2028" at bounding box center [767, 367] width 66 height 17
click at [653, 483] on div "30" at bounding box center [645, 487] width 25 height 25
type input "**********"
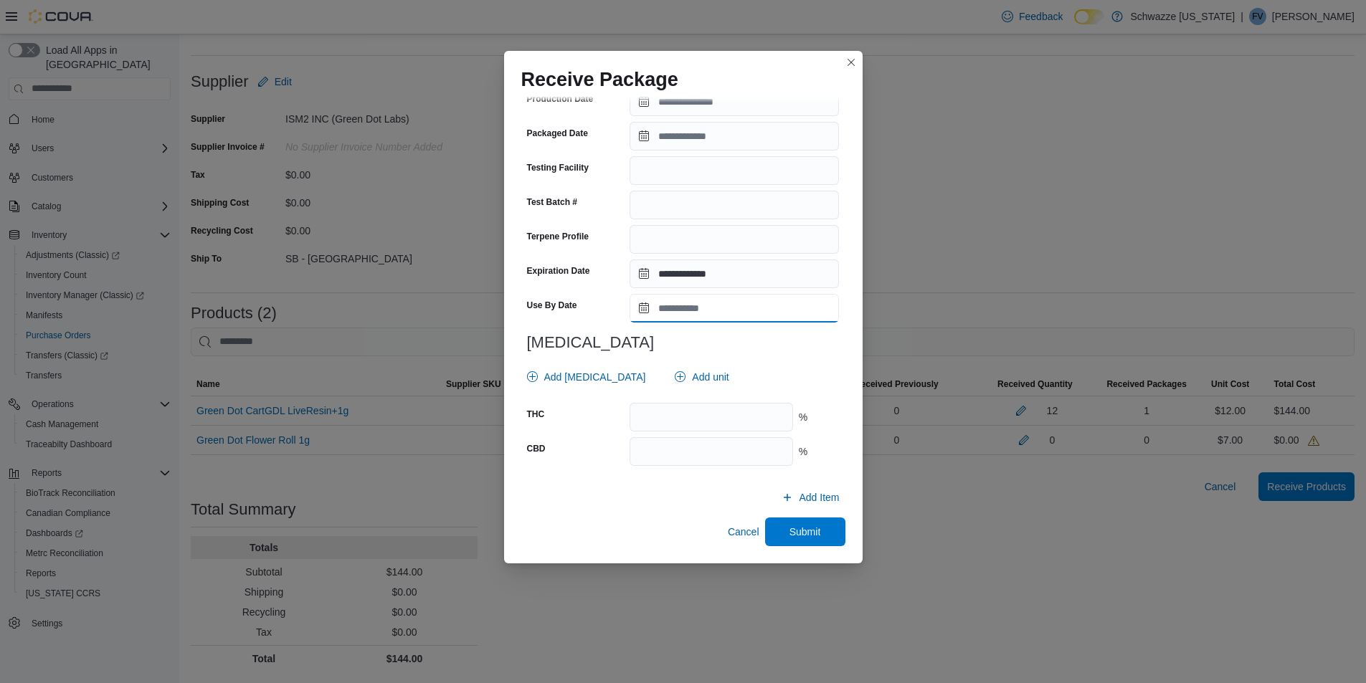
click at [671, 301] on input "Use By Date" at bounding box center [734, 308] width 209 height 29
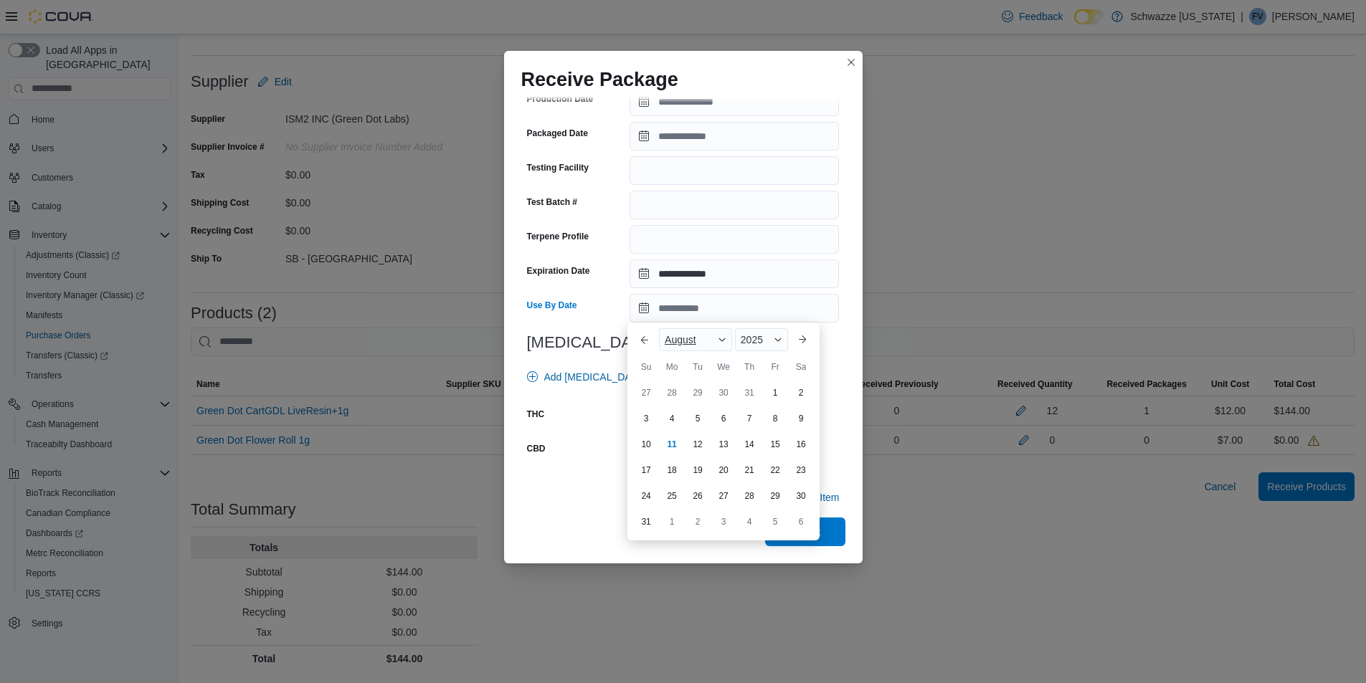
click at [683, 340] on span "August" at bounding box center [681, 339] width 32 height 11
click at [692, 456] on div "July" at bounding box center [709, 463] width 95 height 17
click at [748, 338] on span "2025" at bounding box center [747, 339] width 22 height 11
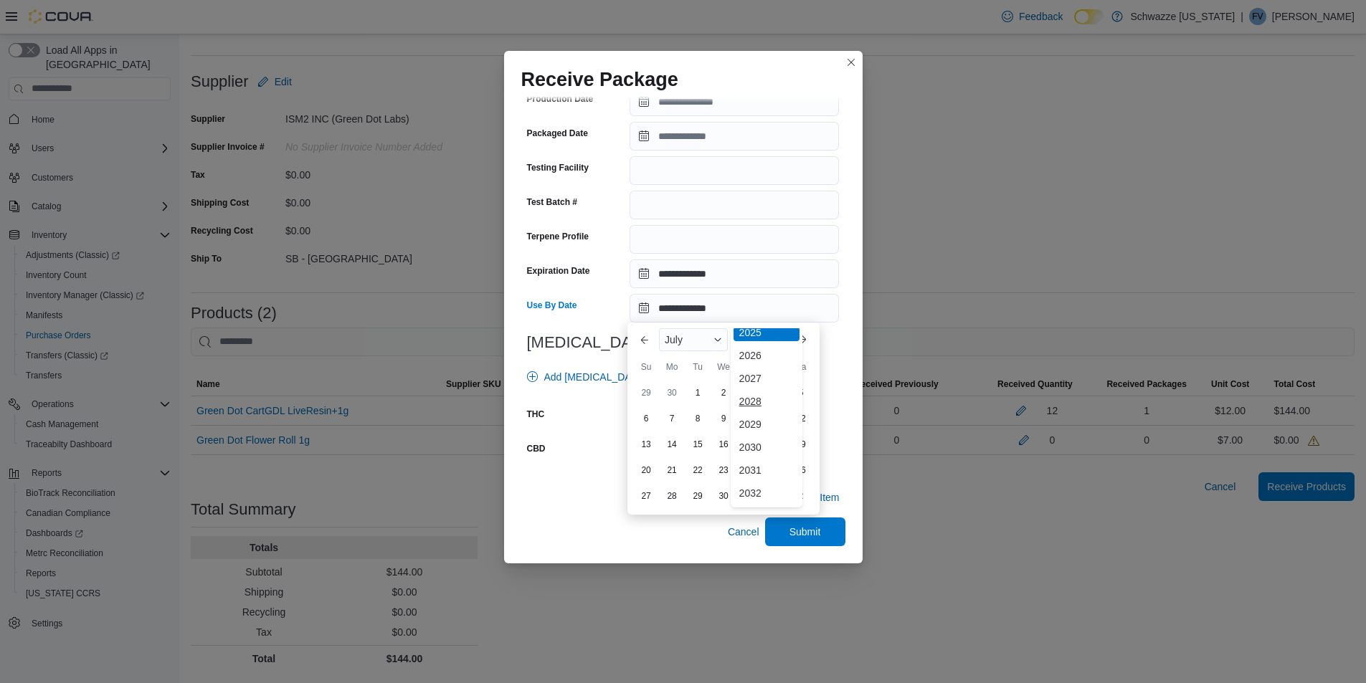
click at [761, 397] on div "2028" at bounding box center [767, 401] width 66 height 17
click at [647, 526] on div "30" at bounding box center [645, 522] width 25 height 25
type input "**********"
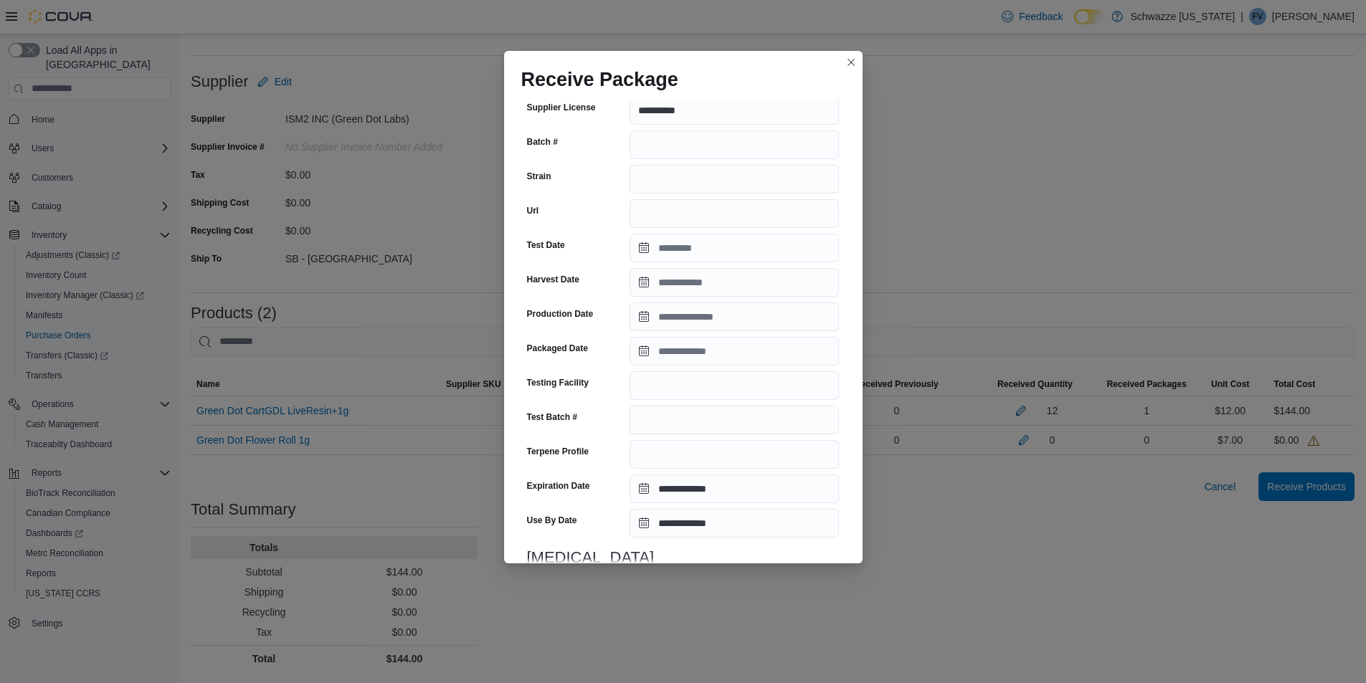
scroll to position [397, 0]
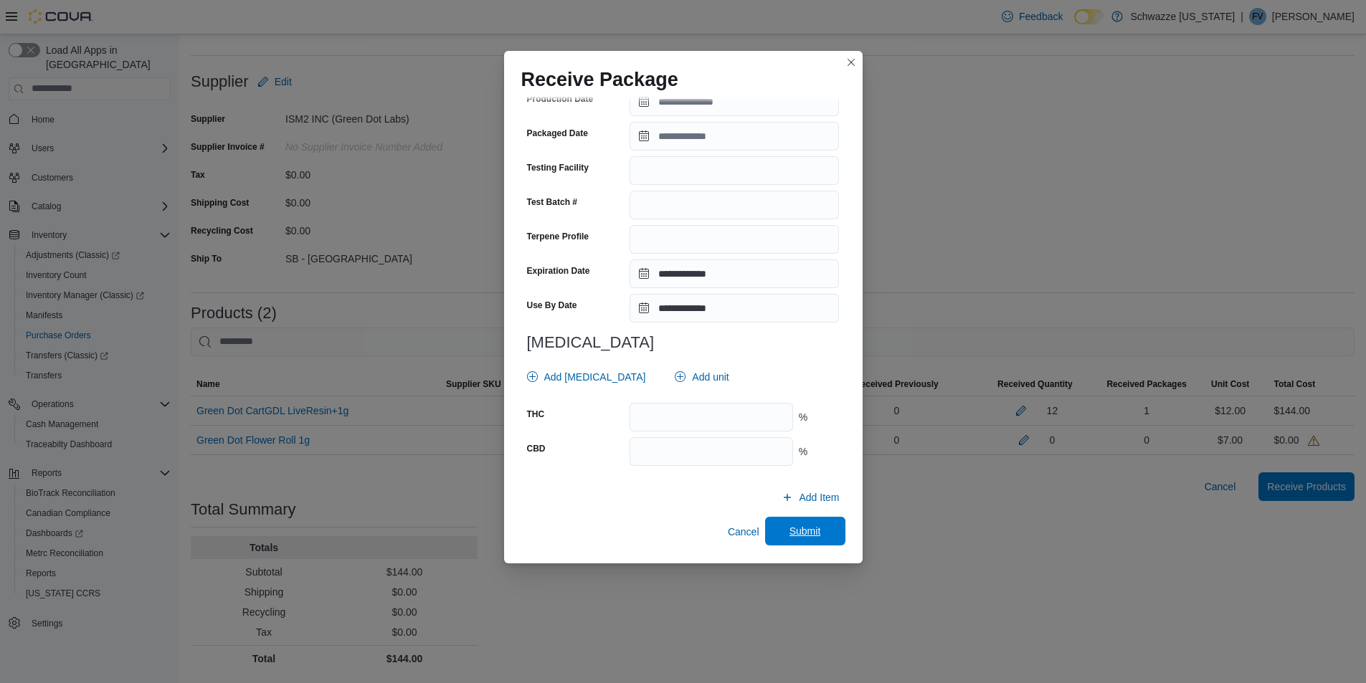
click at [807, 534] on span "Submit" at bounding box center [806, 531] width 32 height 14
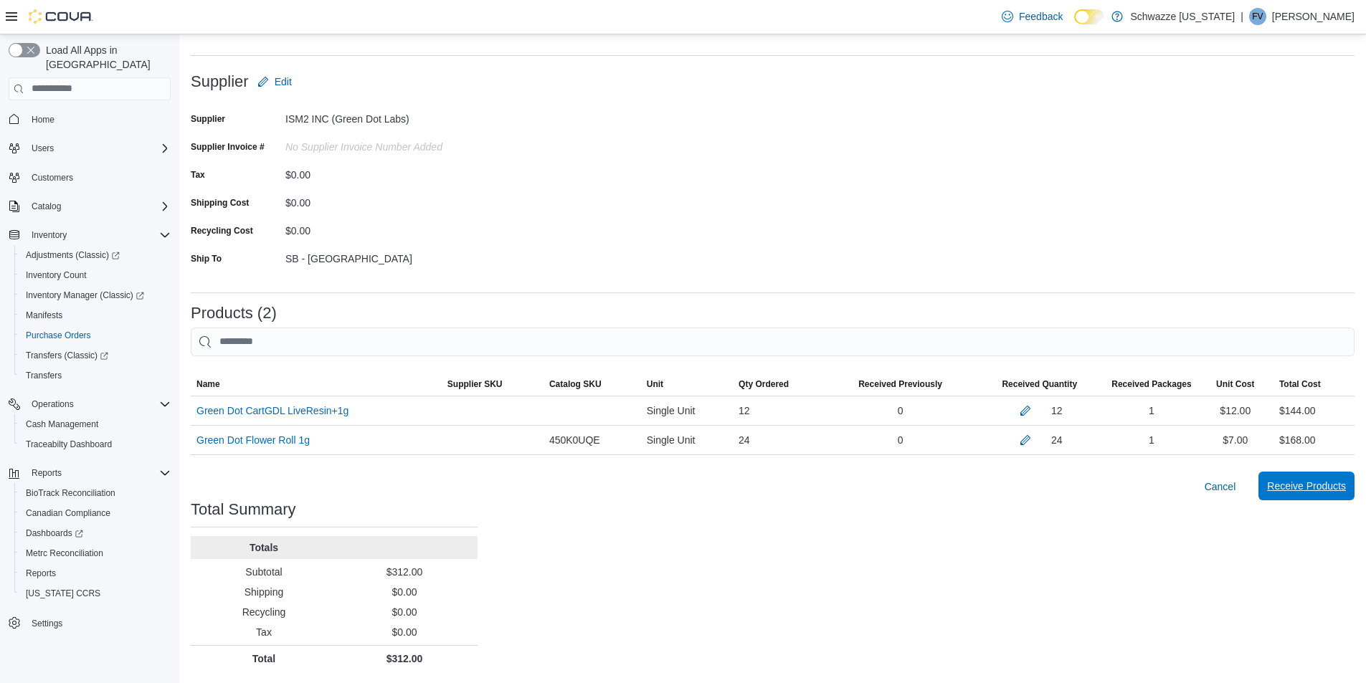
click at [1314, 489] on span "Receive Products" at bounding box center [1306, 486] width 79 height 14
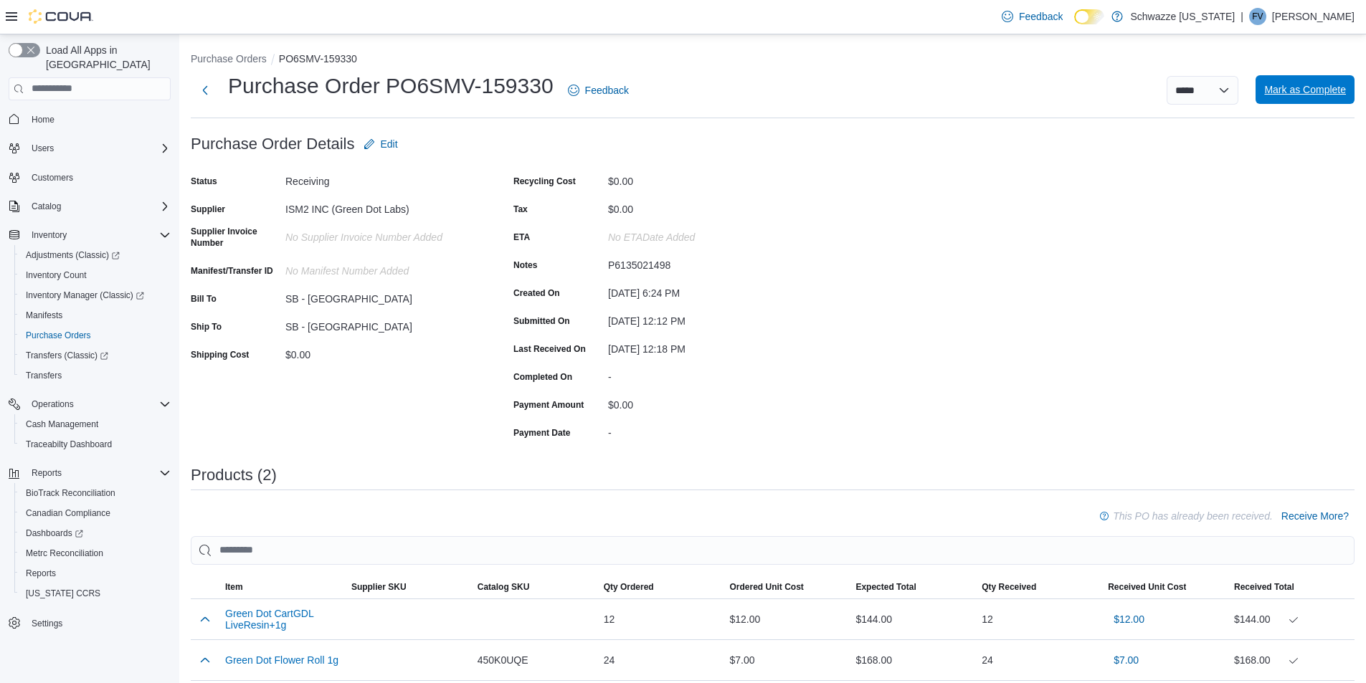
click at [1326, 85] on span "Mark as Complete" at bounding box center [1305, 89] width 82 height 14
